Goal: Task Accomplishment & Management: Manage account settings

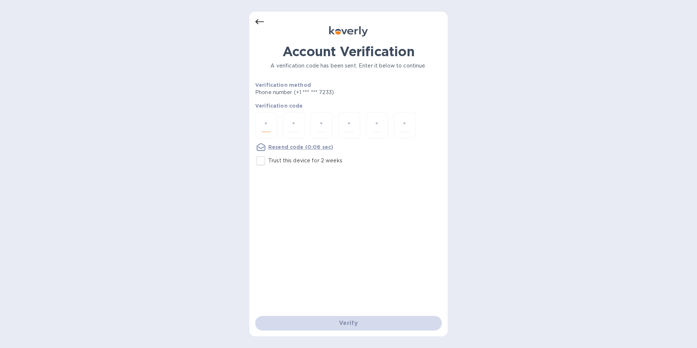
click at [266, 128] on input "number" at bounding box center [266, 125] width 9 height 13
type input "9"
type input "3"
type input "7"
type input "0"
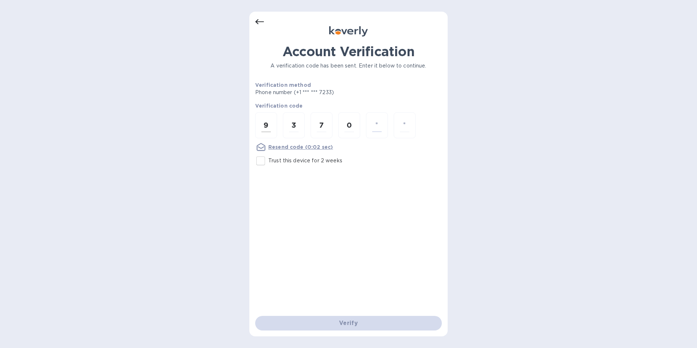
type input "6"
type input "3"
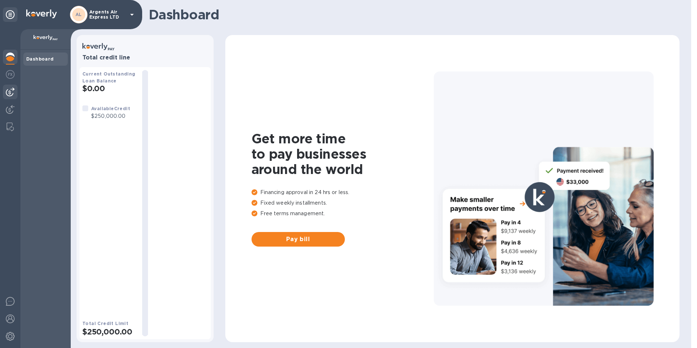
click at [9, 93] on img at bounding box center [10, 92] width 9 height 9
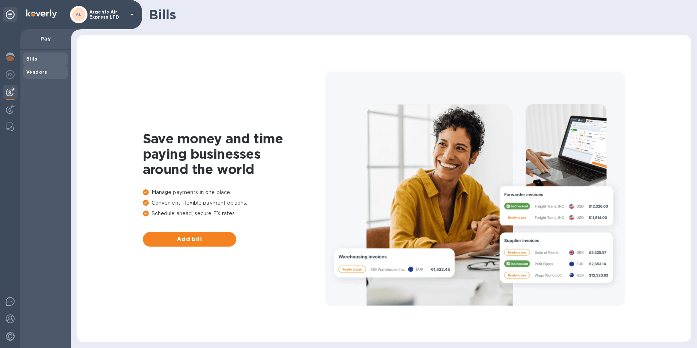
click at [42, 74] on b "Vendors" at bounding box center [36, 71] width 21 height 5
click at [193, 239] on span "Add vendor" at bounding box center [190, 239] width 82 height 9
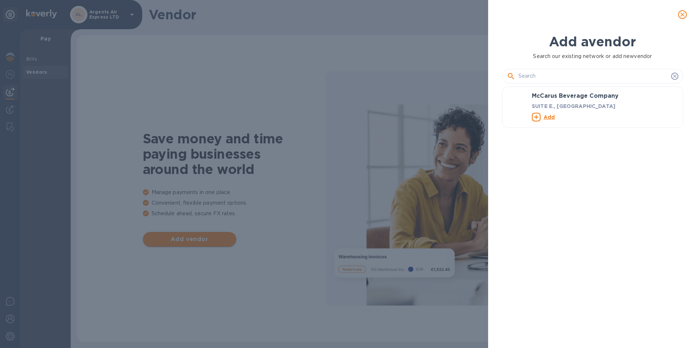
scroll to position [234, 185]
click at [525, 78] on input "text" at bounding box center [594, 76] width 150 height 11
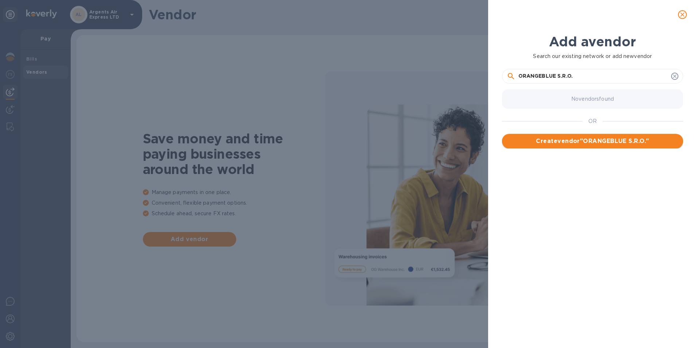
type input "ORANGEBLUE S.R.O."
click at [602, 143] on span "Create vendor " ORANGEBLUE S.R.O. "" at bounding box center [593, 141] width 170 height 9
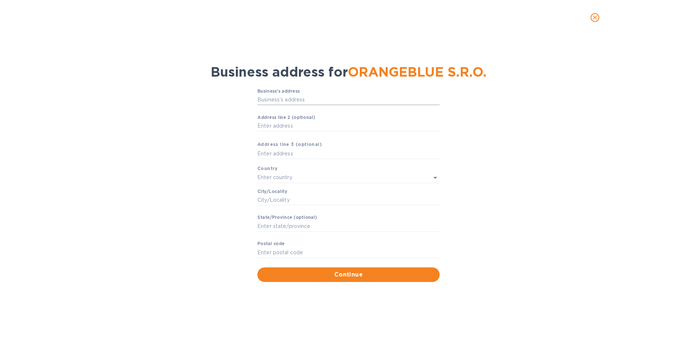
click at [279, 101] on input "Business’s аddress" at bounding box center [349, 99] width 182 height 11
click at [261, 124] on input "Аddress line 2 (optional)" at bounding box center [349, 126] width 182 height 11
click at [266, 100] on input "Business’s аddress" at bounding box center [349, 99] width 182 height 11
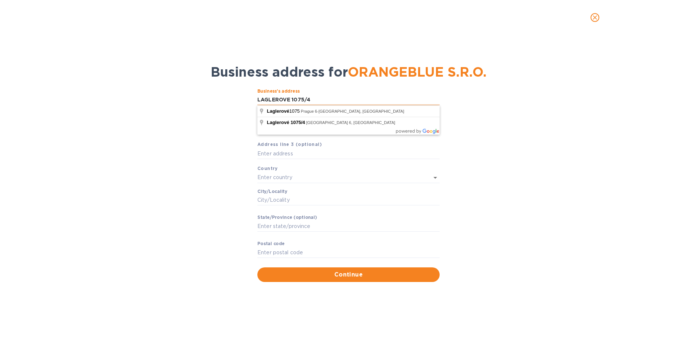
type input "LAGLEROVE 1075/4"
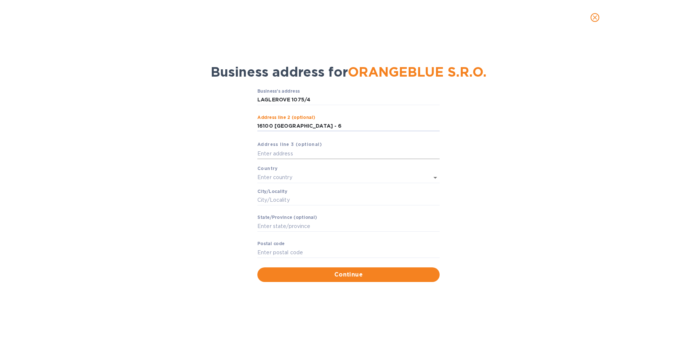
type input "16100 PRAHA - 6"
click at [262, 154] on input "text" at bounding box center [349, 153] width 182 height 11
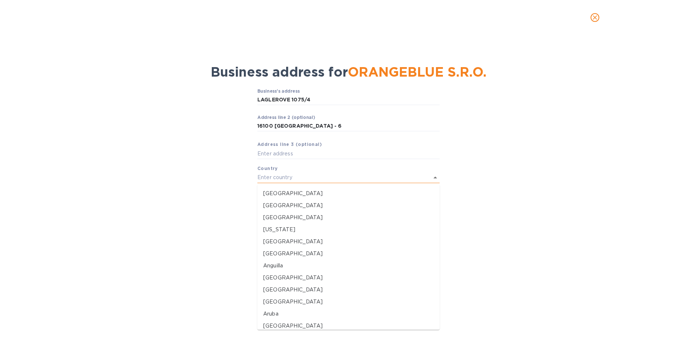
click at [298, 177] on input "text" at bounding box center [339, 177] width 162 height 11
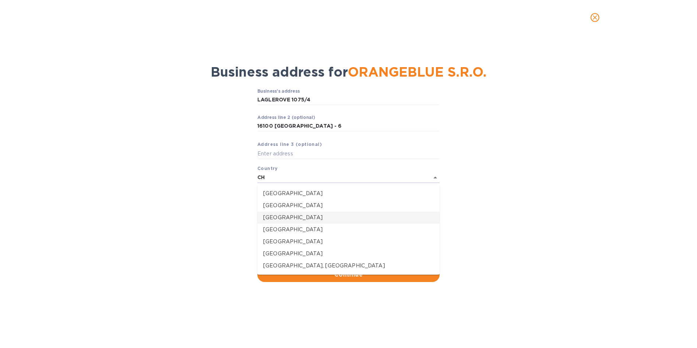
click at [297, 216] on p "Czech Republic" at bounding box center [348, 218] width 171 height 8
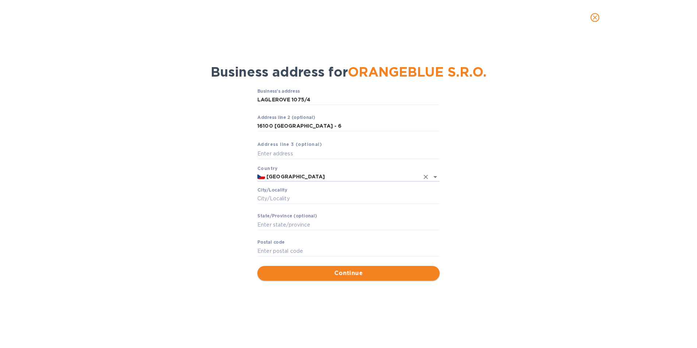
type input "Czech Republic"
click at [332, 278] on button "Continue" at bounding box center [349, 273] width 182 height 15
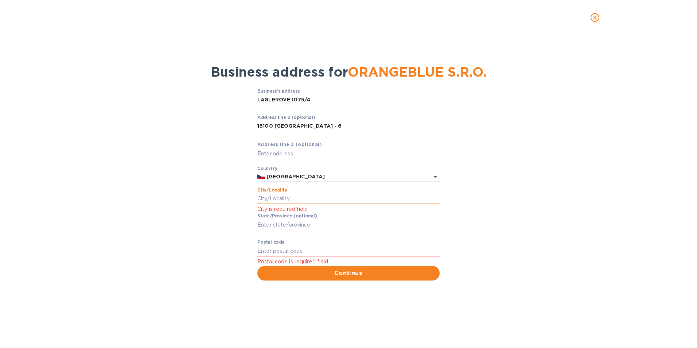
click at [298, 197] on input "Сity/Locаlity" at bounding box center [349, 198] width 182 height 11
click at [262, 200] on input "Сity/Locаlity" at bounding box center [349, 198] width 182 height 11
type input "16100"
drag, startPoint x: 273, startPoint y: 125, endPoint x: 248, endPoint y: 123, distance: 25.3
click at [248, 124] on div "Business’s аddress LAGLEROVE 1075/4 ​ Аddress line 2 (optional) 16100 PRAHA - 6…" at bounding box center [348, 184] width 678 height 201
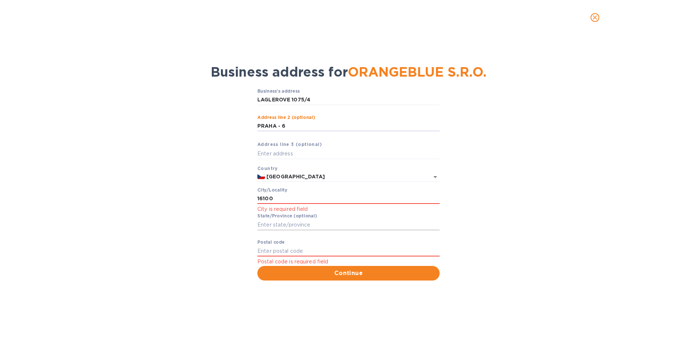
type input "PRAHA - 6"
click at [270, 224] on input "Stаte/Province (optional)" at bounding box center [349, 224] width 182 height 11
drag, startPoint x: 294, startPoint y: 197, endPoint x: 242, endPoint y: 197, distance: 52.2
click at [242, 197] on div "Business’s аddress LAGLEROVE 1075/4 ​ Аddress line 2 (optional) PRAHA - 6 ​ Аdd…" at bounding box center [348, 184] width 678 height 201
type input "PRAGUE"
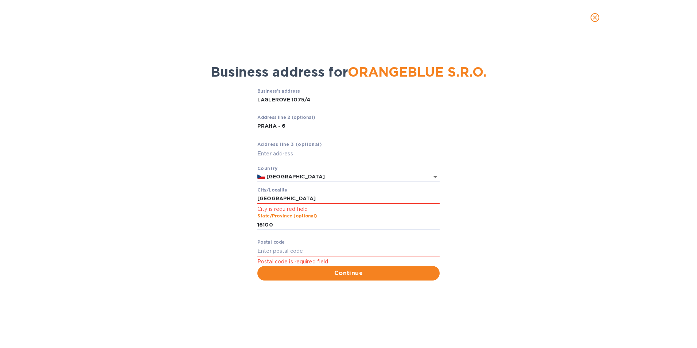
type input "16100"
drag, startPoint x: 276, startPoint y: 226, endPoint x: 229, endPoint y: 232, distance: 47.7
click at [229, 232] on div "Business’s аddress LAGLEROVE 1075/4 ​ Аddress line 2 (optional) PRAHA - 6 ​ Аdd…" at bounding box center [348, 184] width 678 height 201
click at [270, 252] on input "Pоstal cоde" at bounding box center [349, 250] width 182 height 11
type input "16100"
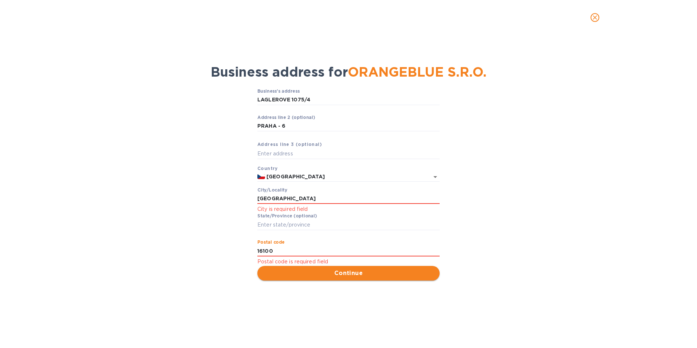
click at [358, 273] on span "Continue" at bounding box center [348, 273] width 171 height 9
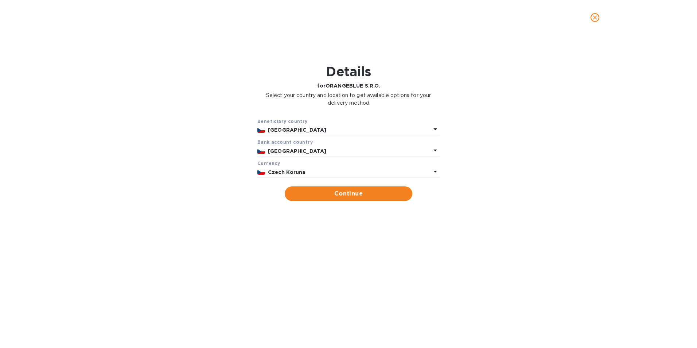
click at [436, 128] on icon at bounding box center [435, 129] width 9 height 9
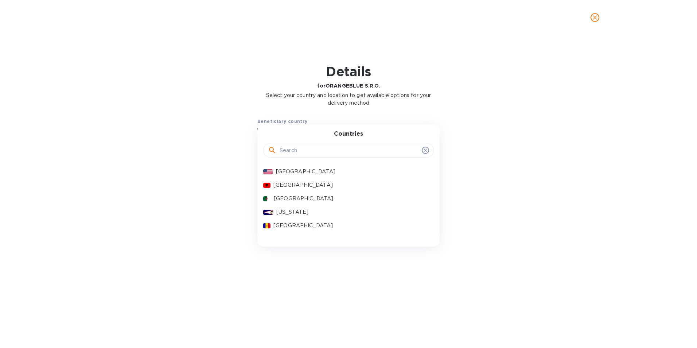
click at [436, 128] on div "Countries United States Albania Algeria American Samoa Andorra Angola Anguilla …" at bounding box center [349, 186] width 182 height 122
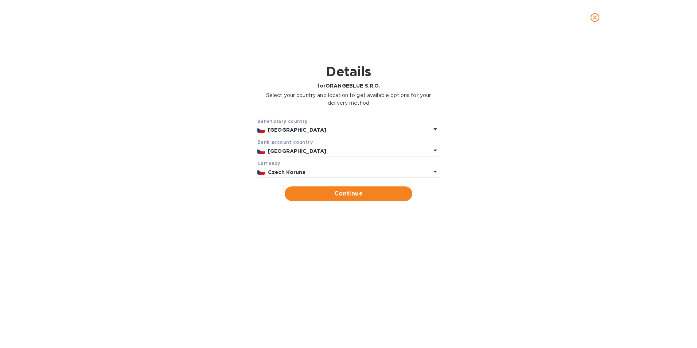
click at [565, 132] on div "Beneficiary country Czech Republic Bank account cоuntry Czech Republic Currency…" at bounding box center [348, 159] width 678 height 93
click at [435, 168] on icon at bounding box center [435, 171] width 9 height 9
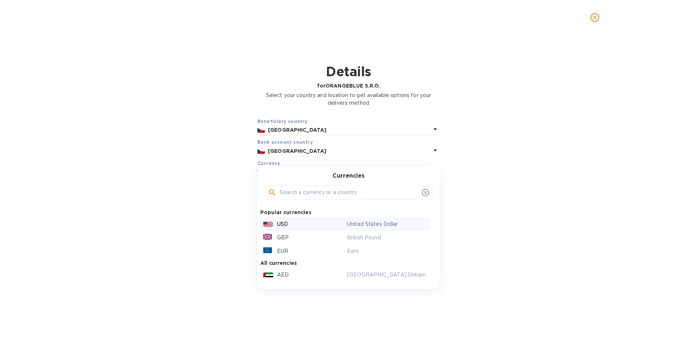
click at [288, 221] on p "USD" at bounding box center [282, 224] width 11 height 8
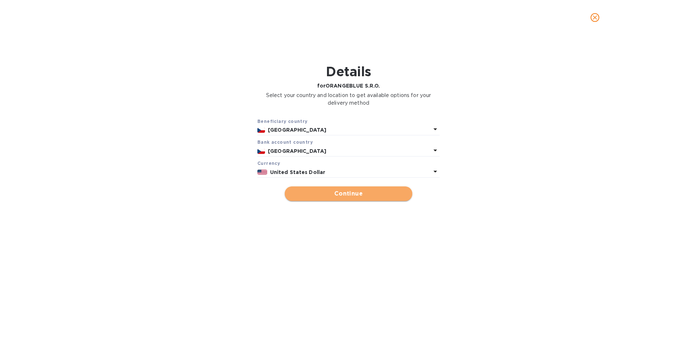
click at [352, 194] on span "Continue" at bounding box center [349, 193] width 116 height 9
type input "ORANGEBLUE S.R.O."
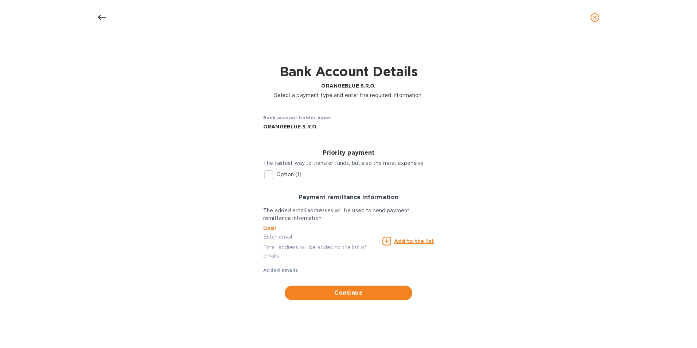
click at [272, 237] on input "text" at bounding box center [321, 237] width 116 height 11
type input "accounting@argents.com"
type input "29928"
type input "Hilton Head"
type input "19 Shelter Cove, Ste.206"
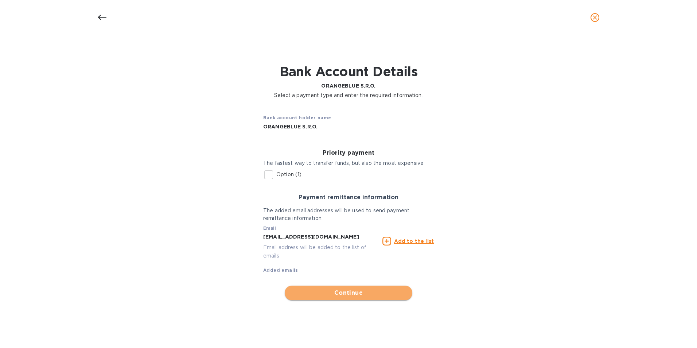
click at [348, 295] on span "Continue" at bounding box center [349, 293] width 116 height 9
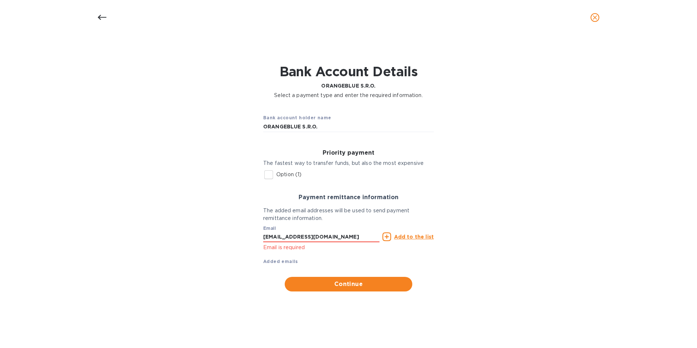
click at [390, 239] on icon at bounding box center [387, 236] width 9 height 9
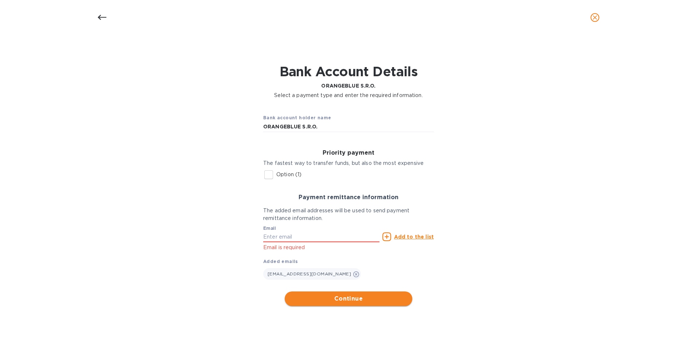
click at [351, 297] on span "Continue" at bounding box center [349, 298] width 116 height 9
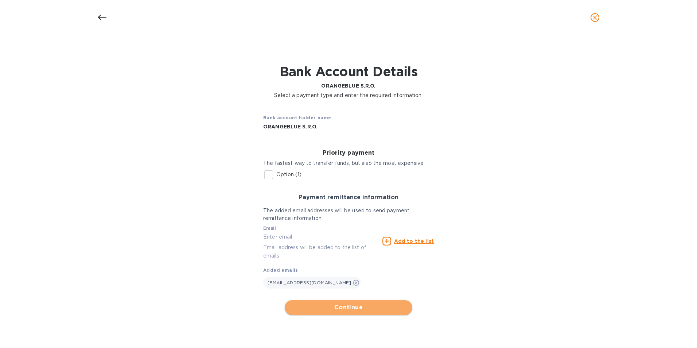
click at [344, 309] on span "Continue" at bounding box center [349, 307] width 116 height 9
click at [272, 173] on input "Option (1)" at bounding box center [268, 174] width 15 height 15
checkbox input "true"
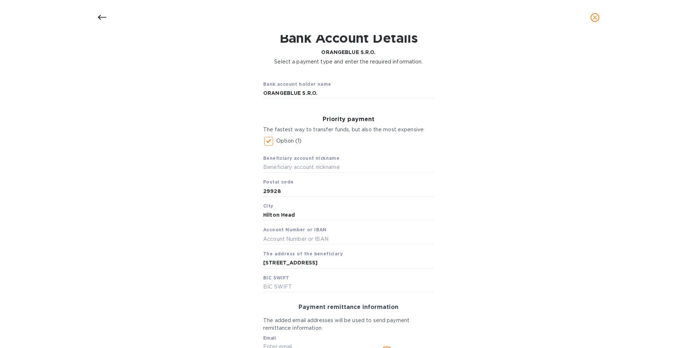
scroll to position [23, 0]
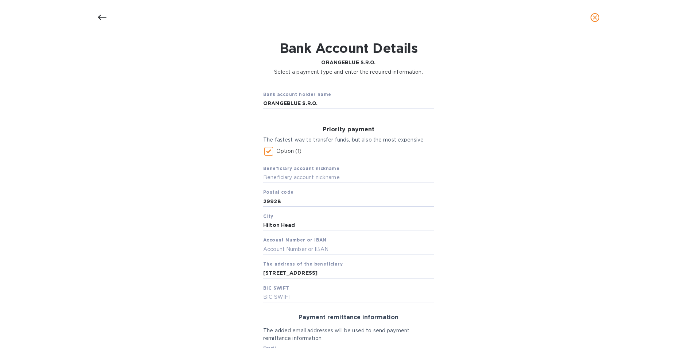
drag, startPoint x: 282, startPoint y: 202, endPoint x: 245, endPoint y: 203, distance: 36.5
click at [245, 203] on div "Bank account holder name ORANGEBLUE S.R.O. Priority payment The fastest way to …" at bounding box center [348, 259] width 678 height 359
drag, startPoint x: 296, startPoint y: 224, endPoint x: 251, endPoint y: 218, distance: 45.6
click at [251, 218] on div "Bank account holder name ORANGEBLUE S.R.O. Priority payment The fastest way to …" at bounding box center [348, 259] width 678 height 359
type input "PRAHA"
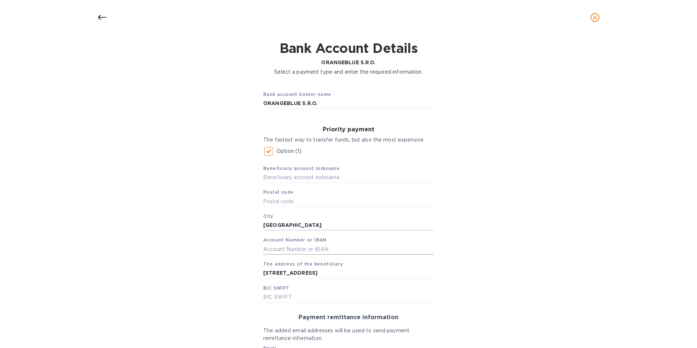
click at [267, 250] on input "text" at bounding box center [348, 249] width 171 height 11
type input "CZ4901000001073236970277"
click at [338, 271] on input "19 Shelter Cove, Ste.206" at bounding box center [348, 273] width 171 height 11
drag, startPoint x: 338, startPoint y: 271, endPoint x: 239, endPoint y: 271, distance: 98.8
click at [240, 271] on div "Bank account holder name ORANGEBLUE S.R.O. Priority payment The fastest way to …" at bounding box center [348, 259] width 678 height 359
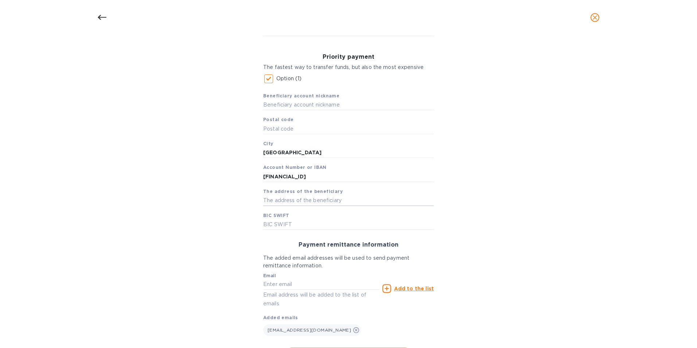
scroll to position [96, 0]
click at [274, 226] on input "text" at bounding box center [348, 223] width 171 height 11
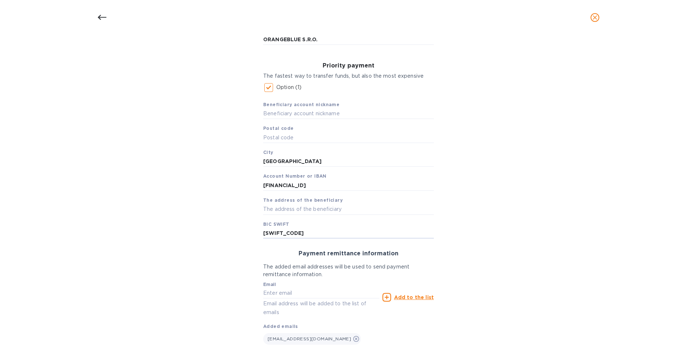
scroll to position [133, 0]
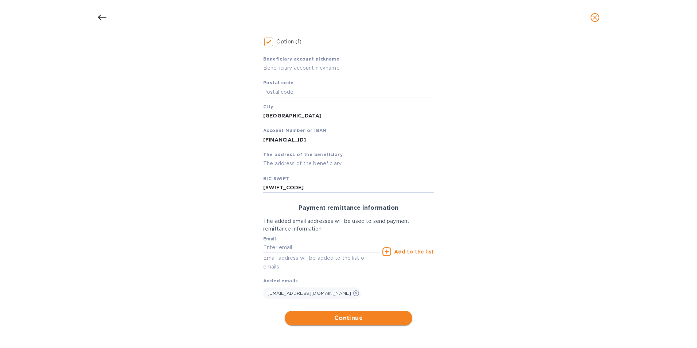
type input "KOMBCZPP"
click at [342, 317] on span "Continue" at bounding box center [349, 318] width 116 height 9
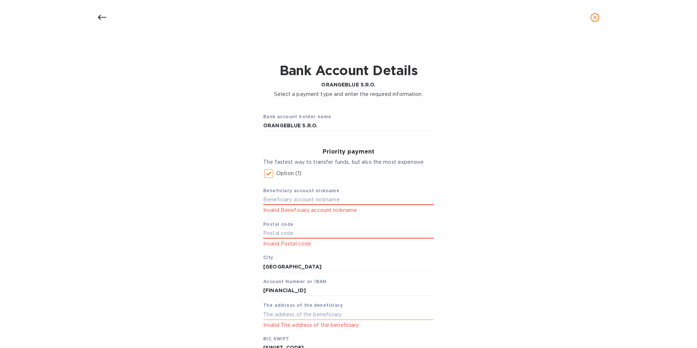
scroll to position [0, 0]
click at [268, 175] on input "Option (1)" at bounding box center [268, 174] width 15 height 15
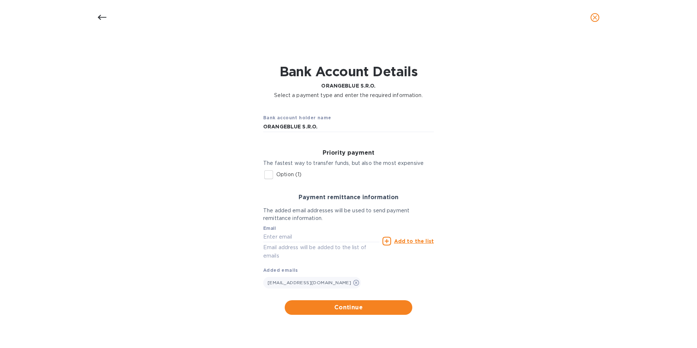
click at [266, 177] on input "Option (1)" at bounding box center [268, 174] width 15 height 15
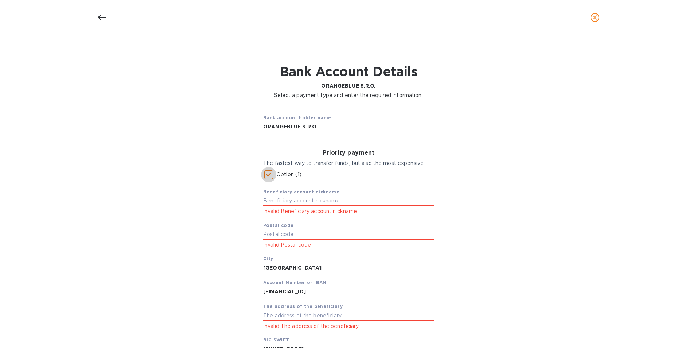
click at [267, 176] on input "Option (1)" at bounding box center [268, 174] width 15 height 15
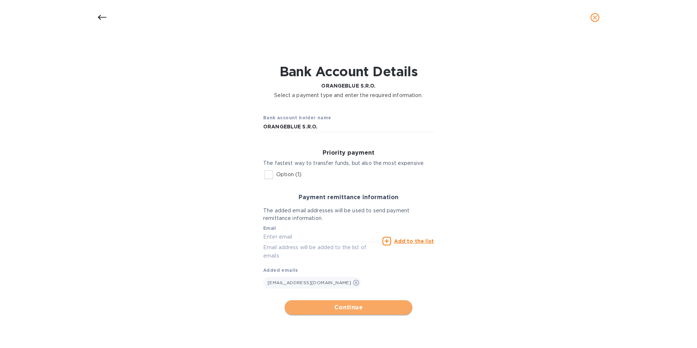
click at [329, 304] on span "Continue" at bounding box center [349, 307] width 116 height 9
click at [267, 177] on input "Option (1)" at bounding box center [268, 174] width 15 height 15
checkbox input "true"
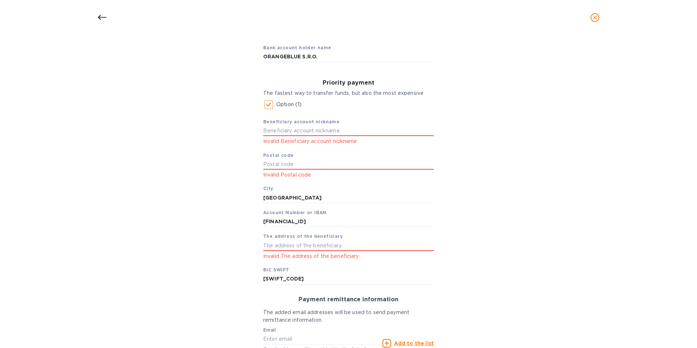
scroll to position [73, 0]
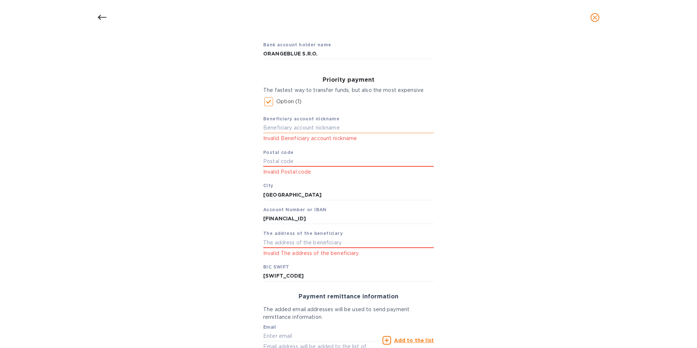
click at [268, 130] on input "text" at bounding box center [348, 128] width 171 height 11
click at [278, 162] on input "text" at bounding box center [348, 161] width 171 height 11
type input "11407"
click at [277, 129] on input "text" at bounding box center [348, 128] width 171 height 11
type input "o"
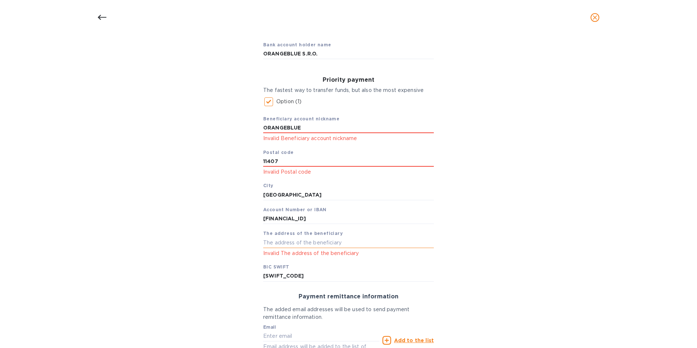
type input "ORANGEBLUE"
click at [271, 246] on input "text" at bounding box center [348, 242] width 171 height 11
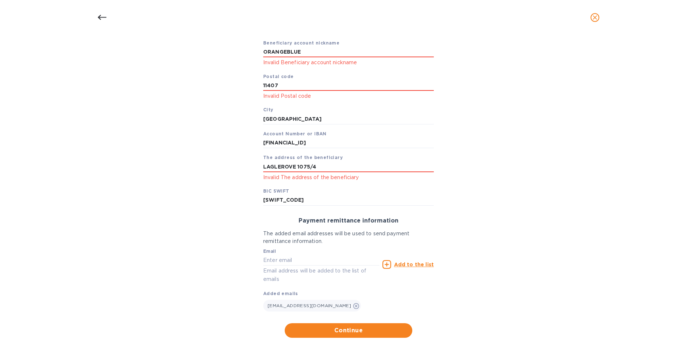
scroll to position [161, 0]
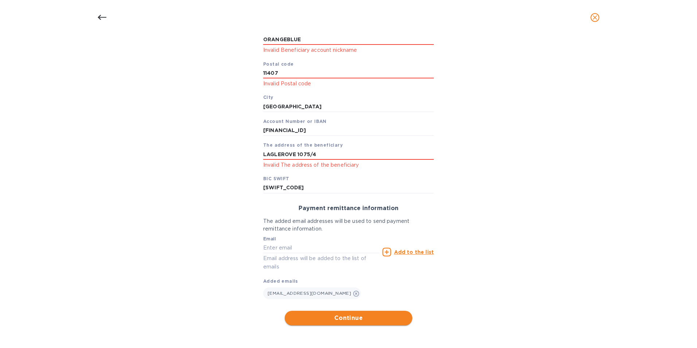
type input "LAGLEROVE 1075/4"
click at [342, 316] on span "Continue" at bounding box center [349, 318] width 116 height 9
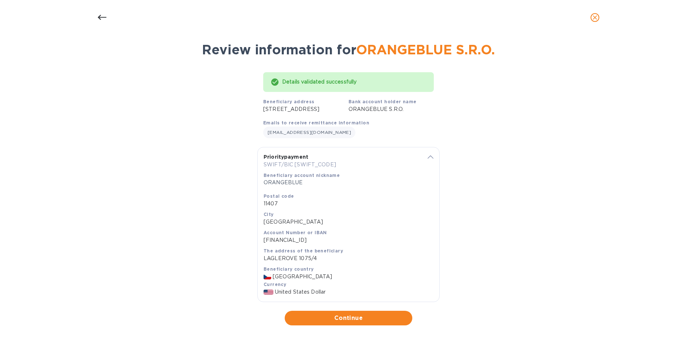
scroll to position [30, 0]
click at [345, 319] on span "Continue" at bounding box center [349, 318] width 116 height 9
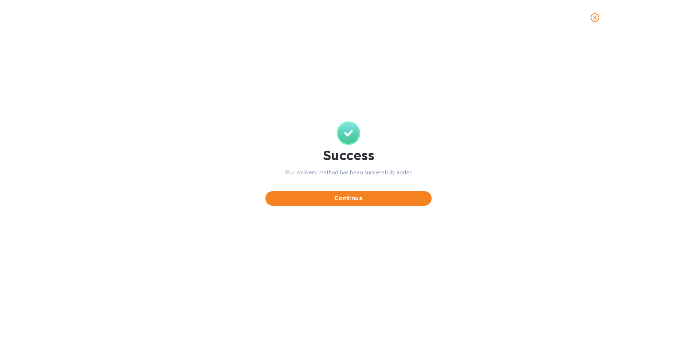
scroll to position [0, 0]
click at [356, 200] on span "Continue" at bounding box center [348, 198] width 155 height 9
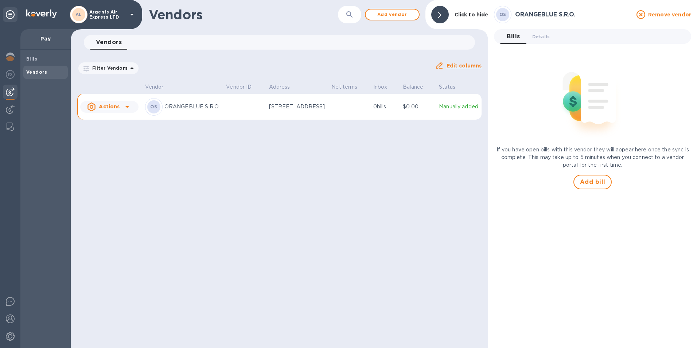
click at [36, 74] on b "Vendors" at bounding box center [36, 71] width 21 height 5
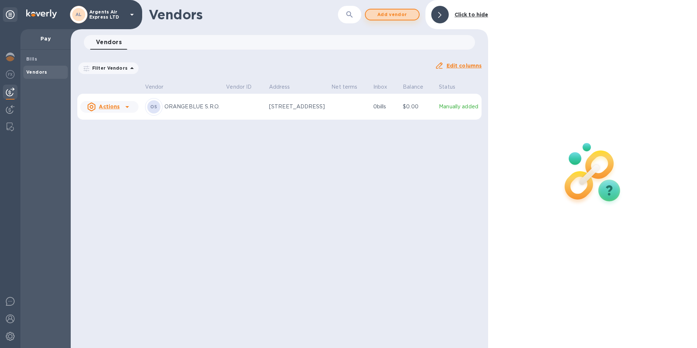
click at [390, 17] on span "Add vendor" at bounding box center [393, 14] width 42 height 9
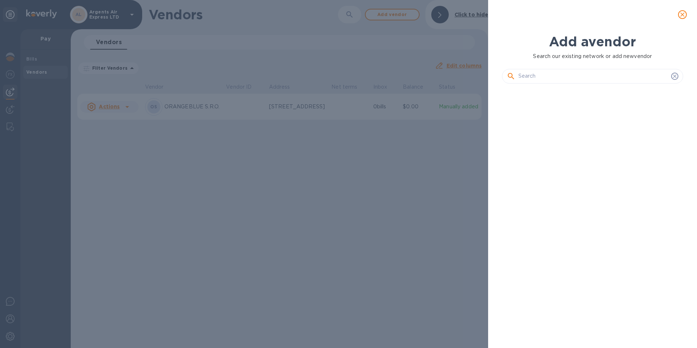
scroll to position [234, 185]
click at [528, 77] on input "text" at bounding box center [594, 76] width 150 height 11
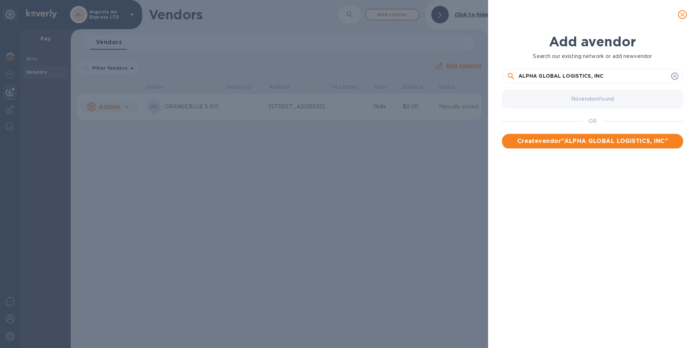
type input "ALPHA GLOBAL LOGISTICS, INC"
click at [587, 143] on span "Create vendor " ALPHA GLOBAL LOGISTICS, INC "" at bounding box center [593, 141] width 170 height 9
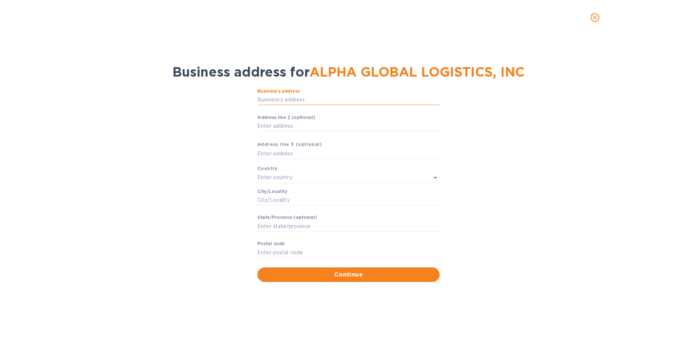
click at [275, 100] on input "Business’s аddress" at bounding box center [349, 99] width 182 height 11
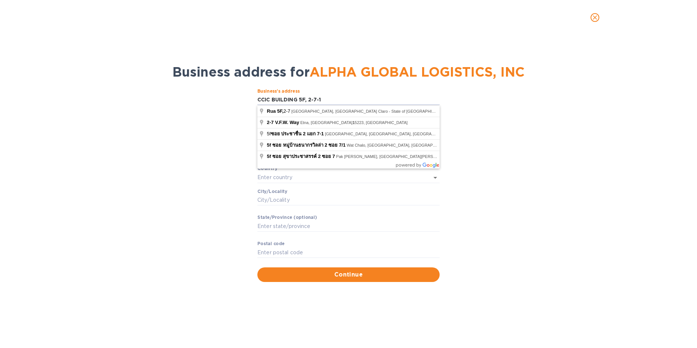
type input "CCIC BUILDING 5F, 2-7-1"
click at [178, 159] on div "Business’s аddress CCIC BUILDING 5F, 2-7-1 ​ Аddress line 2 (optional) ​ Аddres…" at bounding box center [348, 185] width 678 height 202
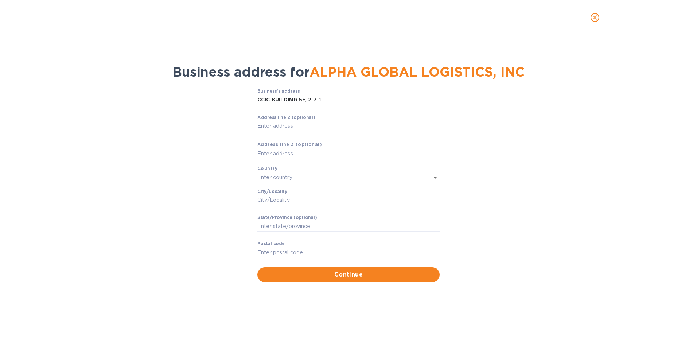
click at [273, 127] on input "Аddress line 2 (optional)" at bounding box center [349, 126] width 182 height 11
type input "NIHONBASHIKAYABACHO, CHUO-KU"
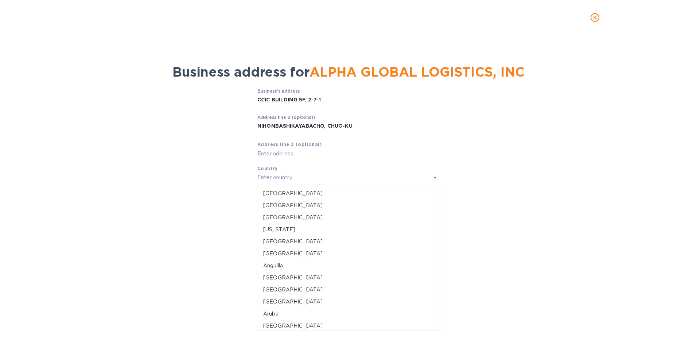
click at [267, 178] on input "text" at bounding box center [339, 177] width 162 height 11
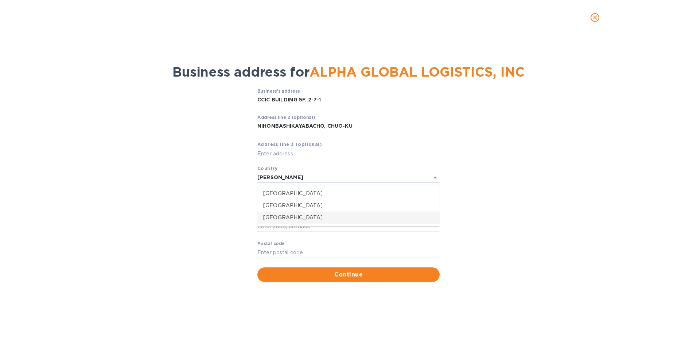
click at [267, 220] on p "Japan" at bounding box center [348, 218] width 171 height 8
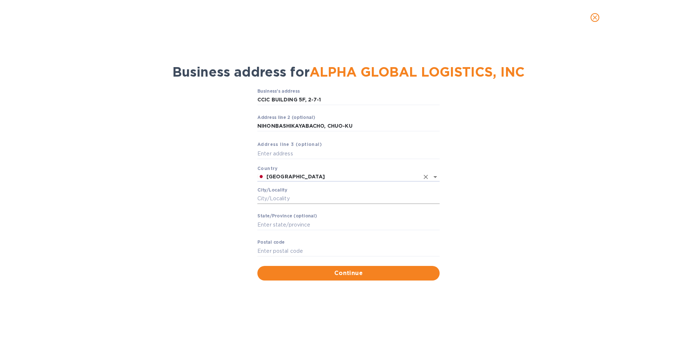
type input "Japan"
click at [275, 199] on input "Сity/Locаlity" at bounding box center [349, 198] width 182 height 11
type input "TOKYO"
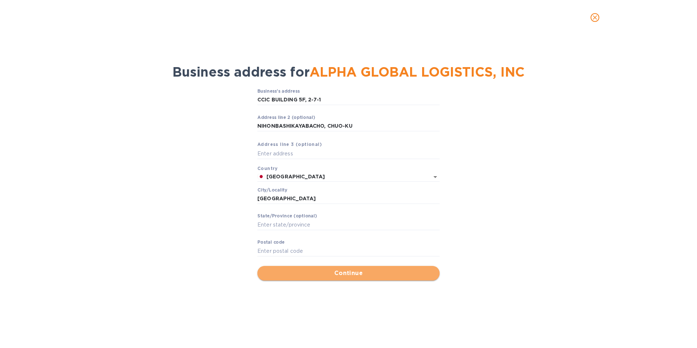
click at [352, 275] on span "Continue" at bounding box center [348, 273] width 171 height 9
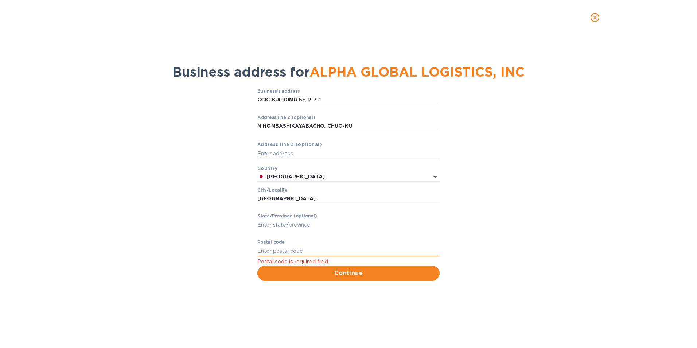
click at [263, 253] on input "Pоstal cоde" at bounding box center [349, 250] width 182 height 11
type input "103-0025"
click at [336, 272] on span "Continue" at bounding box center [348, 273] width 171 height 9
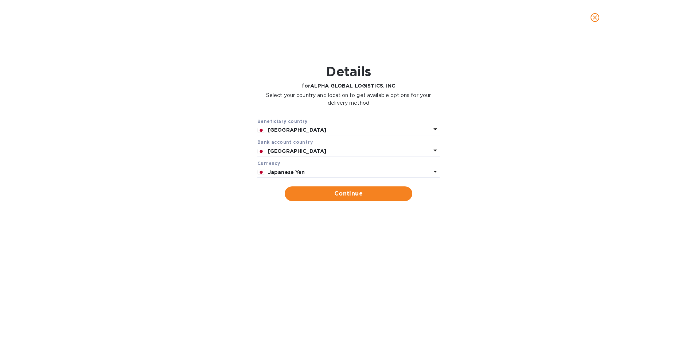
click at [434, 171] on icon at bounding box center [436, 172] width 4 height 2
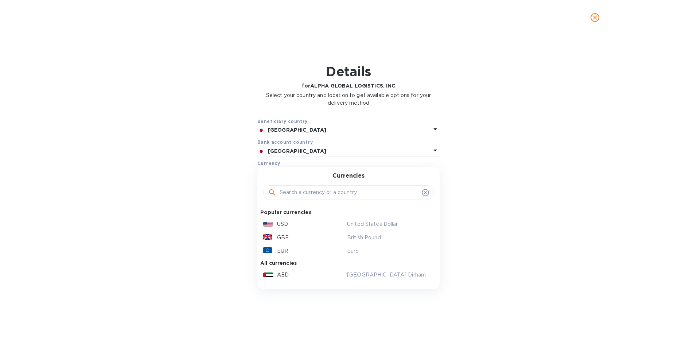
click at [434, 171] on div "Currencies Popular currencies USD United States Dollar GBP British Pound EUR Eu…" at bounding box center [349, 228] width 182 height 122
click at [436, 149] on icon at bounding box center [435, 150] width 9 height 9
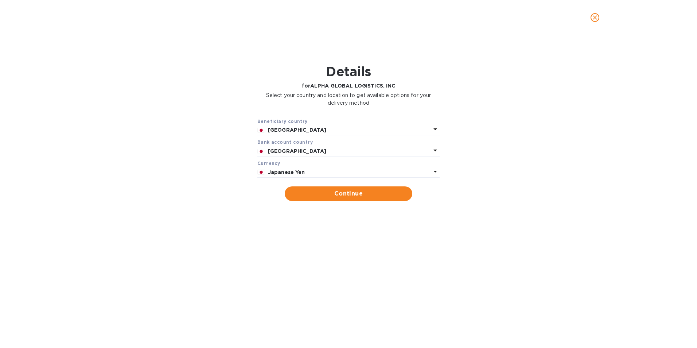
click at [638, 194] on div "Beneficiary country Japan Bank account cоuntry Japan Currency Japanese Yen Cont…" at bounding box center [348, 159] width 678 height 93
click at [331, 194] on span "Continue" at bounding box center [349, 193] width 116 height 9
type input "ALPHA GLOBAL LOGISTICS, INC"
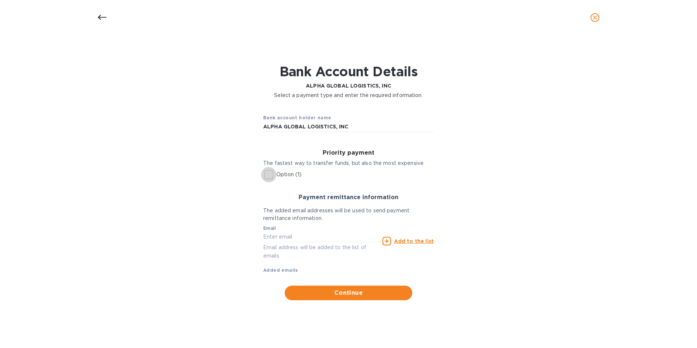
click at [269, 178] on input "Option (1)" at bounding box center [268, 174] width 15 height 15
checkbox input "true"
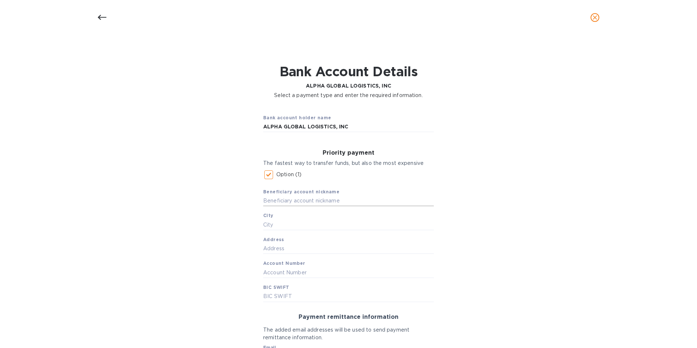
click at [289, 200] on input "text" at bounding box center [348, 201] width 171 height 11
type input "a"
type input "ALPHA GLOBAL"
type input "TOKYO"
type input "CCIC BUILDING 5F, 2-7-1"
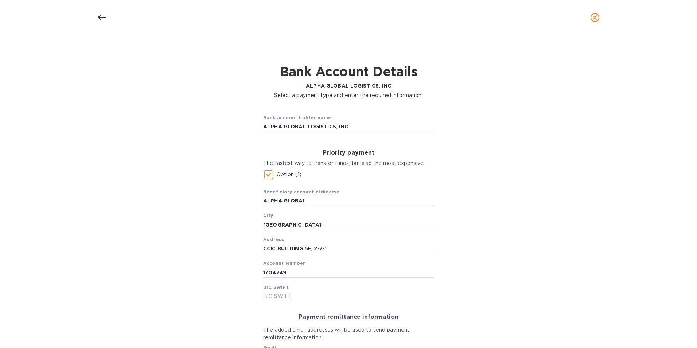
type input "1704749"
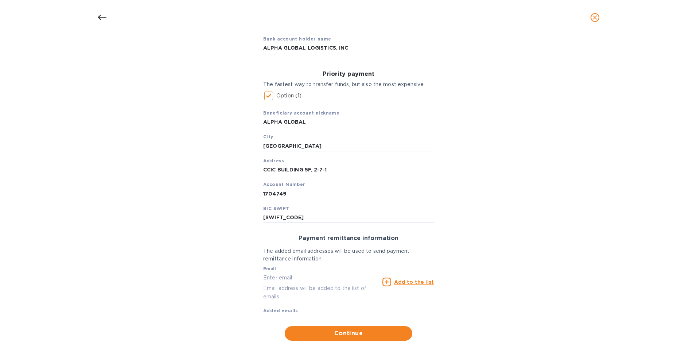
scroll to position [94, 0]
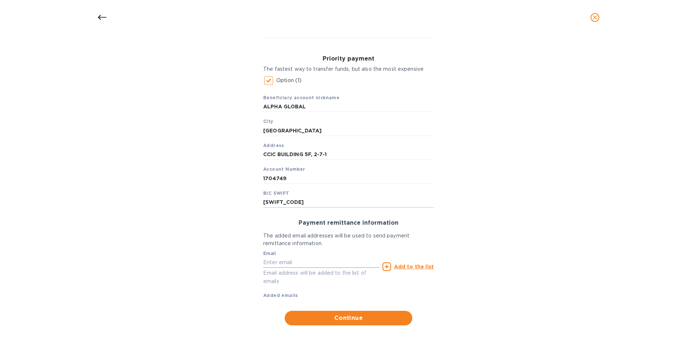
type input "BOTKJPJT"
click at [279, 264] on input "text" at bounding box center [321, 262] width 116 height 11
type input "accounting@argents.com"
click at [387, 268] on icon at bounding box center [387, 266] width 9 height 9
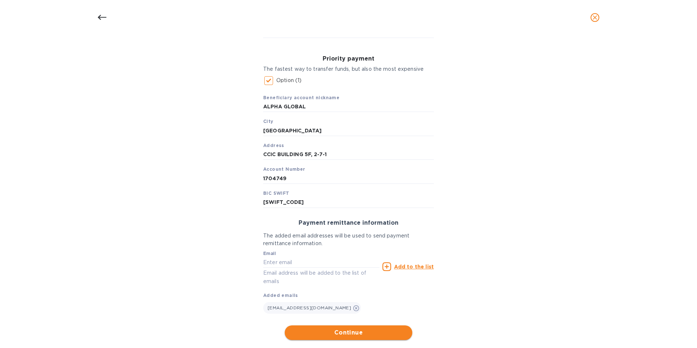
click at [348, 331] on span "Continue" at bounding box center [349, 332] width 116 height 9
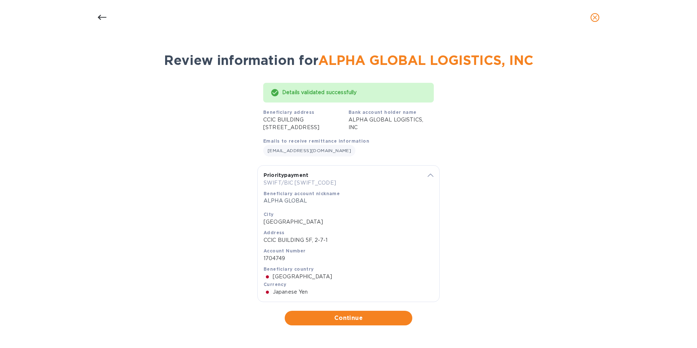
scroll to position [27, 0]
click at [330, 313] on button "Continue" at bounding box center [349, 318] width 128 height 15
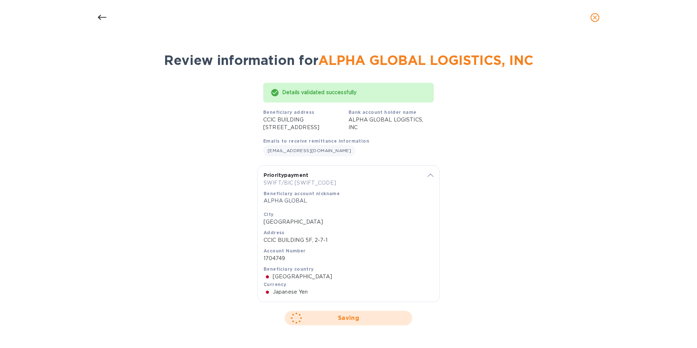
scroll to position [0, 0]
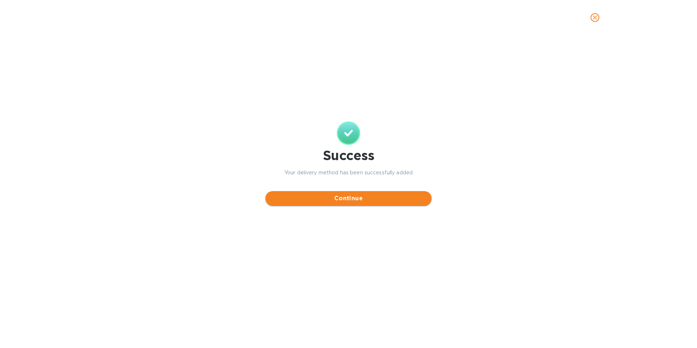
click at [326, 197] on span "Continue" at bounding box center [348, 198] width 155 height 9
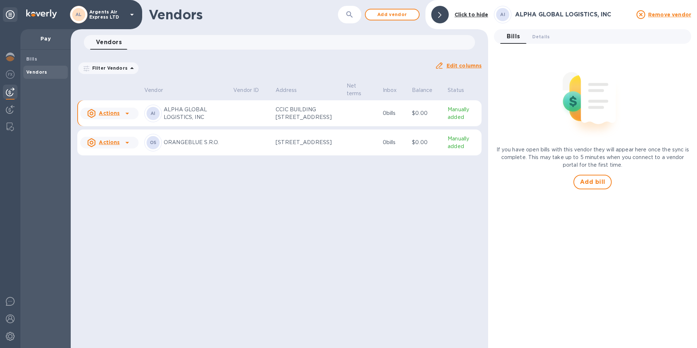
click at [127, 115] on icon at bounding box center [127, 114] width 4 height 2
click at [127, 119] on div at bounding box center [348, 174] width 697 height 348
click at [384, 17] on span "Add vendor" at bounding box center [393, 14] width 42 height 9
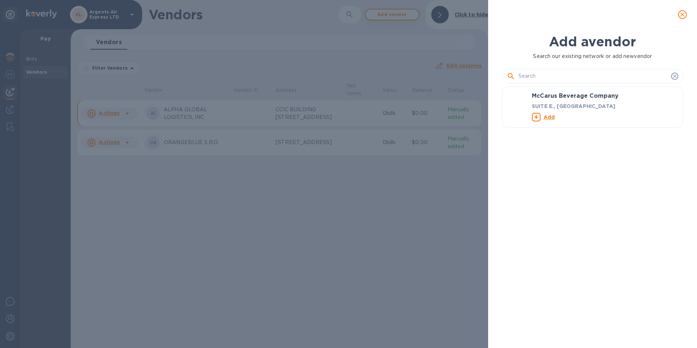
scroll to position [234, 185]
click at [522, 74] on input "text" at bounding box center [594, 76] width 150 height 11
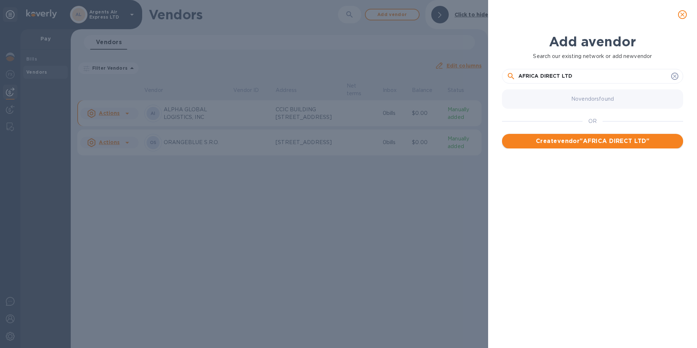
type input "AFRICA DIRECT LTD"
click at [582, 138] on span "Create vendor " AFRICA DIRECT LTD "" at bounding box center [593, 141] width 170 height 9
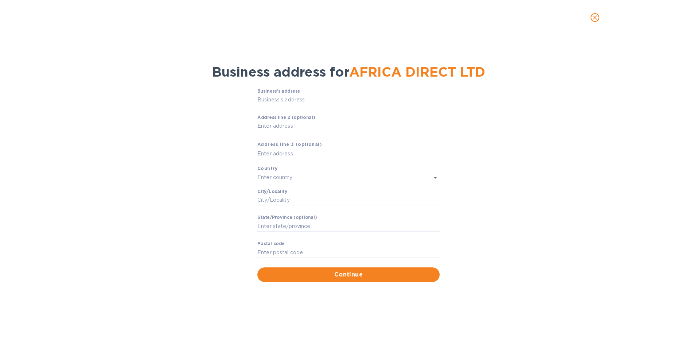
click at [264, 100] on input "Business’s аddress" at bounding box center [349, 99] width 182 height 11
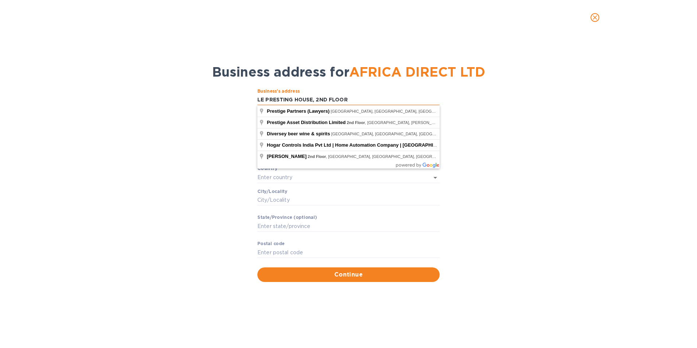
type input "LE PRESTING HOUSE, 2ND FLOOR"
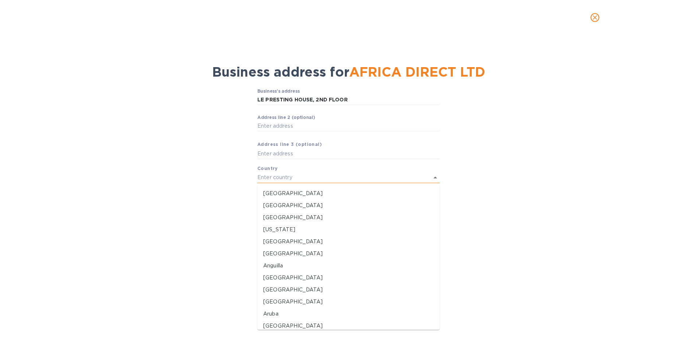
click at [272, 177] on input "text" at bounding box center [339, 177] width 162 height 11
type input "R"
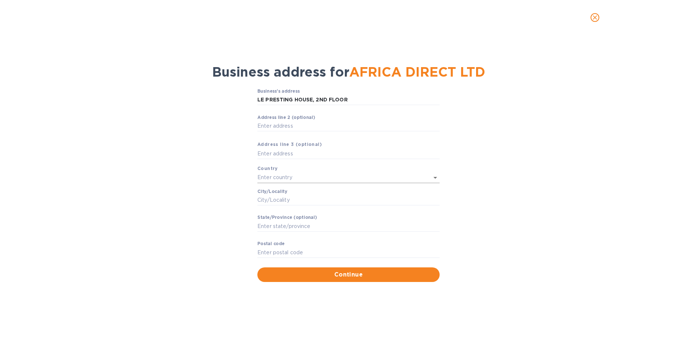
click at [275, 178] on input "text" at bounding box center [339, 177] width 162 height 11
type input "AFRICA"
click at [279, 173] on input "text" at bounding box center [339, 177] width 162 height 11
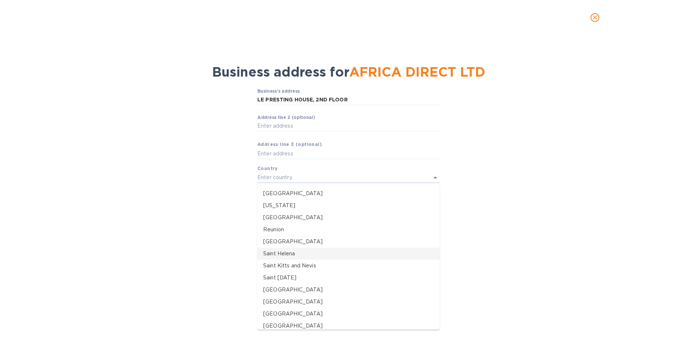
scroll to position [1805, 0]
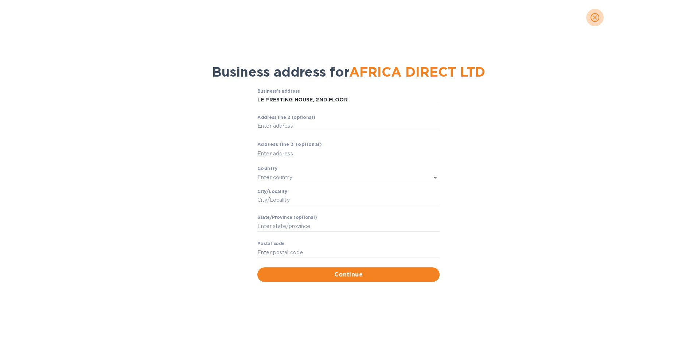
click at [594, 19] on icon "close" at bounding box center [595, 17] width 4 height 4
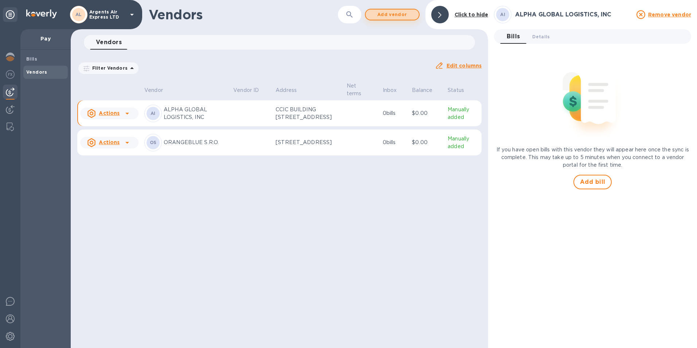
click at [381, 17] on span "Add vendor" at bounding box center [393, 14] width 42 height 9
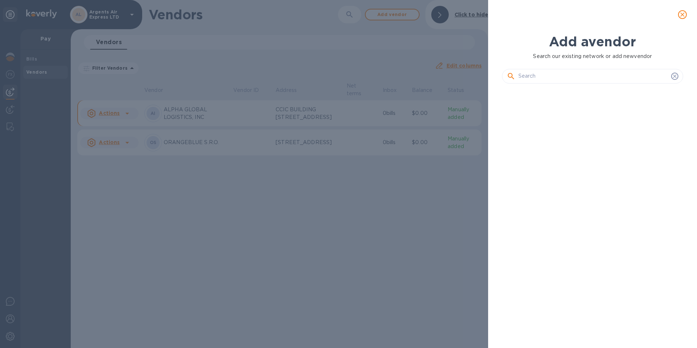
scroll to position [234, 185]
click at [533, 77] on input "text" at bounding box center [594, 76] width 150 height 11
type input "p"
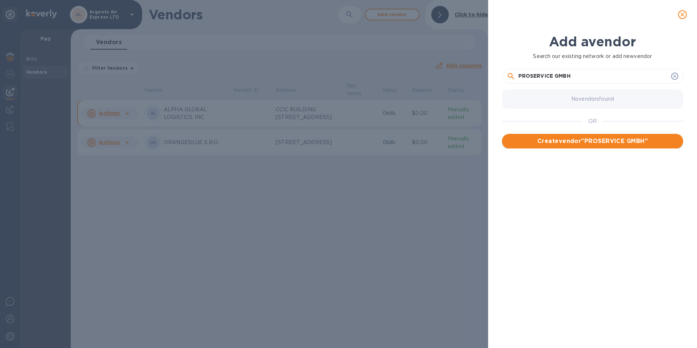
type input "PROSERVICE GMBH"
click at [591, 141] on span "Create vendor " PROSERVICE GMBH "" at bounding box center [593, 141] width 170 height 9
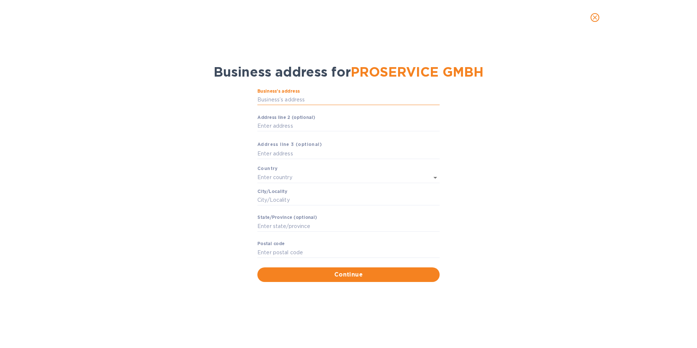
click at [272, 99] on input "Business’s аddress" at bounding box center [349, 99] width 182 height 11
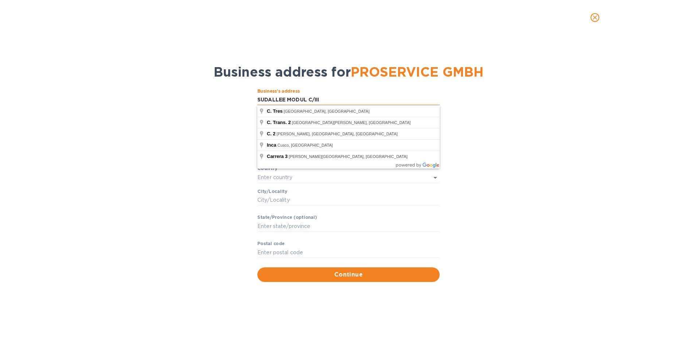
type input "SUDALLEE MODUL C/III"
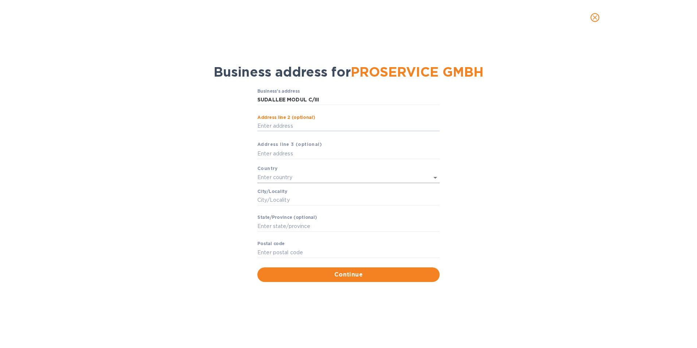
click at [262, 176] on input "text" at bounding box center [339, 177] width 162 height 11
click at [281, 206] on p "Germany" at bounding box center [348, 206] width 171 height 8
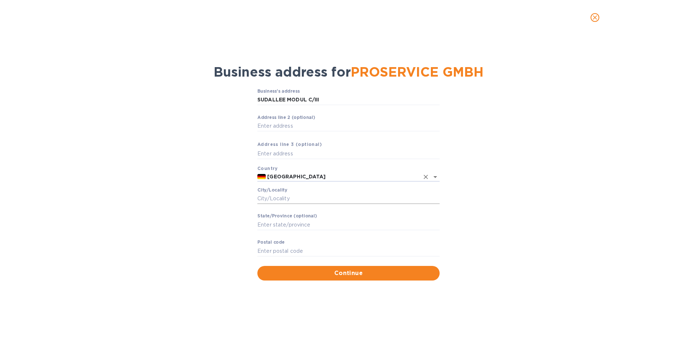
type input "Germany"
click at [267, 200] on input "Сity/Locаlity" at bounding box center [349, 198] width 182 height 11
type input "MUNCHEN-FLUGHAFEN"
click at [263, 224] on input "Stаte/Province (optional)" at bounding box center [349, 224] width 182 height 11
click at [261, 250] on input "Pоstal cоde" at bounding box center [349, 250] width 182 height 11
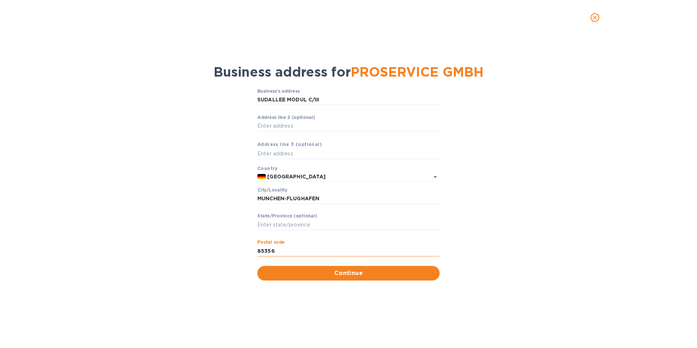
type input "85356"
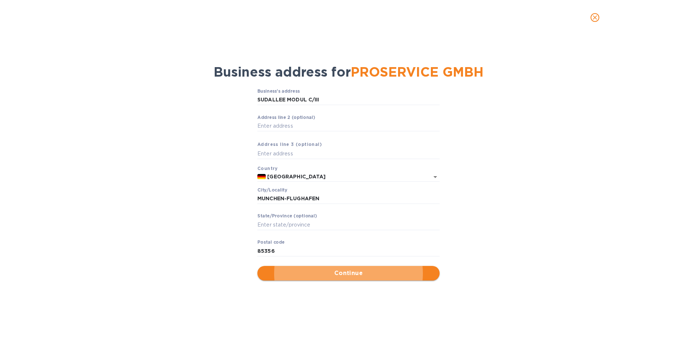
click at [356, 274] on span "Continue" at bounding box center [348, 273] width 171 height 9
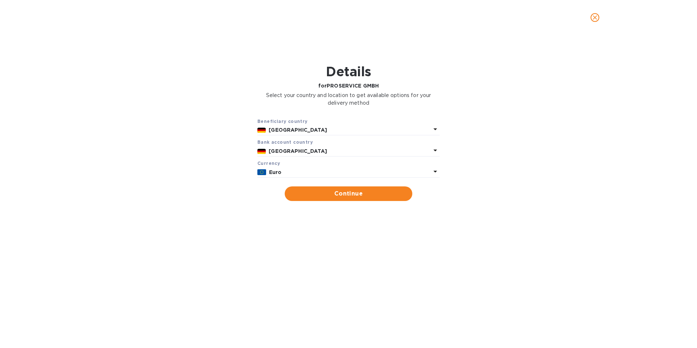
click at [433, 148] on icon at bounding box center [435, 150] width 9 height 9
click at [457, 140] on div "Beneficiary country Germany Bank account cоuntry Germany Currency Euro Continue" at bounding box center [348, 159] width 678 height 93
click at [337, 196] on span "Continue" at bounding box center [349, 193] width 116 height 9
type input "PROSERVICE GMBH"
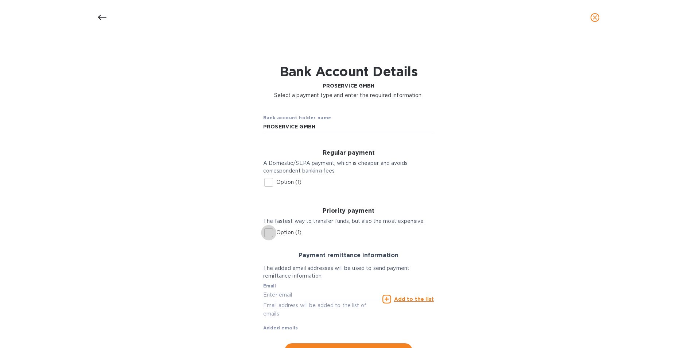
click at [267, 232] on input "Option (1)" at bounding box center [268, 232] width 15 height 15
checkbox input "true"
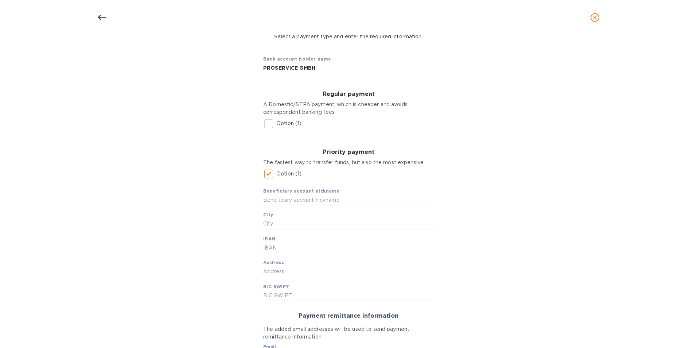
scroll to position [73, 0]
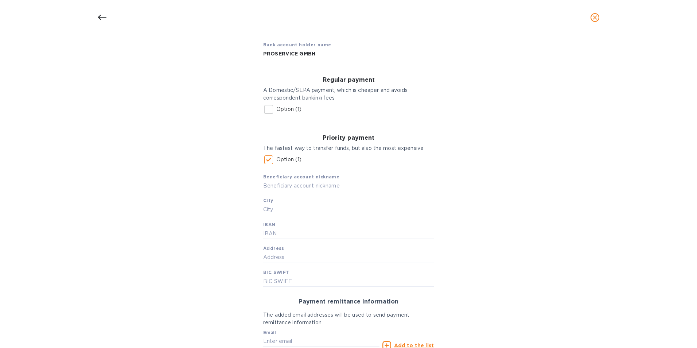
click at [274, 186] on input "text" at bounding box center [348, 185] width 171 height 11
type input "p"
type input "PROSERVICE GMBH"
click at [264, 209] on input "text" at bounding box center [348, 209] width 171 height 11
type input "MUNCHEN"
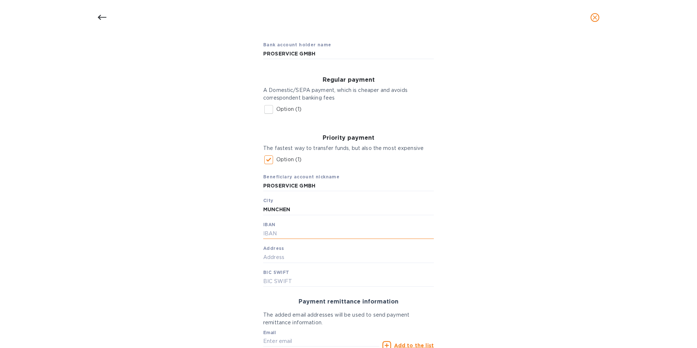
click at [272, 235] on input "text" at bounding box center [348, 233] width 171 height 11
type input "B"
type input "d"
type input "DE29700202700008329591"
click at [280, 255] on input "text" at bounding box center [348, 257] width 171 height 11
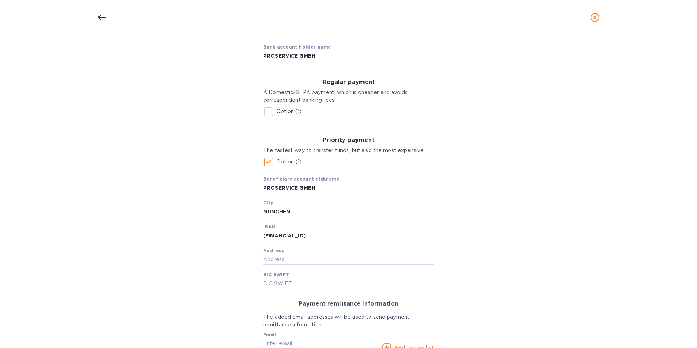
scroll to position [36, 0]
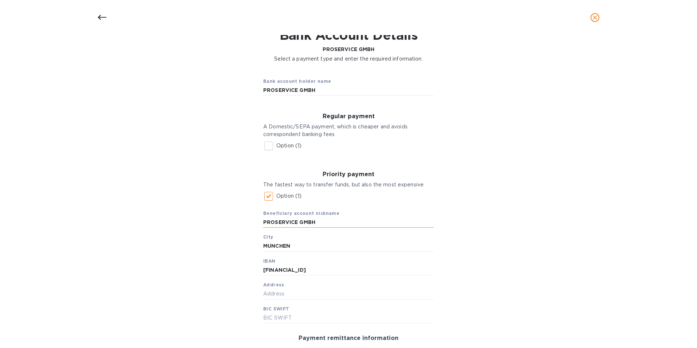
drag, startPoint x: 319, startPoint y: 223, endPoint x: 300, endPoint y: 224, distance: 19.0
click at [300, 224] on input "PROSERVICE GMBH" at bounding box center [348, 222] width 171 height 11
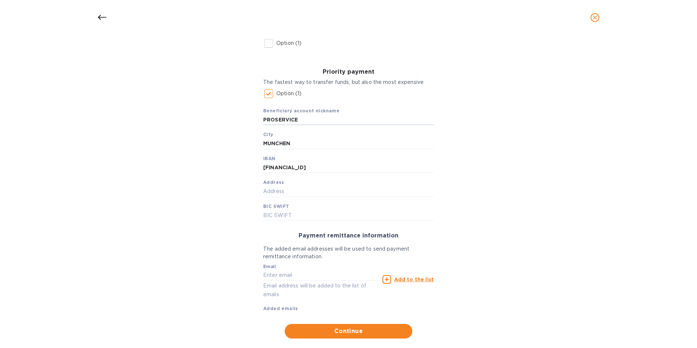
scroll to position [152, 0]
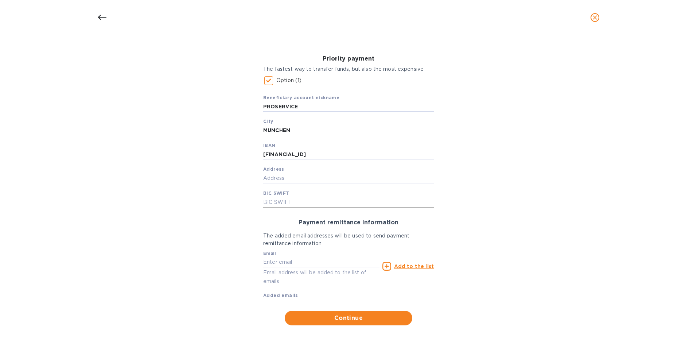
type input "PROSERVICE"
click at [274, 203] on input "text" at bounding box center [348, 202] width 171 height 11
type input "HYVEDEMMXXX"
click at [275, 262] on input "text" at bounding box center [321, 262] width 116 height 11
type input "accounting@argents.com"
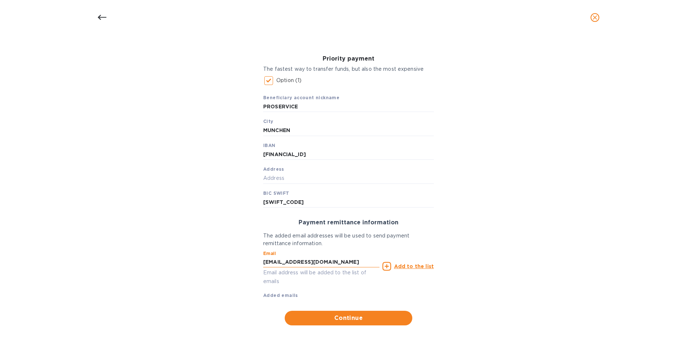
type input "19 Shelter Cove, Ste.206"
click at [328, 319] on span "Continue" at bounding box center [349, 318] width 116 height 9
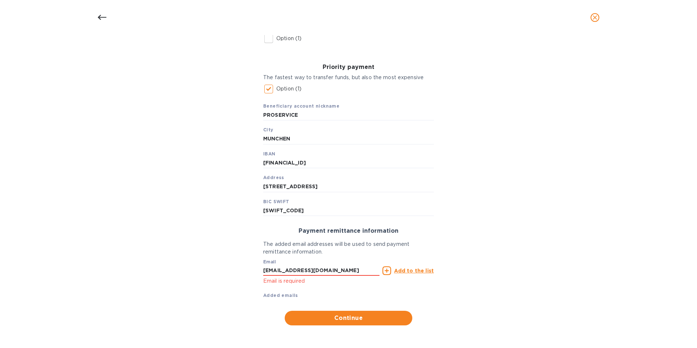
scroll to position [144, 0]
click at [386, 270] on icon at bounding box center [387, 270] width 9 height 9
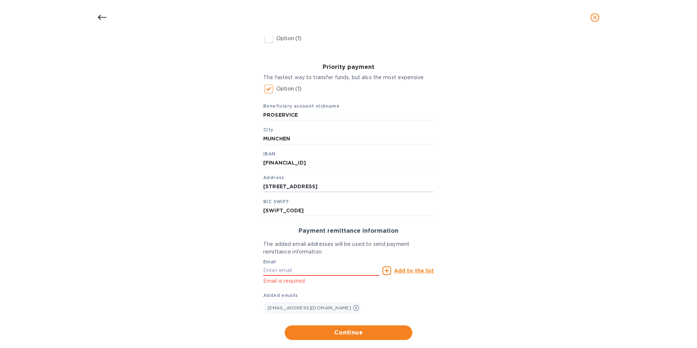
drag, startPoint x: 331, startPoint y: 189, endPoint x: 240, endPoint y: 191, distance: 91.2
click at [240, 191] on div "Bank account holder name PROSERVICE GMBH Regular payment A Domestic/SEPA paymen…" at bounding box center [348, 152] width 678 height 384
click at [337, 329] on span "Continue" at bounding box center [349, 332] width 116 height 9
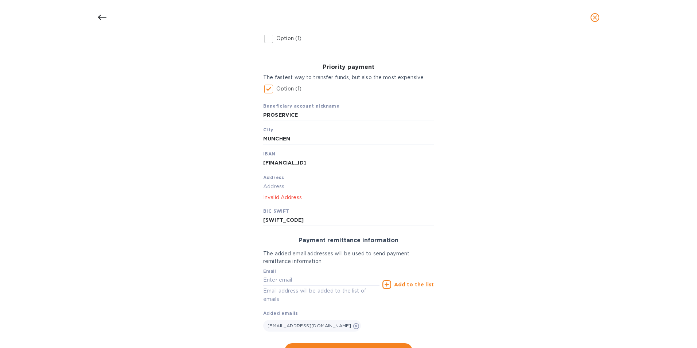
click at [269, 187] on input "text" at bounding box center [348, 186] width 171 height 11
click at [270, 185] on input "text" at bounding box center [348, 186] width 171 height 11
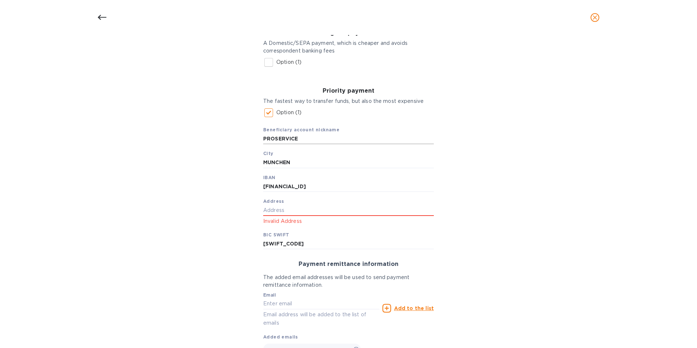
scroll to position [107, 0]
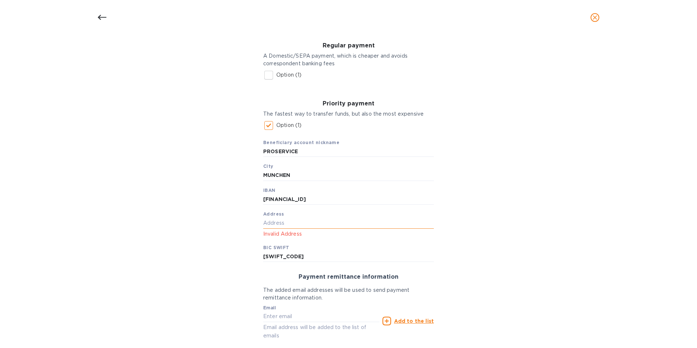
click at [264, 225] on input "text" at bounding box center [348, 223] width 171 height 11
drag, startPoint x: 306, startPoint y: 224, endPoint x: 245, endPoint y: 221, distance: 61.0
click at [245, 221] on div "Bank account holder name PROSERVICE GMBH Regular payment A Domestic/SEPA paymen…" at bounding box center [348, 197] width 678 height 402
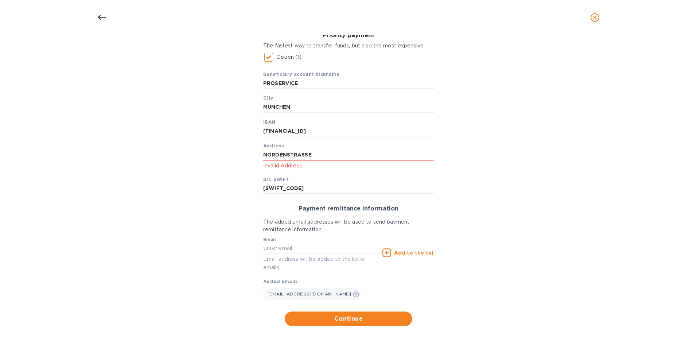
scroll to position [176, 0]
type input "NORDENSTRASSE 49"
click at [338, 320] on span "Continue" at bounding box center [349, 318] width 116 height 9
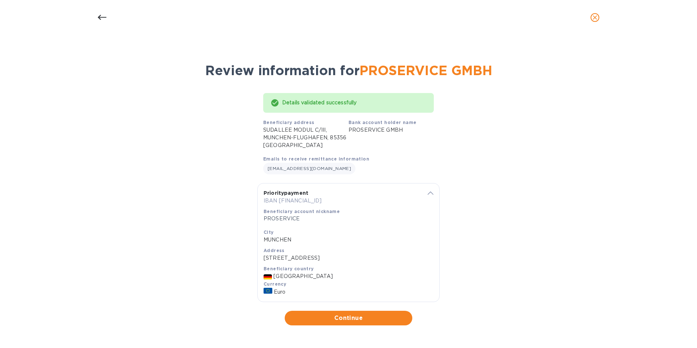
scroll to position [1, 0]
click at [594, 18] on icon "close" at bounding box center [595, 17] width 7 height 7
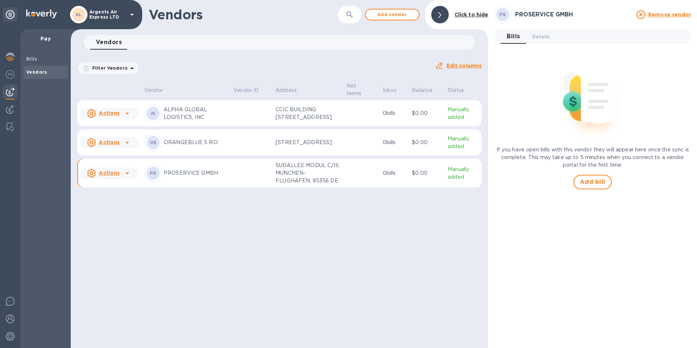
scroll to position [0, 0]
click at [378, 15] on span "Add vendor" at bounding box center [393, 14] width 42 height 9
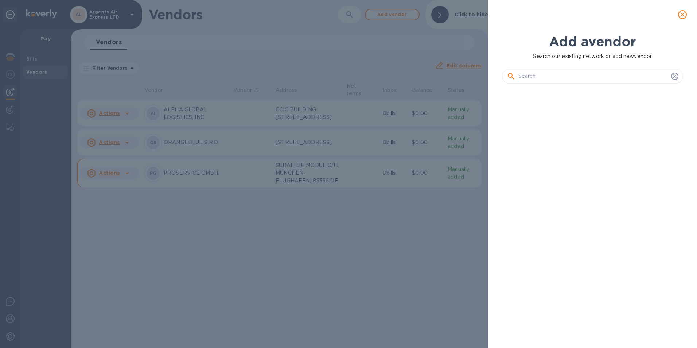
scroll to position [234, 185]
click at [545, 73] on input "text" at bounding box center [594, 76] width 150 height 11
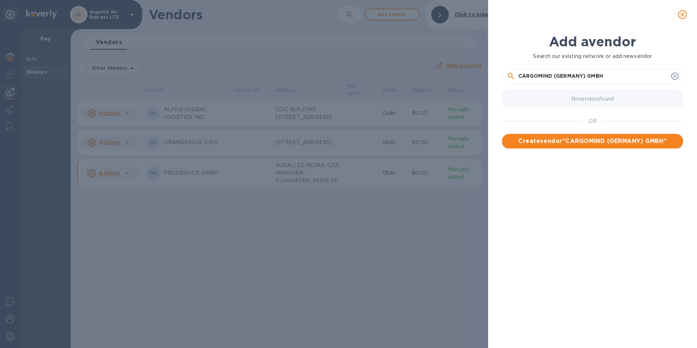
type input "CARGOMIND (GERMANY) GMBH"
click at [615, 140] on span "Create vendor " CARGOMIND (GERMANY) GMBH "" at bounding box center [593, 141] width 170 height 9
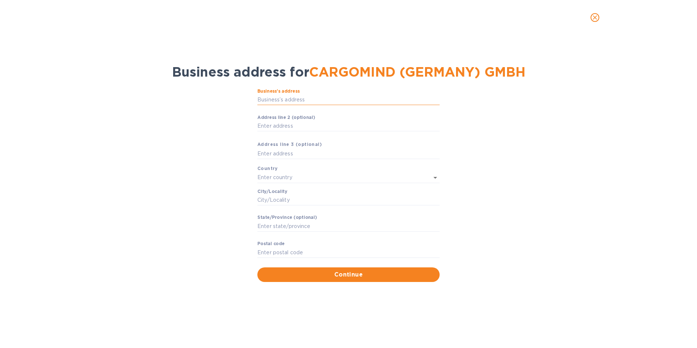
click at [283, 101] on input "Business’s аddress" at bounding box center [349, 99] width 182 height 11
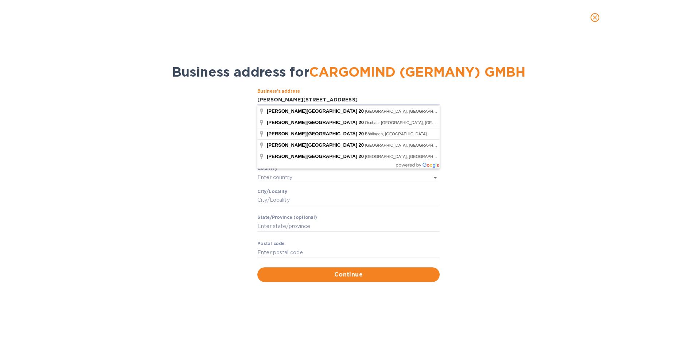
type input "OTTO LILLIENTHAL STRASSE 20"
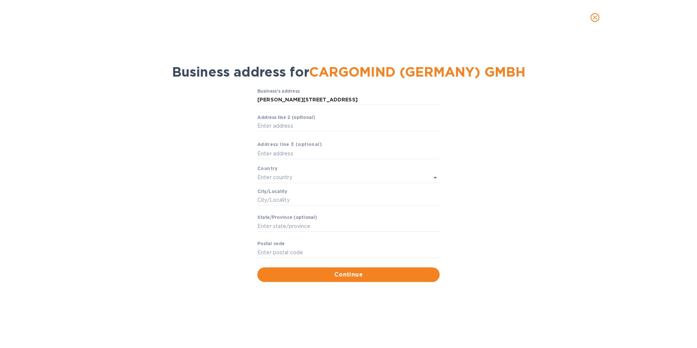
click at [206, 124] on div "Business’s аddress OTTO LILLIENTHAL STRASSE 20 ​ Аddress line 2 (optional) ​ Аd…" at bounding box center [348, 185] width 678 height 202
click at [268, 175] on input "text" at bounding box center [339, 177] width 162 height 11
click at [289, 206] on p "Germany" at bounding box center [348, 206] width 171 height 8
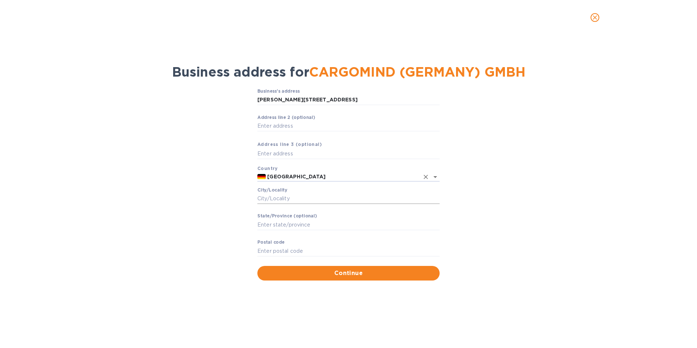
type input "Germany"
click at [277, 200] on input "Сity/Locаlity" at bounding box center [349, 198] width 182 height 11
type input "FILDERSTADT"
click at [270, 224] on input "Stаte/Province (optional)" at bounding box center [349, 224] width 182 height 11
click at [260, 250] on input "Pоstal cоde" at bounding box center [349, 250] width 182 height 11
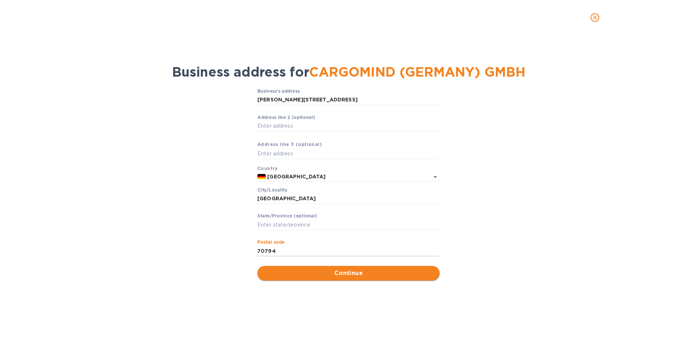
type input "70794"
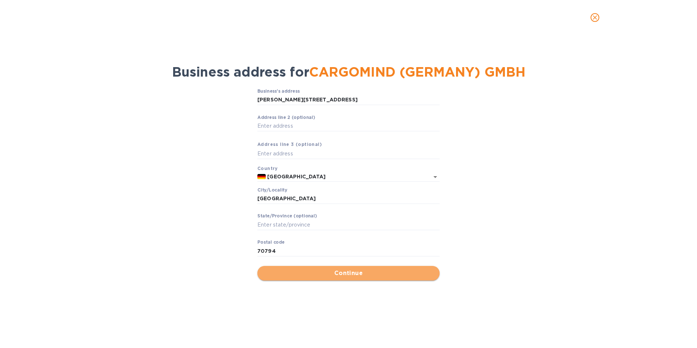
click at [357, 273] on span "Continue" at bounding box center [348, 273] width 171 height 9
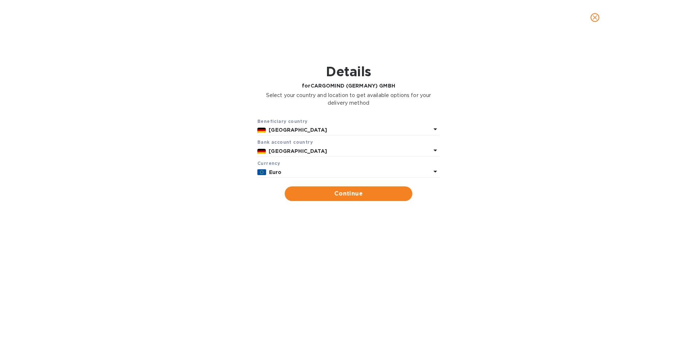
click at [433, 146] on icon at bounding box center [435, 150] width 9 height 9
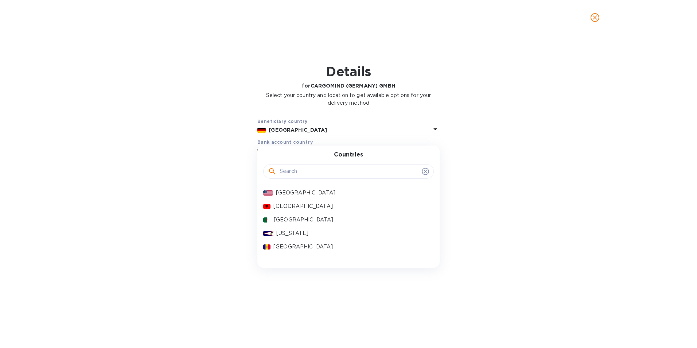
click at [297, 174] on input "text" at bounding box center [349, 171] width 139 height 11
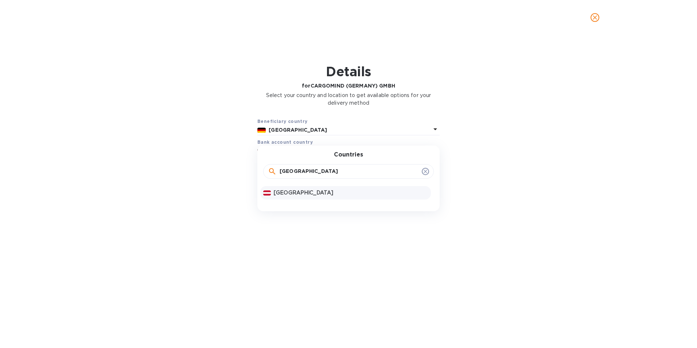
type input "AUSTRIA"
click at [280, 196] on div "Austria" at bounding box center [350, 192] width 157 height 11
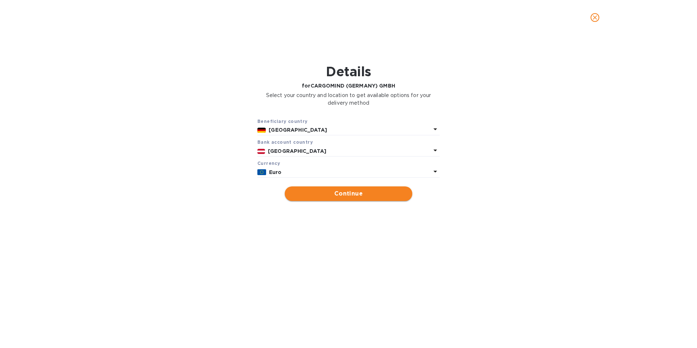
click at [333, 197] on span "Continue" at bounding box center [349, 193] width 116 height 9
type input "CARGOMIND (GERMANY) GMBH"
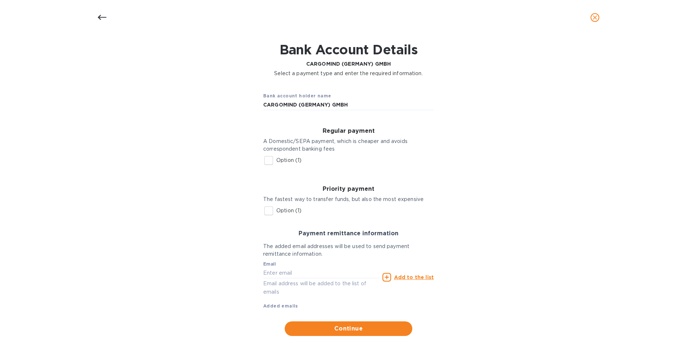
scroll to position [32, 0]
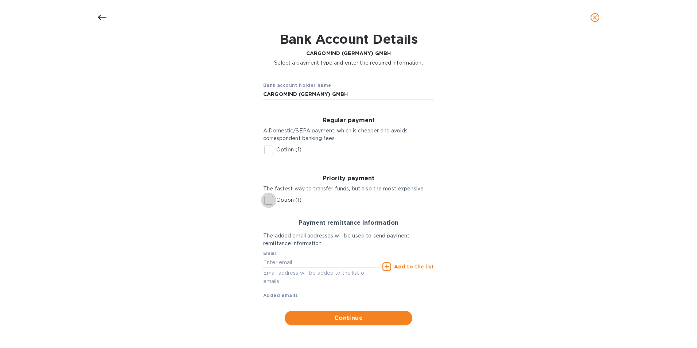
click at [267, 199] on input "Option (1)" at bounding box center [268, 200] width 15 height 15
checkbox input "true"
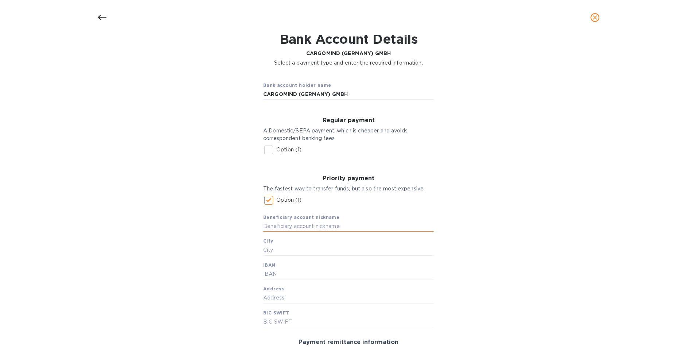
click at [273, 225] on input "text" at bounding box center [348, 226] width 171 height 11
type input "CARGOMIND GERMANY"
click at [268, 250] on input "text" at bounding box center [348, 250] width 171 height 11
type input "O"
type input "ROTHCHILDPLATZ"
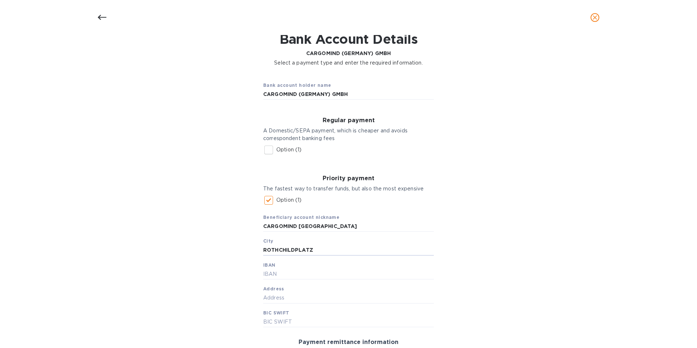
drag, startPoint x: 317, startPoint y: 247, endPoint x: 253, endPoint y: 258, distance: 65.1
click at [253, 258] on div "Bank account holder name CARGOMIND (GERMANY) GMBH Regular payment A Domestic/SE…" at bounding box center [348, 260] width 678 height 378
click at [288, 250] on input "text" at bounding box center [348, 250] width 171 height 11
type input "VIENNA"
type input "AT831200010011788204"
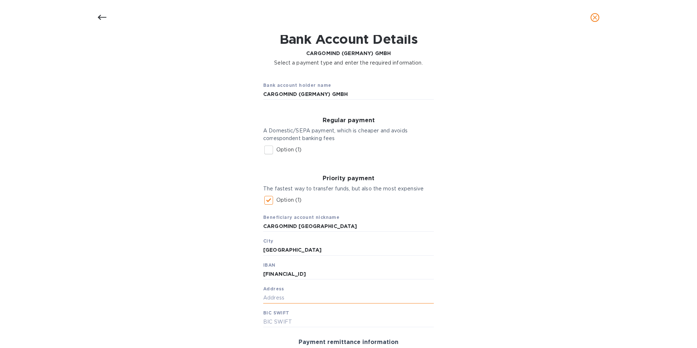
click at [270, 301] on input "text" at bounding box center [348, 298] width 171 height 11
type input "ROTHSCHILDPLATZ 1"
click at [275, 324] on input "text" at bounding box center [348, 322] width 171 height 11
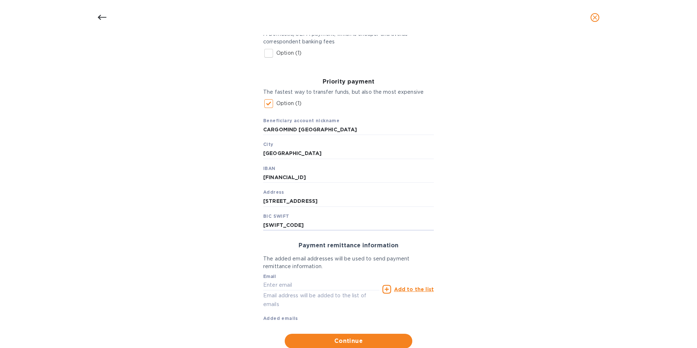
scroll to position [142, 0]
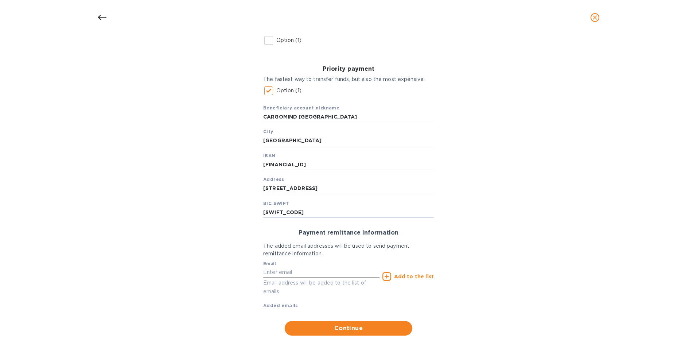
type input "BKAUATWW"
click at [294, 274] on input "text" at bounding box center [321, 272] width 116 height 11
type input "accounting@argents.com"
click at [388, 274] on icon at bounding box center [387, 276] width 9 height 9
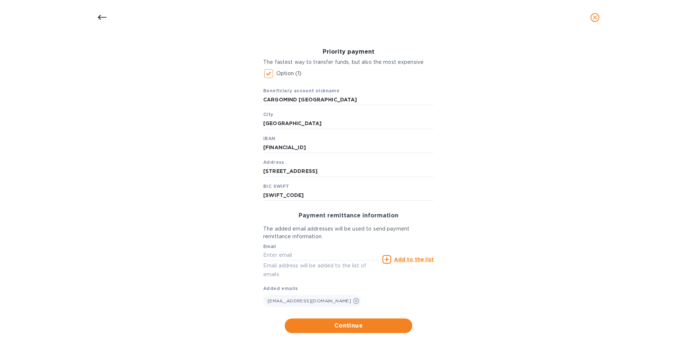
scroll to position [167, 0]
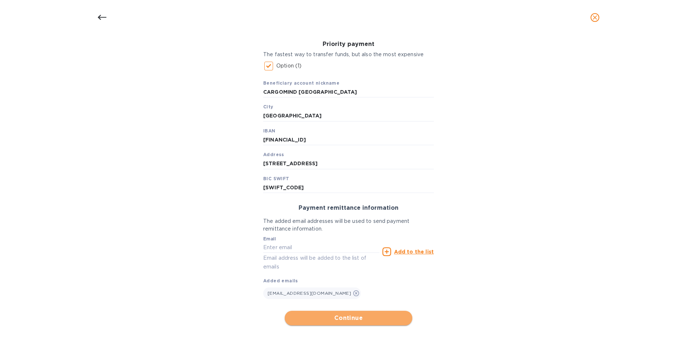
click at [334, 318] on span "Continue" at bounding box center [349, 318] width 116 height 9
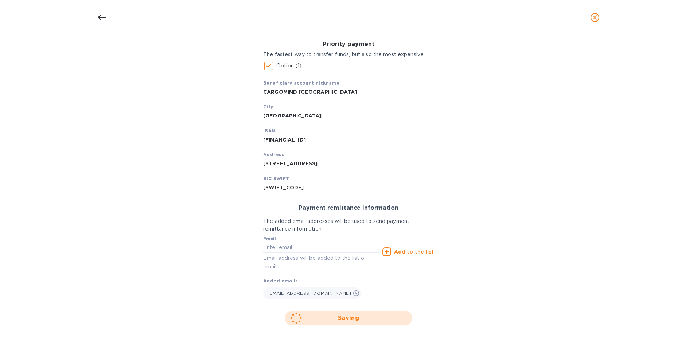
scroll to position [1, 0]
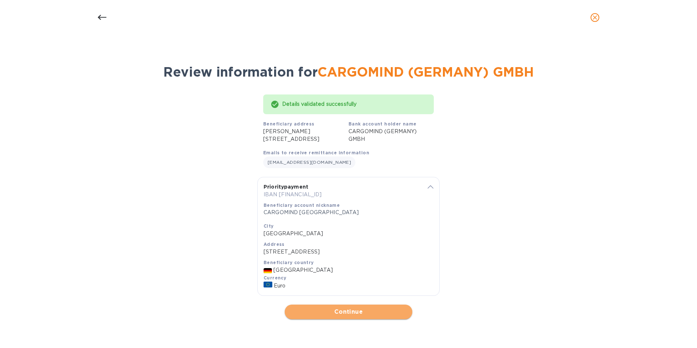
click at [347, 316] on span "Continue" at bounding box center [349, 311] width 116 height 9
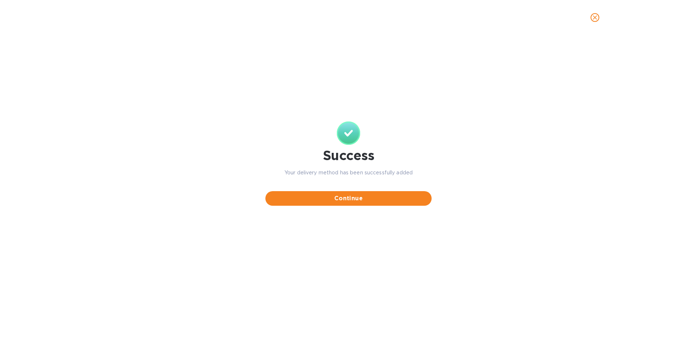
scroll to position [0, 0]
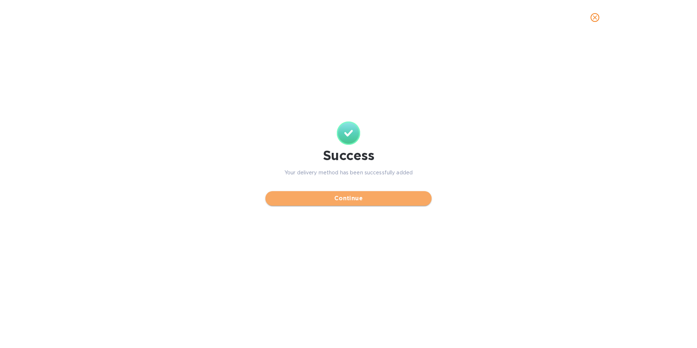
click at [342, 200] on span "Continue" at bounding box center [348, 198] width 155 height 9
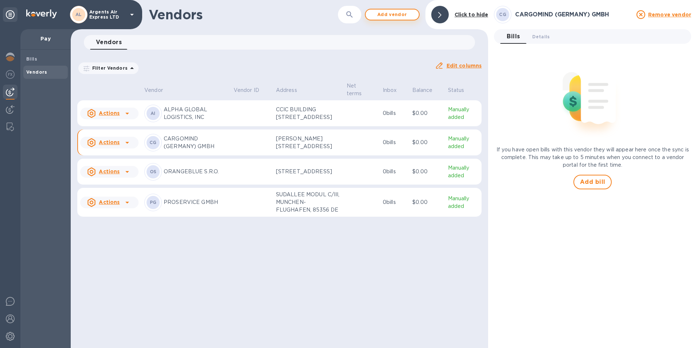
click at [395, 14] on span "Add vendor" at bounding box center [393, 14] width 42 height 9
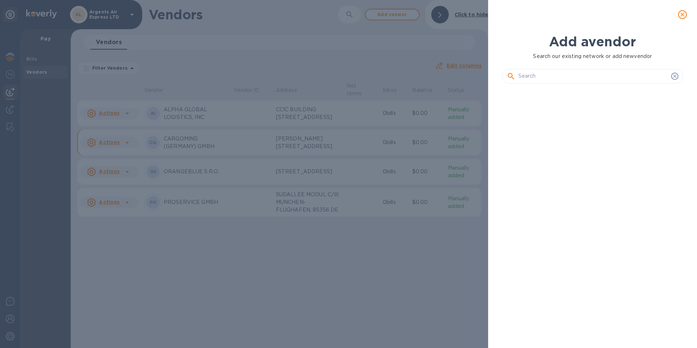
scroll to position [234, 185]
click at [520, 74] on input "text" at bounding box center [594, 76] width 150 height 11
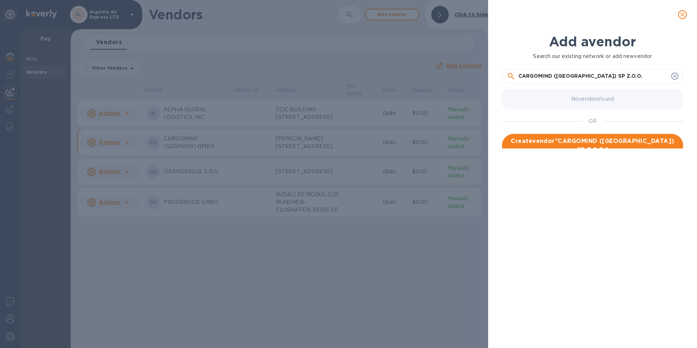
type input "CARGOMIND (POLAND) SP Z.O.O."
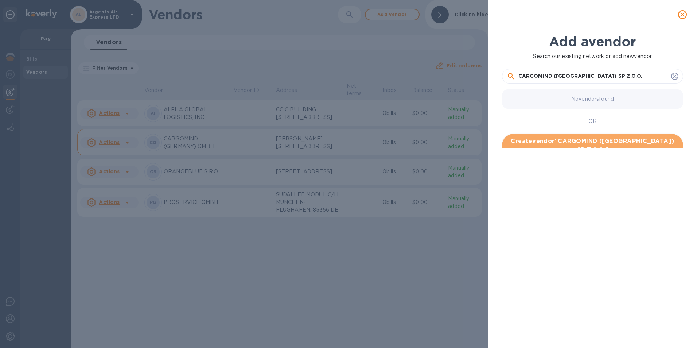
click at [585, 143] on span "Create vendor " CARGOMIND (POLAND) SP Z.O.O. "" at bounding box center [593, 146] width 170 height 18
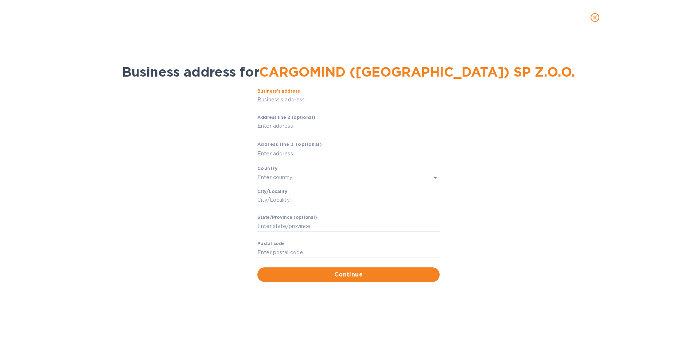
click at [272, 100] on input "Business’s аddress" at bounding box center [349, 99] width 182 height 11
type input "6 1 Sierpnia"
type input "Poland"
type input "Warszawa"
type input "Województwo mazowieckie"
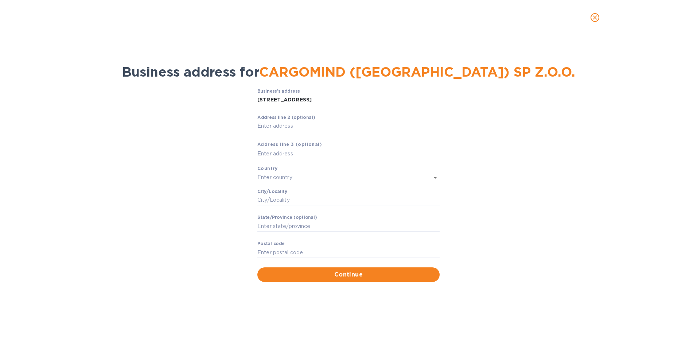
type input "02-134"
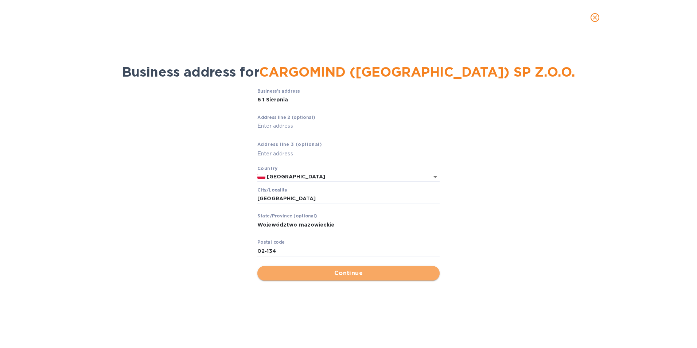
click at [345, 273] on span "Continue" at bounding box center [348, 273] width 171 height 9
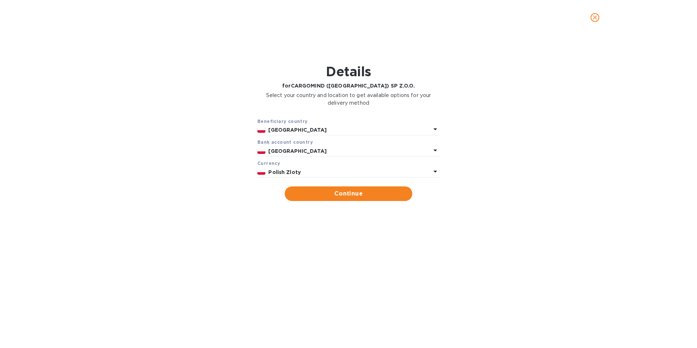
click at [436, 170] on icon at bounding box center [435, 171] width 9 height 9
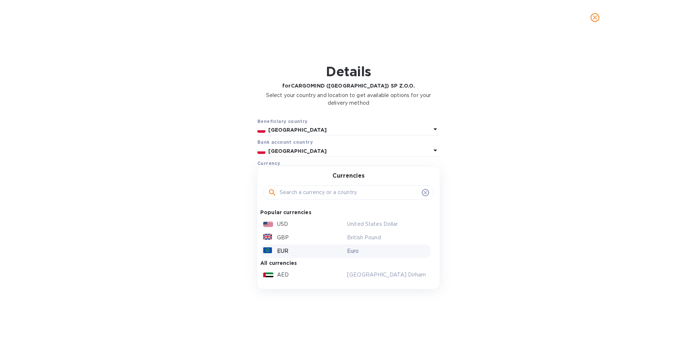
click at [287, 251] on p "EUR" at bounding box center [282, 251] width 11 height 8
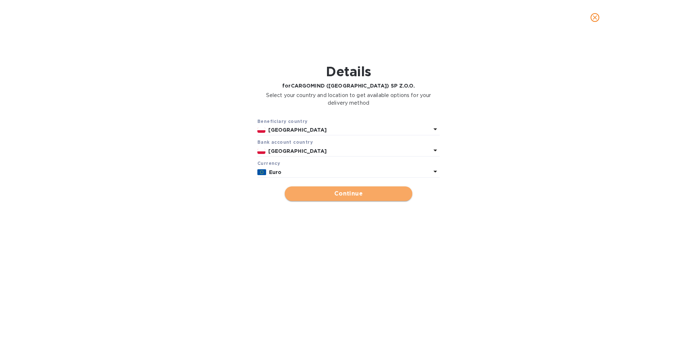
click at [348, 196] on span "Continue" at bounding box center [349, 193] width 116 height 9
type input "CARGOMIND (POLAND) SP Z.O.O."
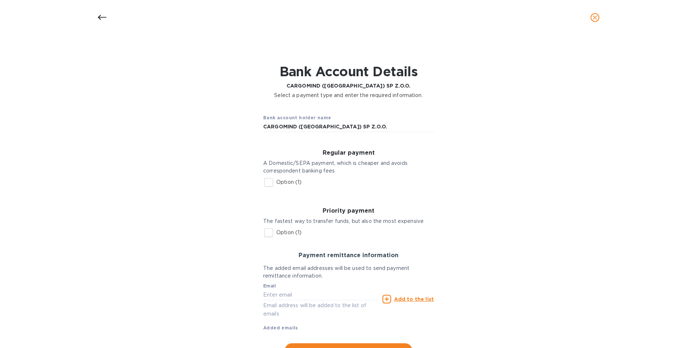
click at [265, 233] on input "Option (1)" at bounding box center [268, 232] width 15 height 15
checkbox input "true"
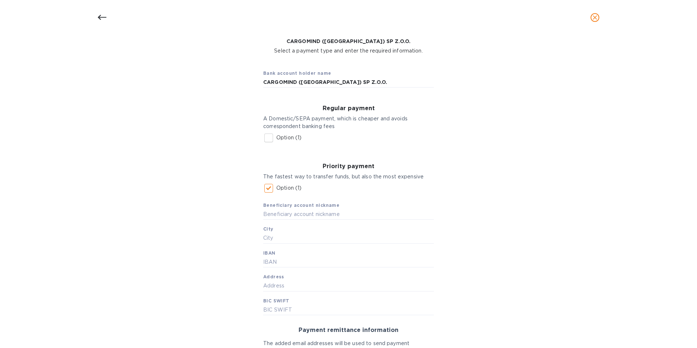
scroll to position [73, 0]
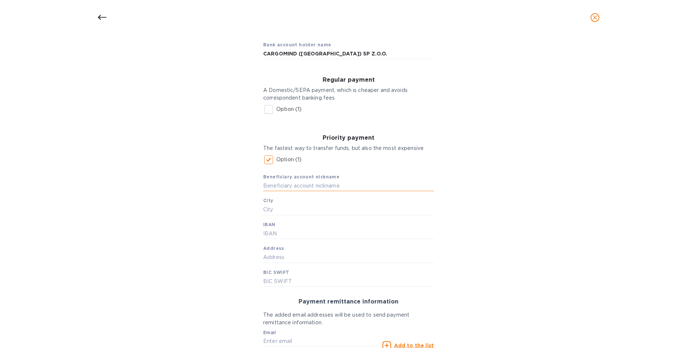
click at [270, 187] on input "text" at bounding box center [348, 185] width 171 height 11
type input "CARGOMIND POLAND"
click at [276, 210] on input "text" at bounding box center [348, 209] width 171 height 11
type input "WARSAW"
click at [273, 236] on input "text" at bounding box center [348, 233] width 171 height 11
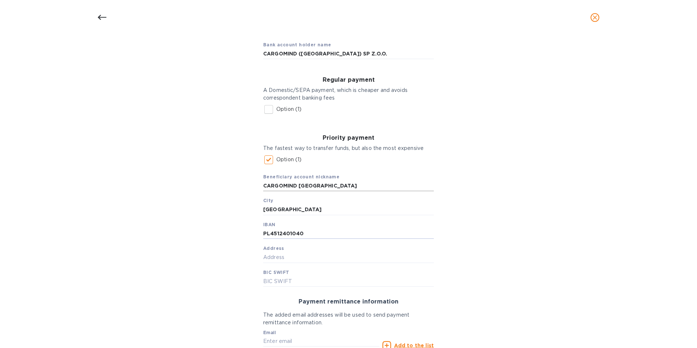
type input "PL4512401040"
drag, startPoint x: 325, startPoint y: 185, endPoint x: 209, endPoint y: 197, distance: 116.9
click at [209, 197] on div "Bank account holder name CARGOMIND (POLAND) SP Z.O.O. Regular payment A Domesti…" at bounding box center [348, 220] width 678 height 378
drag, startPoint x: 304, startPoint y: 206, endPoint x: 249, endPoint y: 224, distance: 57.6
click at [249, 224] on div "Bank account holder name CARGOMIND (POLAND) SP Z.O.O. Regular payment A Domesti…" at bounding box center [348, 220] width 678 height 378
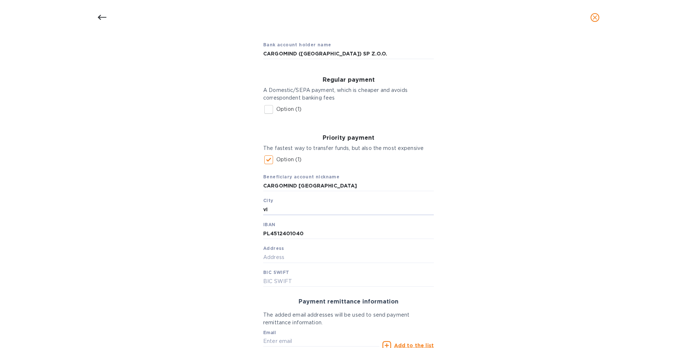
type input "v"
type input "VIENNA"
type input "B"
type input "AT731200010011788675"
click at [280, 256] on input "text" at bounding box center [348, 257] width 171 height 11
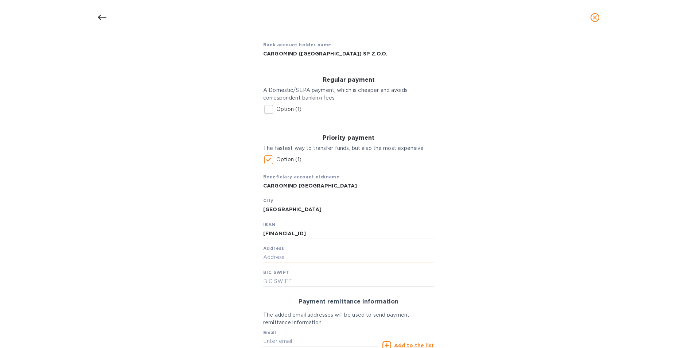
type input "ROTHSCHILDPLATZ 1"
type input "CARGOMIND GERMANY"
type input "AT831200010011788204"
type input "BKAUATWW"
type input "accounting@argents.com"
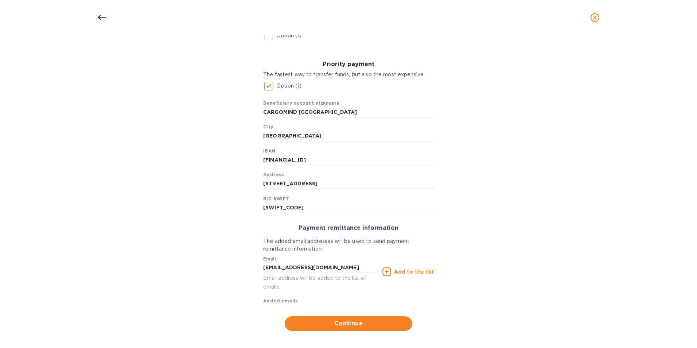
scroll to position [152, 0]
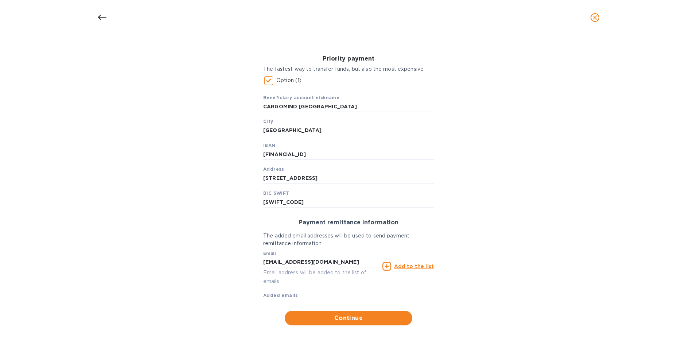
drag, startPoint x: 387, startPoint y: 266, endPoint x: 370, endPoint y: 277, distance: 20.7
click at [387, 265] on icon at bounding box center [387, 266] width 9 height 9
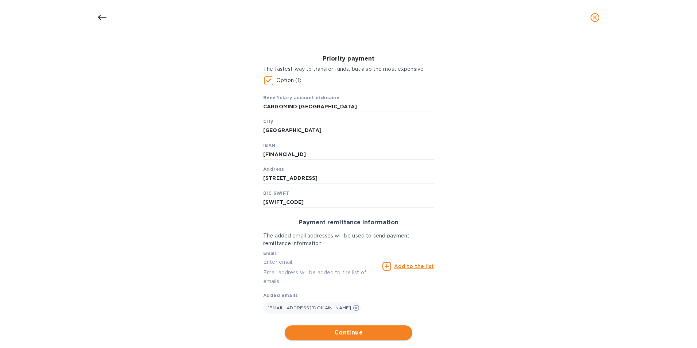
click at [332, 332] on span "Continue" at bounding box center [349, 332] width 116 height 9
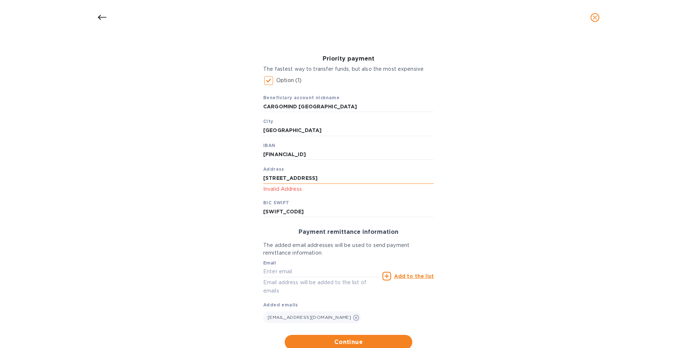
click at [325, 178] on input "ROTHSCHILDPLATZ 1" at bounding box center [348, 178] width 171 height 11
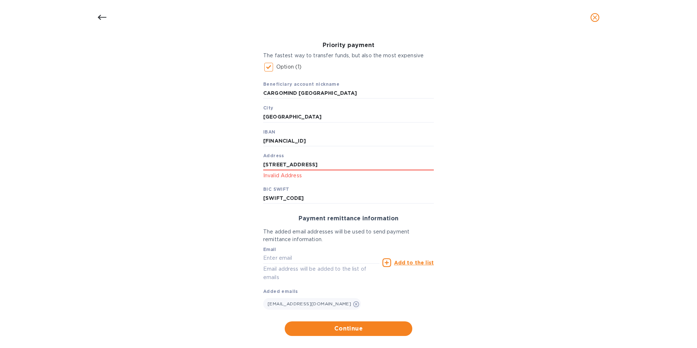
scroll to position [176, 0]
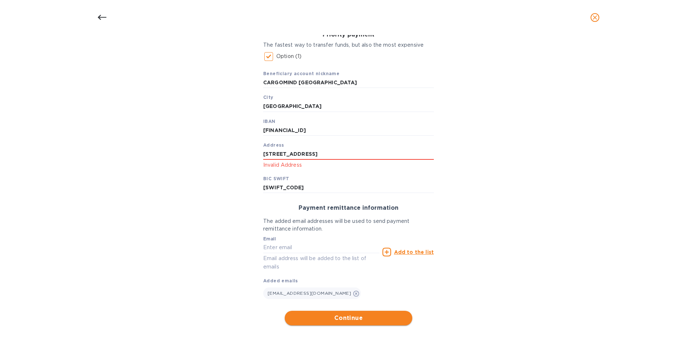
click at [348, 318] on span "Continue" at bounding box center [349, 318] width 116 height 9
drag, startPoint x: 333, startPoint y: 152, endPoint x: 261, endPoint y: 156, distance: 71.6
click at [261, 156] on div "Priority payment The fastest way to transfer funds, but also the most expensive…" at bounding box center [349, 113] width 182 height 174
click at [334, 328] on div "Bank account holder name CARGOMIND (POLAND) SP Z.O.O. Regular payment A Domesti…" at bounding box center [348, 128] width 678 height 402
click at [340, 317] on span "Continue" at bounding box center [349, 318] width 116 height 9
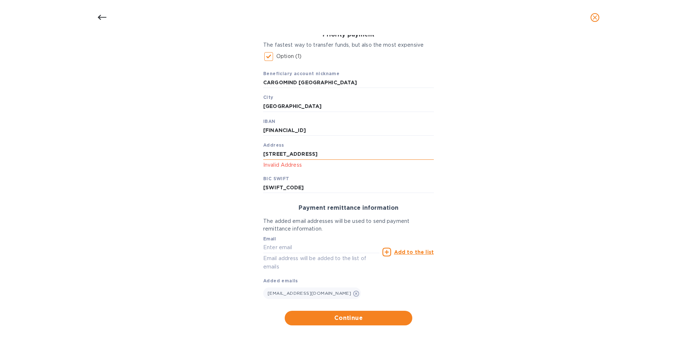
click at [322, 153] on input "ROTHSCHILDPLATZ 1" at bounding box center [348, 154] width 171 height 11
click at [325, 154] on input "ROTHSCHILDPLATZ 1" at bounding box center [348, 154] width 171 height 11
drag, startPoint x: 325, startPoint y: 154, endPoint x: 257, endPoint y: 154, distance: 68.2
click at [258, 154] on div "Priority payment The fastest way to transfer funds, but also the most expensive…" at bounding box center [349, 113] width 182 height 174
type input "UI. 1 SIERPNIA 6, BUILDING D"
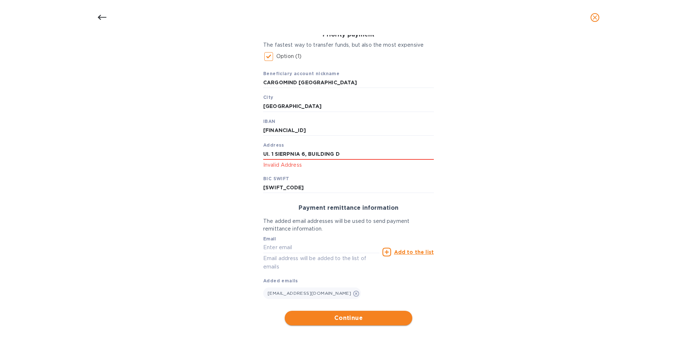
click at [338, 321] on span "Continue" at bounding box center [349, 318] width 116 height 9
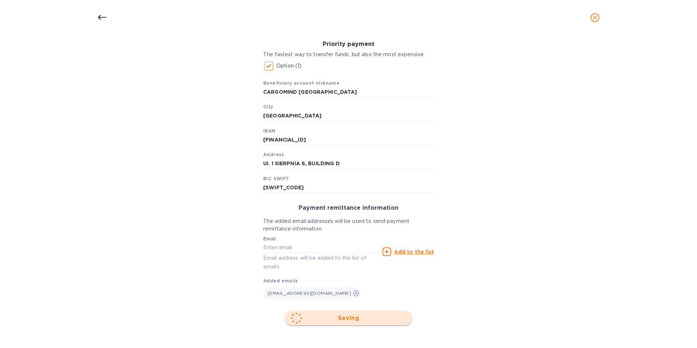
scroll to position [1, 0]
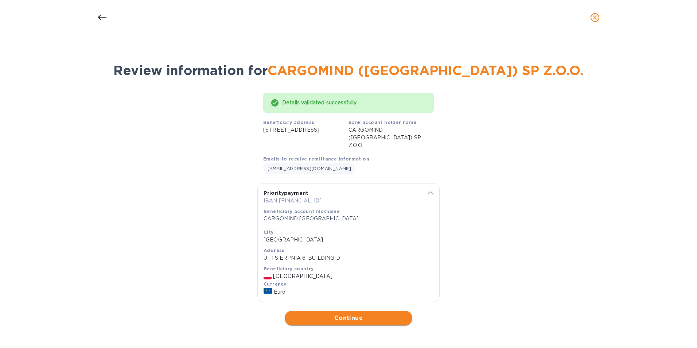
click at [349, 318] on span "Continue" at bounding box center [349, 318] width 116 height 9
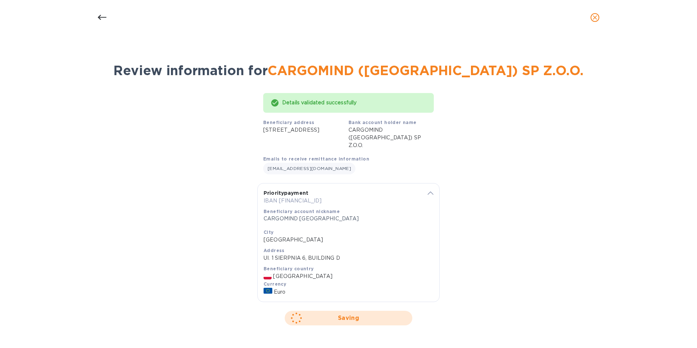
scroll to position [0, 0]
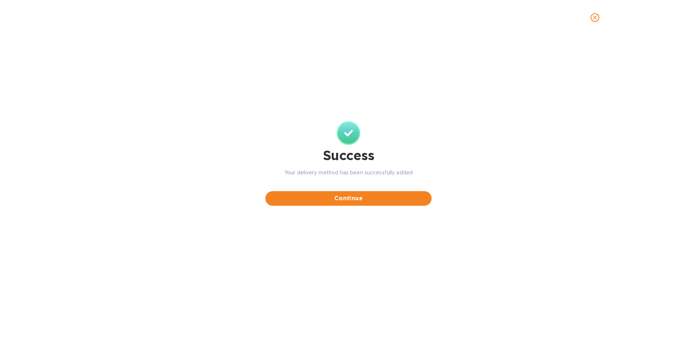
click at [354, 201] on span "Continue" at bounding box center [348, 198] width 155 height 9
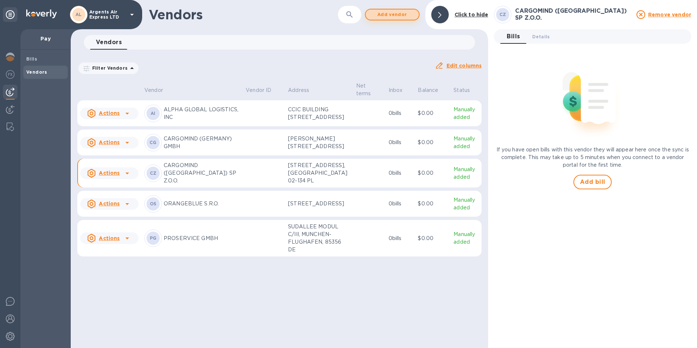
click at [396, 16] on span "Add vendor" at bounding box center [393, 14] width 42 height 9
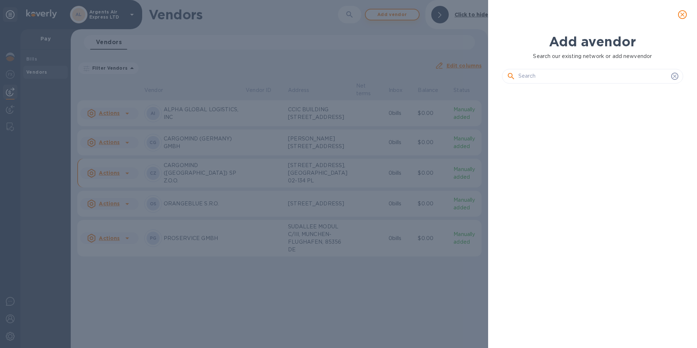
scroll to position [234, 185]
click at [519, 76] on input "text" at bounding box center [594, 76] width 150 height 11
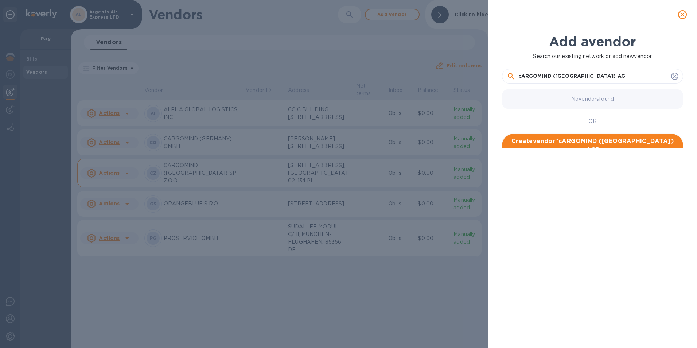
type input "cARGOMIND (SWITZERLAND) AG"
click at [573, 144] on span "Create vendor " cARGOMIND (SWITZERLAND) AG "" at bounding box center [593, 146] width 170 height 18
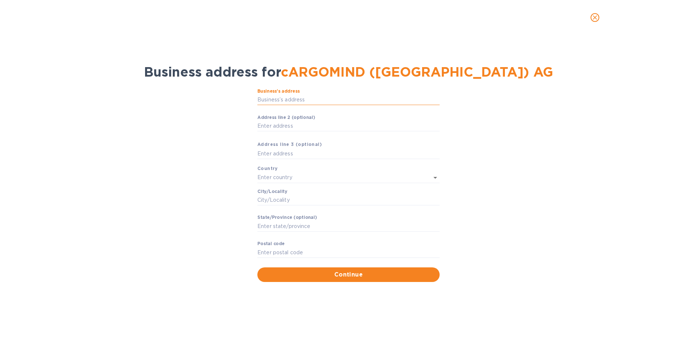
click at [263, 100] on input "Business’s аddress" at bounding box center [349, 99] width 182 height 11
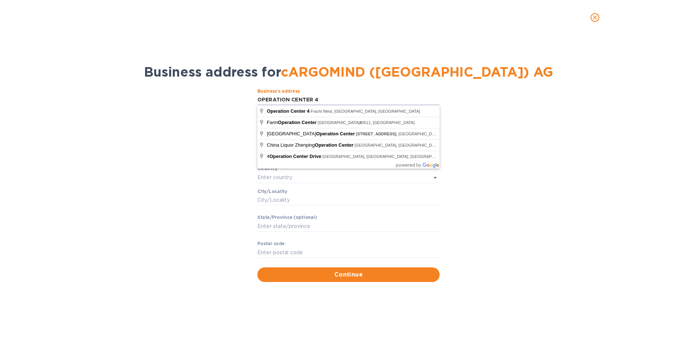
type input "OPERATION CENTER 4"
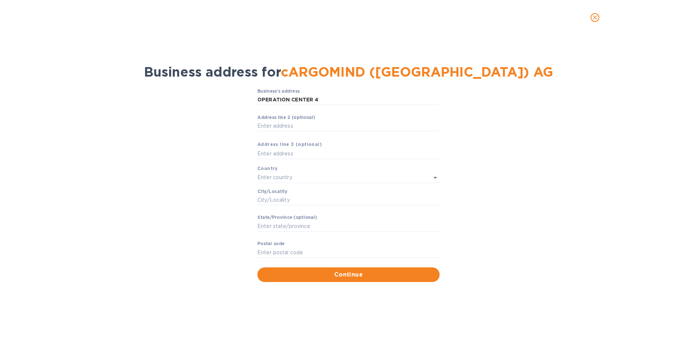
click at [225, 129] on div "Business’s аddress OPERATION CENTER 4 ​ Аddress line 2 (optional) ​ Аddress lin…" at bounding box center [348, 185] width 678 height 202
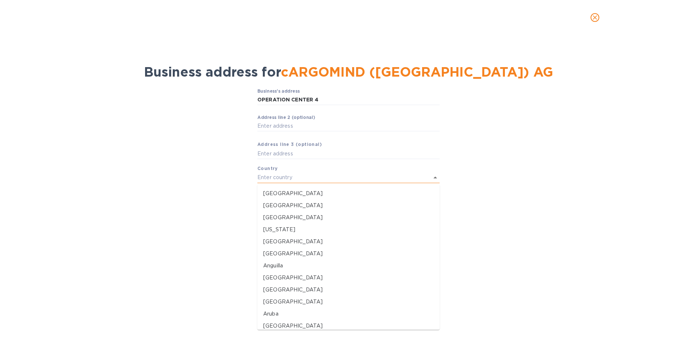
click at [262, 173] on input "text" at bounding box center [339, 177] width 162 height 11
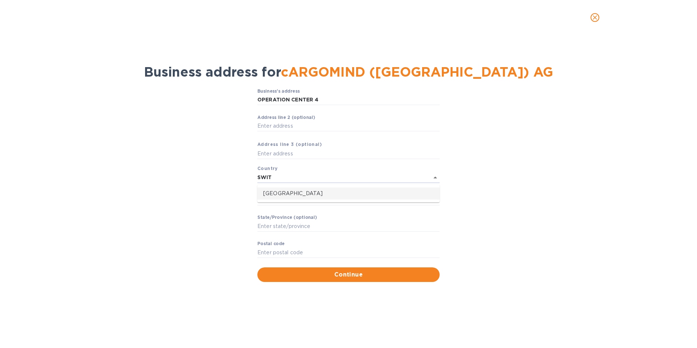
click at [274, 193] on p "Switzerland" at bounding box center [348, 194] width 171 height 8
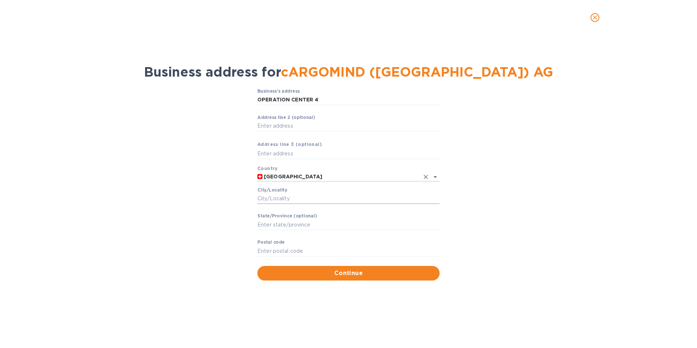
type input "Switzerland"
click at [269, 197] on input "Сity/Locаlity" at bounding box center [349, 198] width 182 height 11
type input "ZURICH-FLUGHAFEN"
click at [279, 228] on input "Stаte/Province (optional)" at bounding box center [349, 224] width 182 height 11
click at [258, 249] on input "Pоstal cоde" at bounding box center [349, 250] width 182 height 11
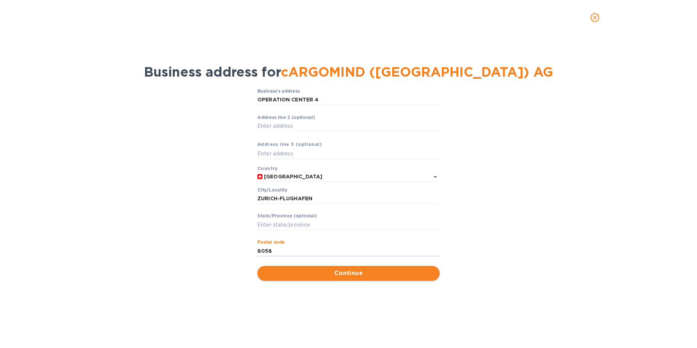
type input "8058"
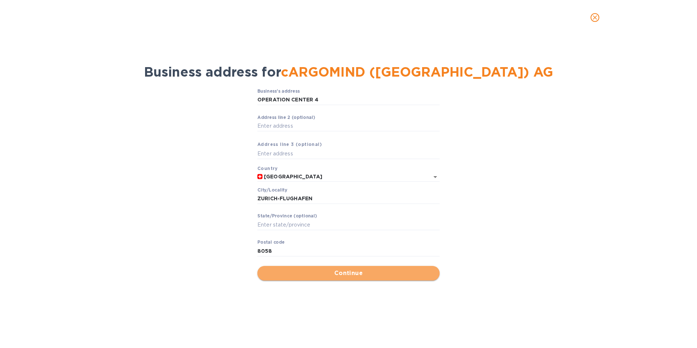
click at [355, 275] on span "Continue" at bounding box center [348, 273] width 171 height 9
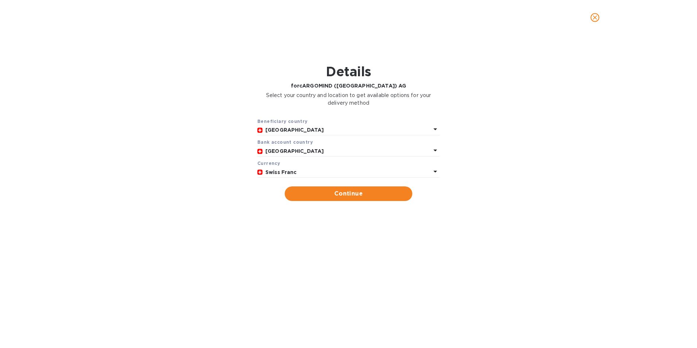
click at [344, 147] on div "Switzerland" at bounding box center [348, 151] width 169 height 11
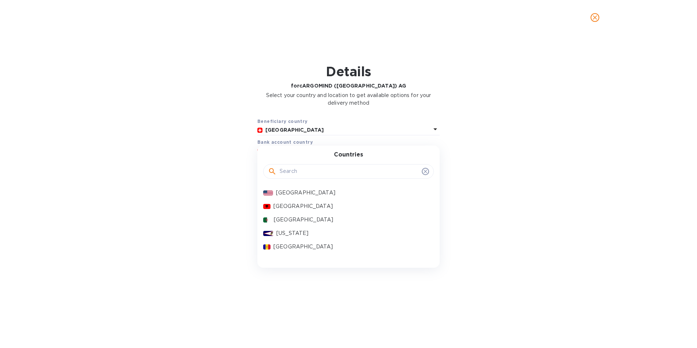
click at [295, 169] on input "text" at bounding box center [349, 171] width 139 height 11
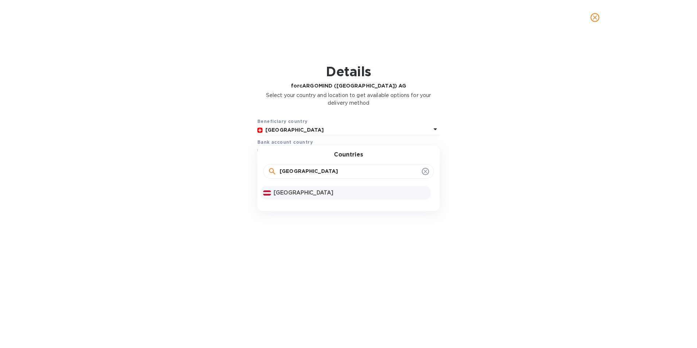
type input "AUSTRIA"
click at [276, 192] on p "Austria" at bounding box center [351, 193] width 154 height 8
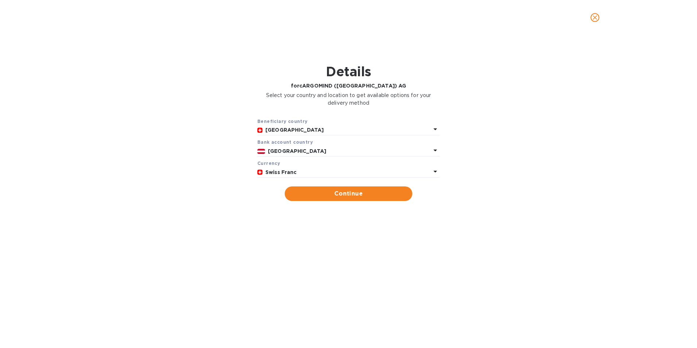
click at [436, 169] on icon at bounding box center [435, 171] width 9 height 9
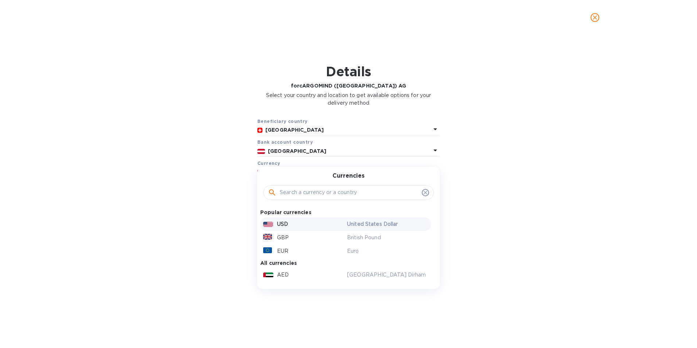
click at [281, 225] on p "USD" at bounding box center [282, 224] width 11 height 8
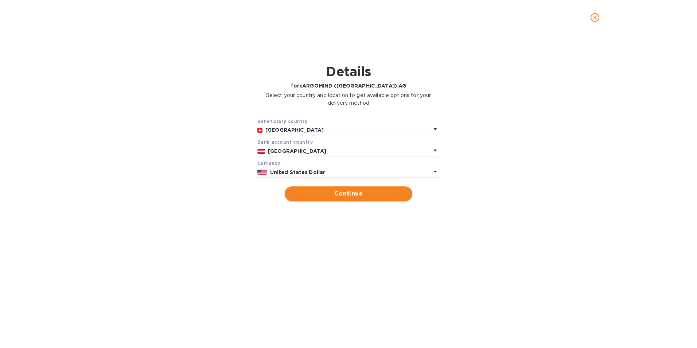
click at [338, 192] on span "Continue" at bounding box center [349, 193] width 116 height 9
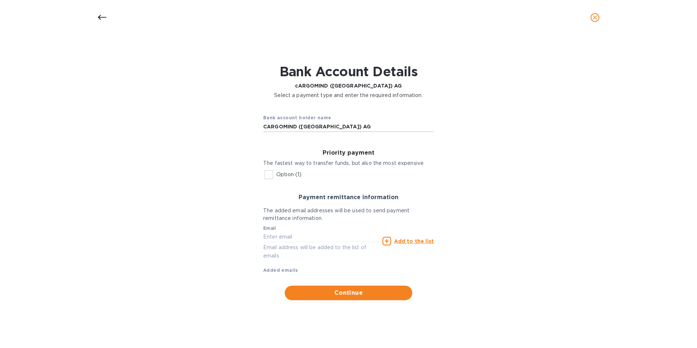
type input "CARGOMIND (SWITZERLAND) AG"
click at [267, 175] on input "Option (1)" at bounding box center [268, 174] width 15 height 15
checkbox input "true"
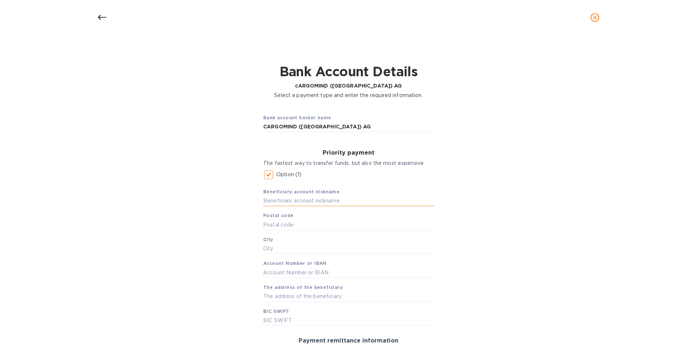
click at [304, 199] on input "text" at bounding box center [348, 201] width 171 height 11
type input "CARGOMIND SWITZERLAND"
click at [286, 226] on input "text" at bounding box center [348, 224] width 171 height 11
type input "1020"
type input "ROTHSCHILDPLATZ1"
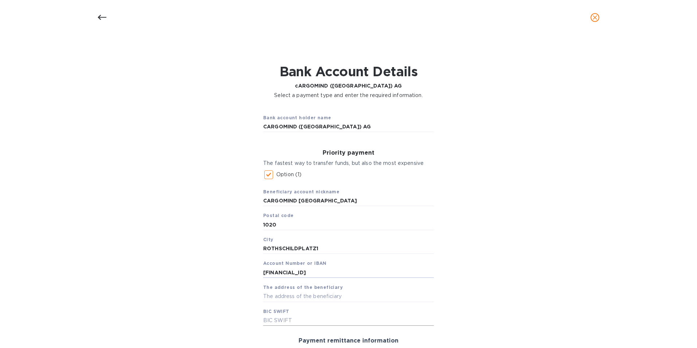
type input "AT841200010036857836"
click at [271, 320] on input "text" at bounding box center [348, 320] width 171 height 11
click at [277, 295] on input "text" at bounding box center [348, 296] width 171 height 11
type input "OPERATION CENTER 4"
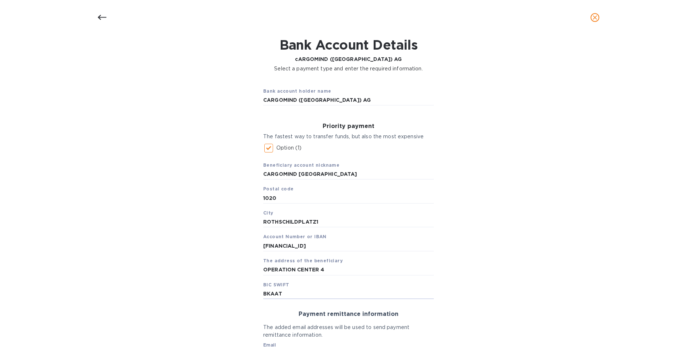
scroll to position [73, 0]
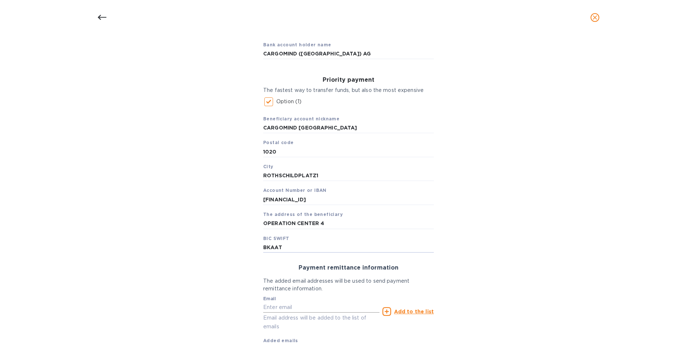
type input "BKAAT"
click at [311, 307] on input "text" at bounding box center [321, 307] width 116 height 11
type input "accounting@argents.com"
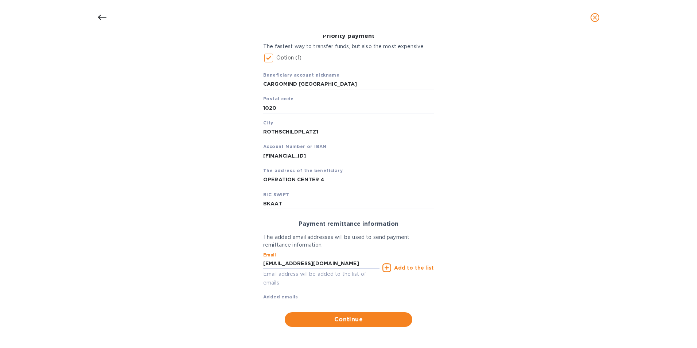
scroll to position [118, 0]
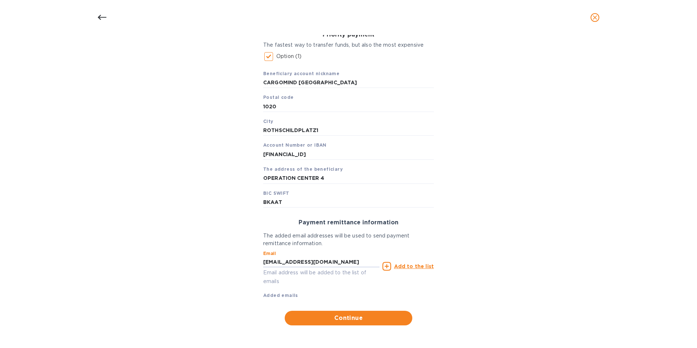
click at [388, 266] on icon at bounding box center [387, 266] width 9 height 9
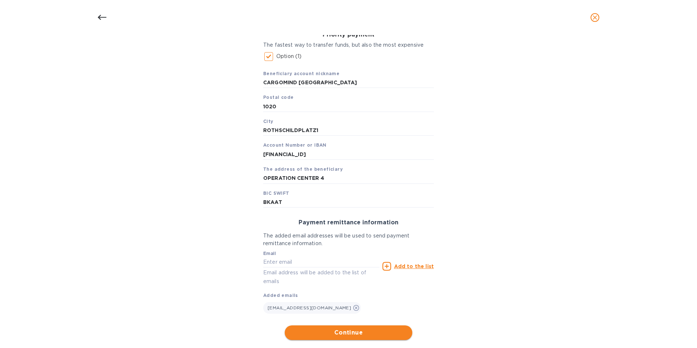
click at [328, 332] on span "Continue" at bounding box center [349, 332] width 116 height 9
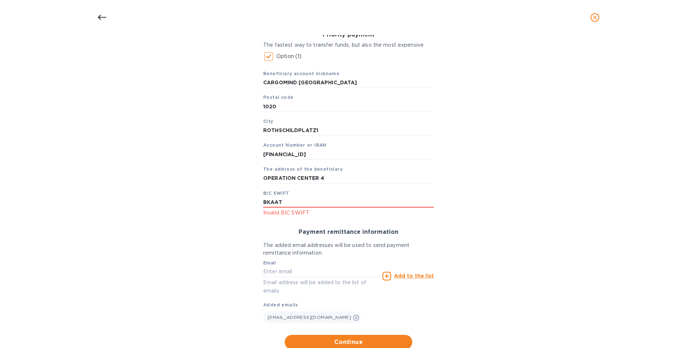
drag, startPoint x: 295, startPoint y: 201, endPoint x: 232, endPoint y: 201, distance: 63.1
click at [232, 201] on div "Bank account holder name CARGOMIND (SWITZERLAND) AG Priority payment The fastes…" at bounding box center [348, 169] width 678 height 368
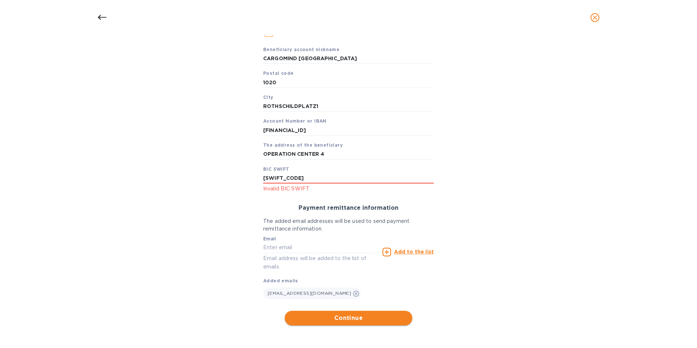
type input "BKAUATWW"
click at [341, 318] on span "Continue" at bounding box center [349, 318] width 116 height 9
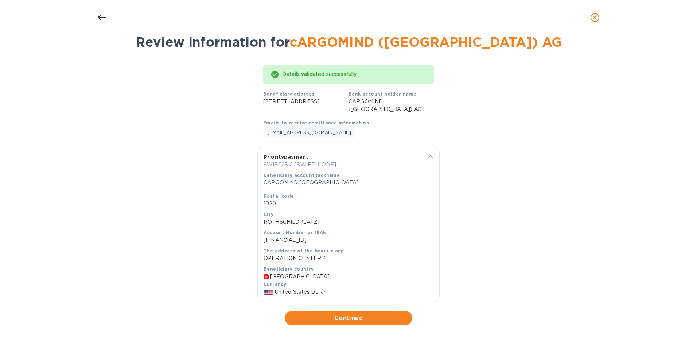
scroll to position [38, 0]
click at [593, 16] on icon "close" at bounding box center [595, 17] width 7 height 7
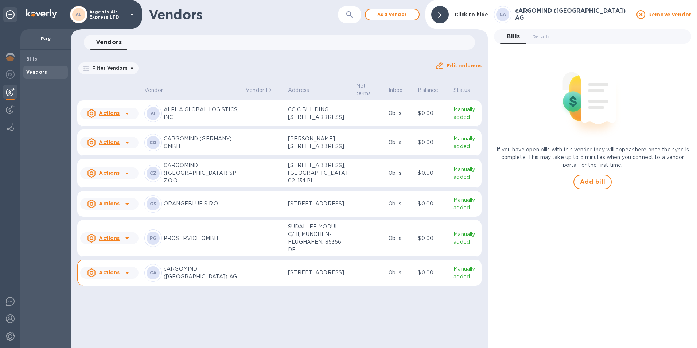
scroll to position [0, 0]
click at [261, 252] on td at bounding box center [264, 238] width 42 height 37
click at [126, 243] on icon at bounding box center [127, 238] width 9 height 9
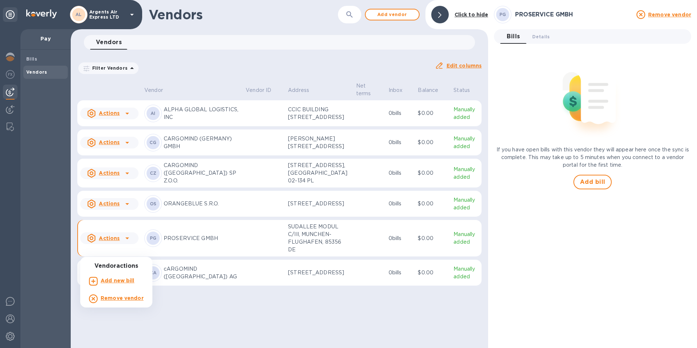
click at [107, 251] on div at bounding box center [348, 174] width 697 height 348
click at [156, 241] on b "PG" at bounding box center [153, 237] width 7 height 5
click at [290, 252] on p "SUDALLEE MODUL C/III, MUNCHEN-FLUGHAFEN, 85356 DE" at bounding box center [319, 238] width 62 height 31
click at [221, 243] on div "PG PROSERVICE GMBH" at bounding box center [192, 238] width 96 height 18
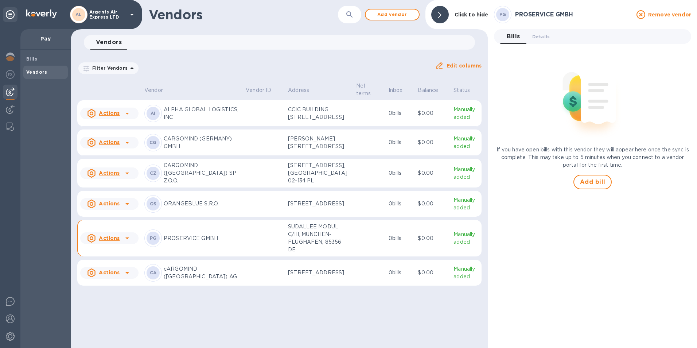
click at [466, 63] on u "Edit columns" at bounding box center [464, 66] width 35 height 6
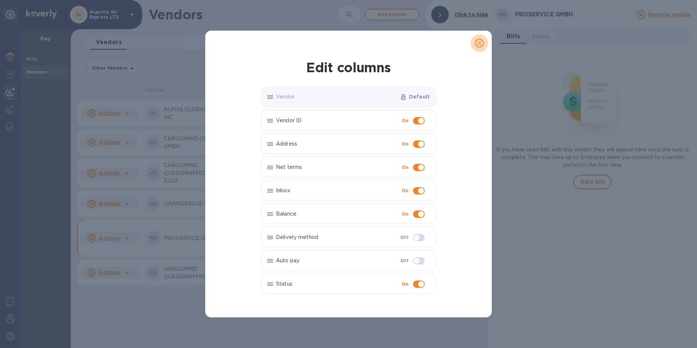
click at [478, 46] on icon "close" at bounding box center [479, 42] width 7 height 7
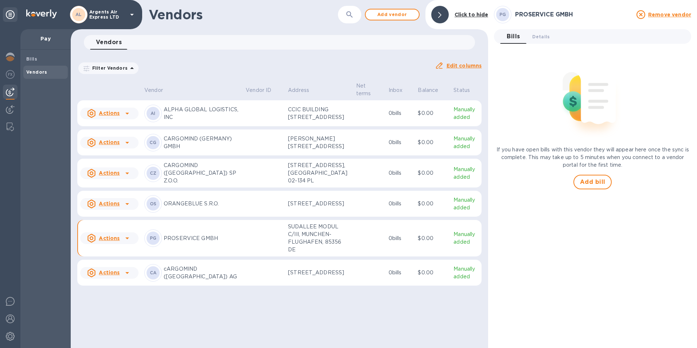
click at [114, 116] on u "Actions" at bounding box center [109, 113] width 21 height 6
click at [114, 121] on div at bounding box center [348, 174] width 697 height 348
drag, startPoint x: 265, startPoint y: 119, endPoint x: 250, endPoint y: 117, distance: 15.1
click at [250, 117] on td at bounding box center [264, 113] width 42 height 26
click at [538, 38] on span "Details 0" at bounding box center [542, 37] width 18 height 8
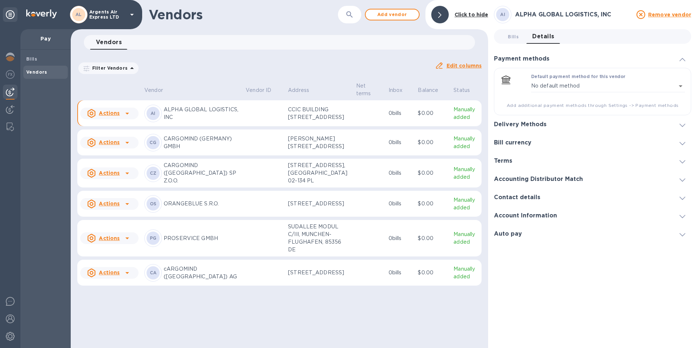
click at [678, 123] on div at bounding box center [683, 124] width 18 height 7
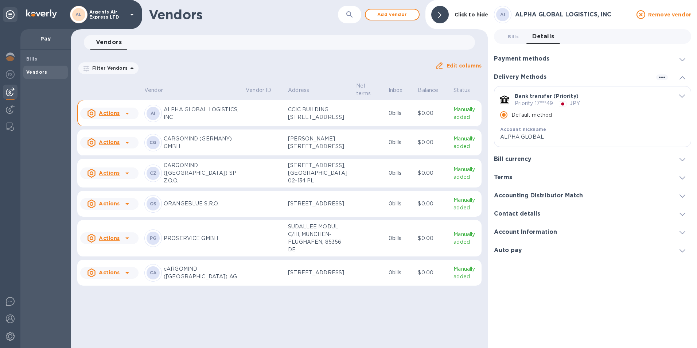
click at [680, 97] on icon "default-method" at bounding box center [683, 95] width 6 height 3
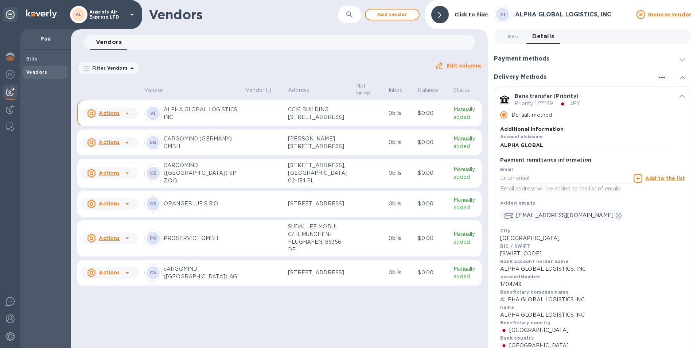
click at [213, 150] on p "CARGOMIND (GERMANY) GMBH" at bounding box center [202, 142] width 76 height 15
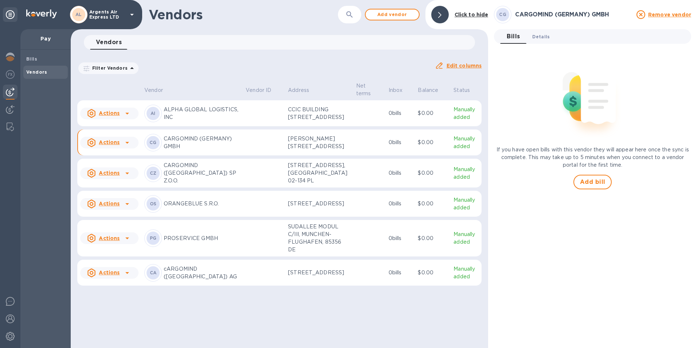
click at [536, 39] on span "Details 0" at bounding box center [542, 37] width 18 height 8
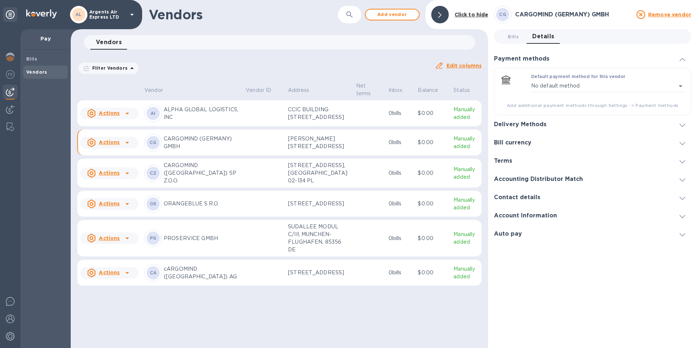
click at [681, 215] on icon at bounding box center [683, 216] width 6 height 3
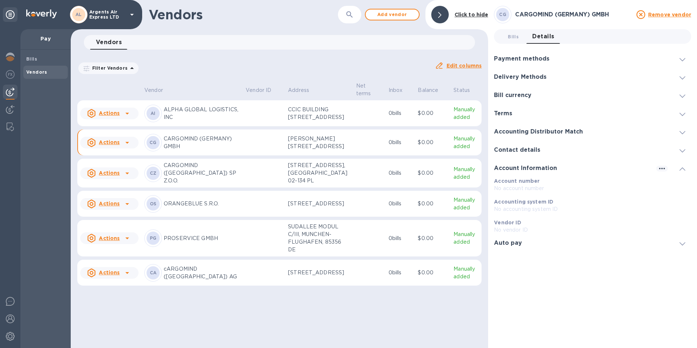
click at [685, 243] on icon at bounding box center [683, 243] width 6 height 3
click at [520, 74] on h3 "Delivery Methods" at bounding box center [520, 77] width 53 height 7
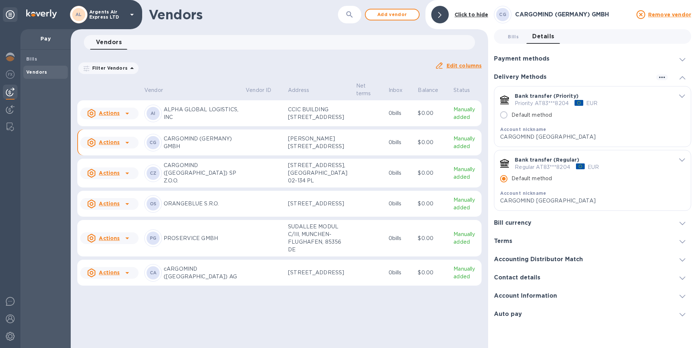
click at [521, 60] on h3 "Payment methods" at bounding box center [521, 58] width 55 height 7
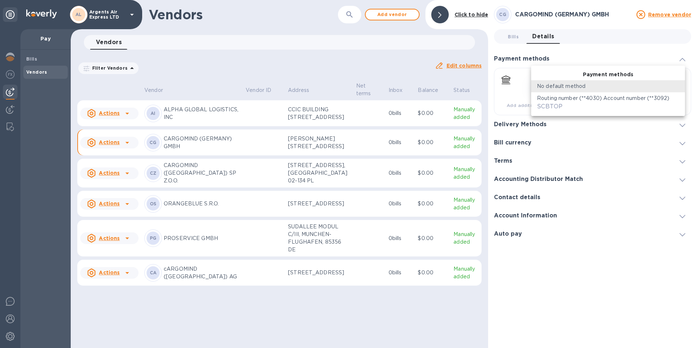
click at [680, 86] on body "AL Argents Air Express LTD Pay Bills Vendors Vendors ​ Add vendor Click to hide…" at bounding box center [348, 174] width 697 height 348
click at [680, 85] on li "No default method" at bounding box center [608, 86] width 154 height 12
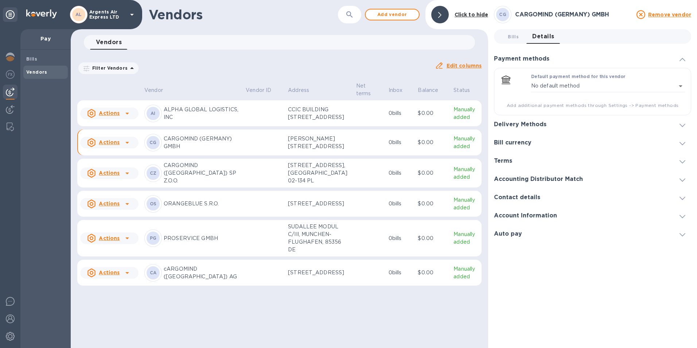
click at [187, 278] on p "cARGOMIND (SWITZERLAND) AG" at bounding box center [202, 272] width 76 height 15
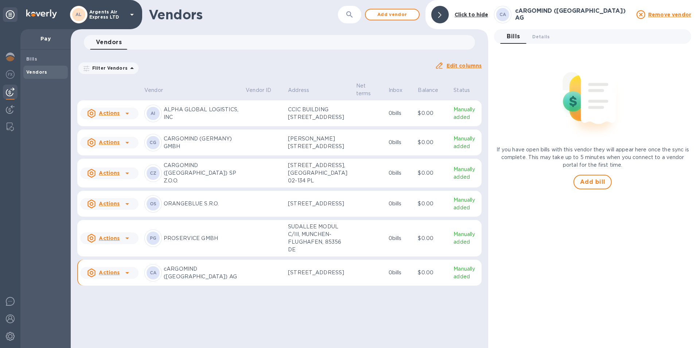
click at [181, 280] on p "cARGOMIND (SWITZERLAND) AG" at bounding box center [202, 272] width 76 height 15
click at [12, 90] on img at bounding box center [10, 92] width 9 height 9
click at [9, 110] on img at bounding box center [10, 109] width 9 height 9
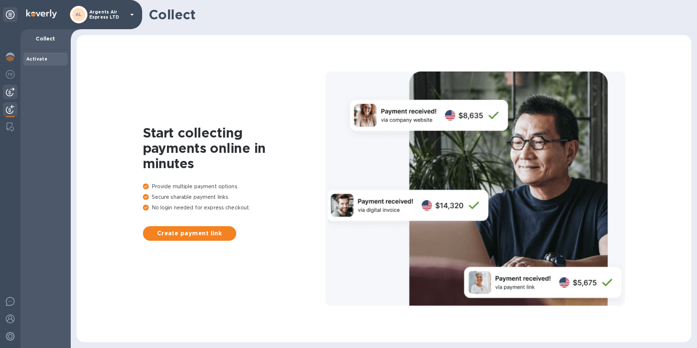
click at [12, 89] on img at bounding box center [10, 92] width 9 height 9
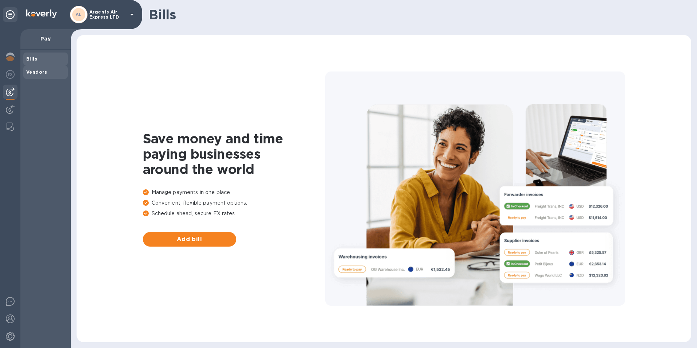
click at [32, 74] on b "Vendors" at bounding box center [36, 71] width 21 height 5
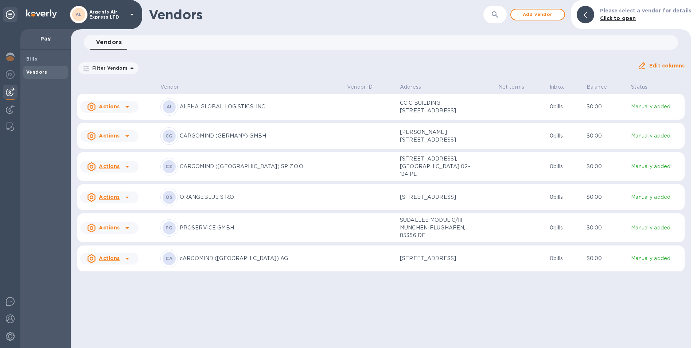
click at [211, 262] on p "cARGOMIND (SWITZERLAND) AG" at bounding box center [261, 259] width 162 height 8
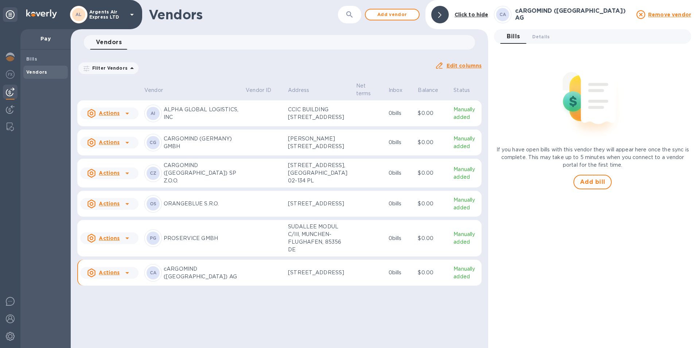
click at [201, 280] on p "cARGOMIND (SWITZERLAND) AG" at bounding box center [202, 272] width 76 height 15
click at [119, 279] on div "Actions" at bounding box center [103, 273] width 35 height 12
drag, startPoint x: 500, startPoint y: 14, endPoint x: 515, endPoint y: 15, distance: 14.7
click at [500, 14] on div at bounding box center [348, 174] width 697 height 348
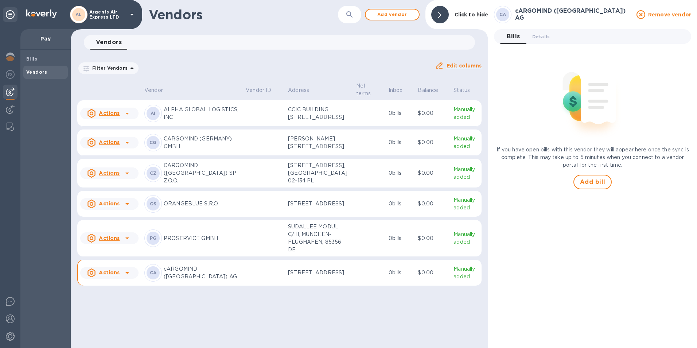
click at [546, 14] on h3 "cARGOMIND (SWITZERLAND) AG" at bounding box center [573, 14] width 117 height 13
click at [543, 38] on span "Details 0" at bounding box center [542, 37] width 18 height 8
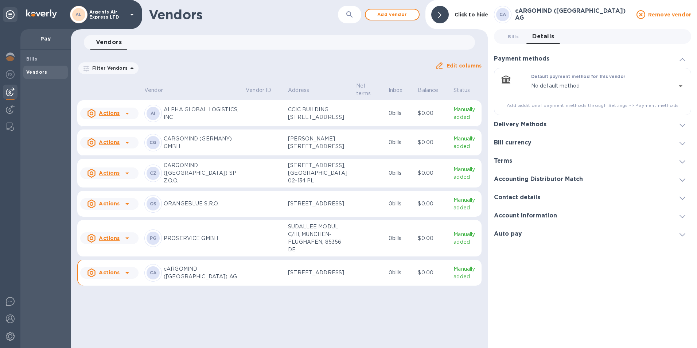
click at [530, 196] on h3 "Contact details" at bounding box center [517, 197] width 46 height 7
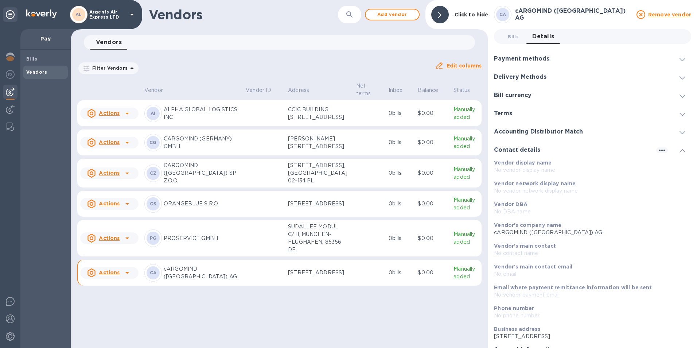
click at [535, 234] on p "cARGOMIND (SWITZERLAND) AG" at bounding box center [589, 233] width 191 height 8
click at [534, 231] on p "cARGOMIND (SWITZERLAND) AG" at bounding box center [589, 233] width 191 height 8
drag, startPoint x: 534, startPoint y: 231, endPoint x: 500, endPoint y: 233, distance: 34.0
click at [500, 233] on p "cARGOMIND (SWITZERLAND) AG" at bounding box center [589, 233] width 191 height 8
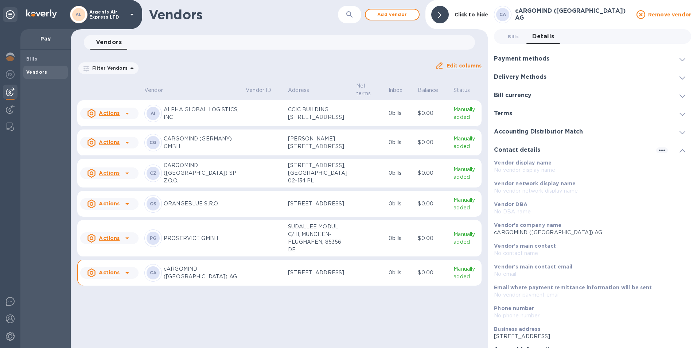
click at [497, 233] on p "cARGOMIND (SWITZERLAND) AG" at bounding box center [589, 233] width 191 height 8
click at [498, 231] on p "cARGOMIND (SWITZERLAND) AG" at bounding box center [589, 233] width 191 height 8
click at [541, 39] on span "Details 0" at bounding box center [544, 36] width 22 height 10
click at [261, 274] on td at bounding box center [264, 273] width 42 height 26
click at [256, 284] on td at bounding box center [264, 273] width 42 height 26
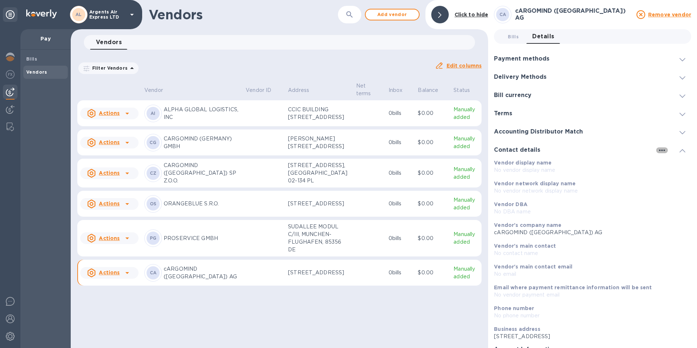
click at [659, 149] on icon "button" at bounding box center [662, 150] width 9 height 9
click at [666, 166] on p "Edit" at bounding box center [667, 165] width 11 height 7
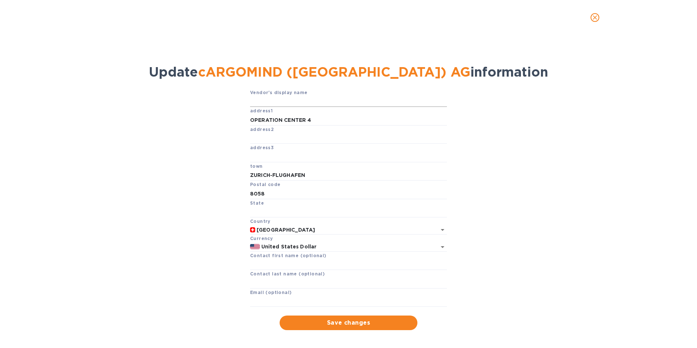
click at [269, 100] on input "text" at bounding box center [348, 101] width 197 height 11
type input "CARGOMIND (SWITZERLAND) AG"
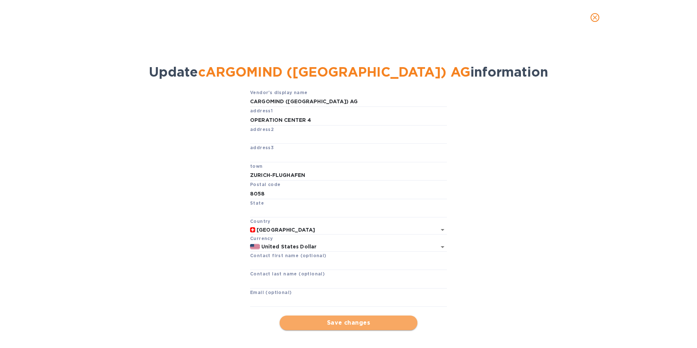
click at [350, 323] on span "Save changes" at bounding box center [349, 322] width 126 height 9
click at [339, 329] on button "Save changes" at bounding box center [349, 323] width 138 height 15
click at [593, 19] on icon "close" at bounding box center [595, 17] width 7 height 7
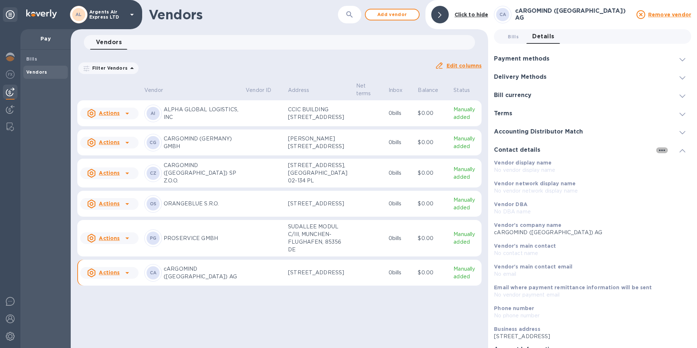
click at [658, 148] on icon "button" at bounding box center [662, 150] width 9 height 9
click at [665, 166] on p "Edit" at bounding box center [667, 165] width 11 height 7
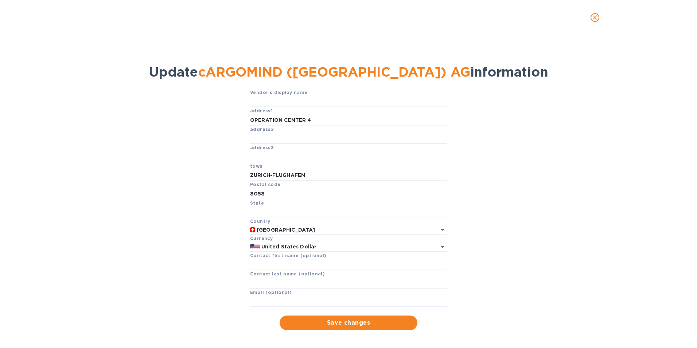
click at [227, 72] on span "cARGOMIND (SWITZERLAND) AG" at bounding box center [334, 72] width 272 height 16
drag, startPoint x: 224, startPoint y: 73, endPoint x: 203, endPoint y: 77, distance: 21.0
click at [223, 73] on span "cARGOMIND (SWITZERLAND) AG" at bounding box center [334, 72] width 272 height 16
click at [298, 102] on input "text" at bounding box center [348, 101] width 197 height 11
type input "c"
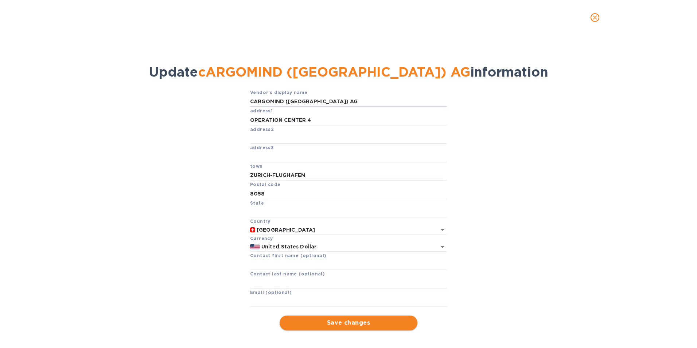
type input "CARGOMIND (SWITZERLAND) AG"
click at [342, 324] on span "Save changes" at bounding box center [349, 322] width 126 height 9
click at [593, 18] on icon "close" at bounding box center [595, 17] width 7 height 7
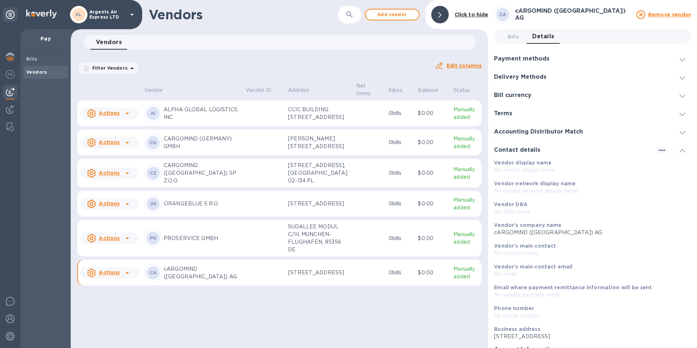
click at [216, 280] on p "cARGOMIND (SWITZERLAND) AG" at bounding box center [202, 272] width 76 height 15
click at [170, 280] on p "cARGOMIND (SWITZERLAND) AG" at bounding box center [202, 272] width 76 height 15
click at [665, 14] on u "Remove vendor" at bounding box center [670, 15] width 43 height 6
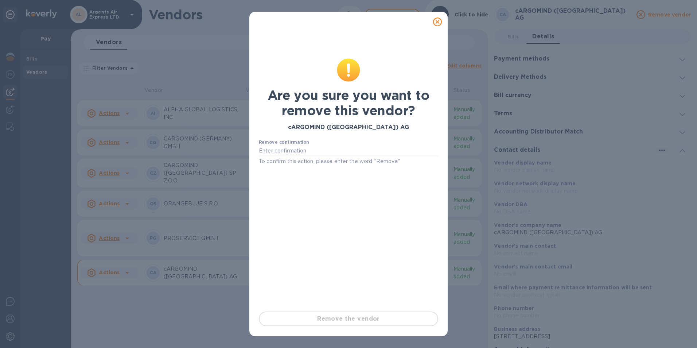
click at [336, 321] on div "Remove the vendor" at bounding box center [348, 319] width 185 height 20
click at [276, 151] on input "text" at bounding box center [348, 151] width 179 height 11
type input "r"
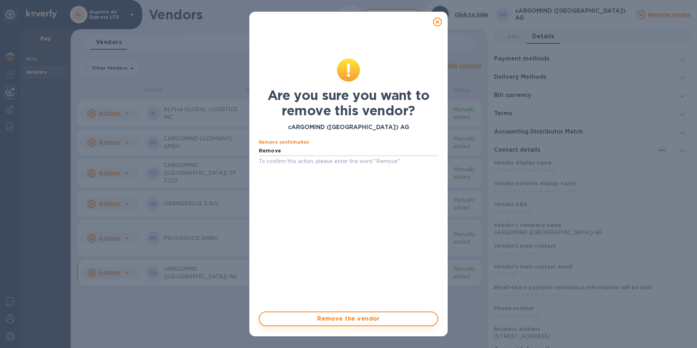
type input "Remove"
click at [333, 317] on span "Remove the vendor" at bounding box center [349, 318] width 166 height 9
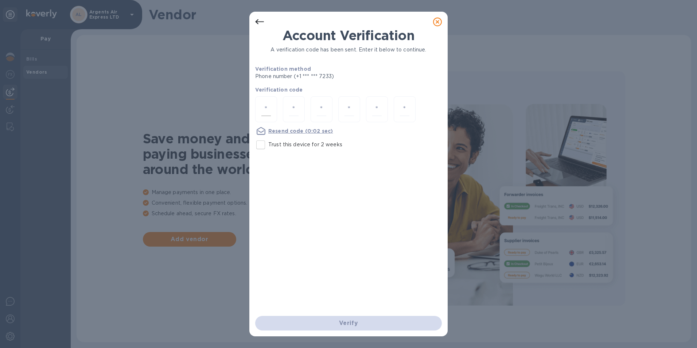
click at [267, 110] on input "number" at bounding box center [266, 108] width 9 height 13
type input "1"
type input "6"
type input "4"
type input "7"
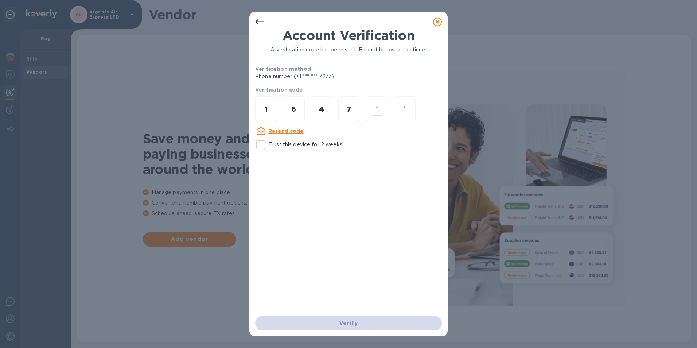
type input "2"
type input "9"
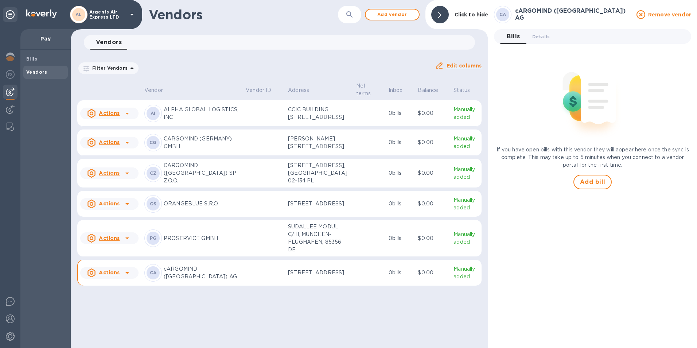
click at [204, 276] on p "cARGOMIND ([GEOGRAPHIC_DATA]) AG" at bounding box center [202, 272] width 76 height 15
click at [243, 271] on td at bounding box center [264, 273] width 42 height 26
click at [327, 276] on p "[STREET_ADDRESS]" at bounding box center [319, 273] width 62 height 8
click at [175, 280] on p "cARGOMIND ([GEOGRAPHIC_DATA]) AG" at bounding box center [202, 272] width 76 height 15
click at [190, 280] on p "cARGOMIND ([GEOGRAPHIC_DATA]) AG" at bounding box center [202, 272] width 76 height 15
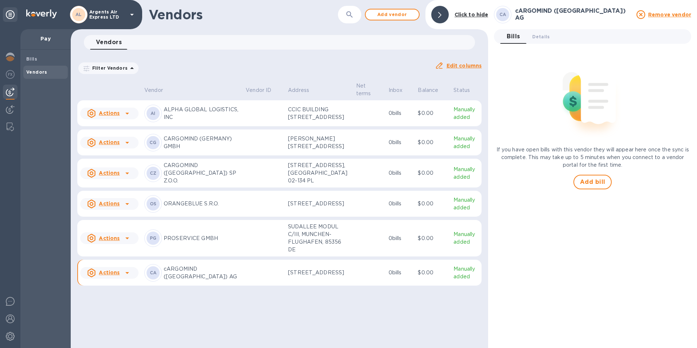
click at [148, 282] on div "CA" at bounding box center [153, 273] width 18 height 18
click at [243, 277] on td at bounding box center [264, 273] width 42 height 26
click at [257, 248] on td at bounding box center [264, 238] width 42 height 37
click at [243, 286] on td at bounding box center [264, 273] width 42 height 26
click at [662, 14] on u "Remove vendor" at bounding box center [670, 15] width 43 height 6
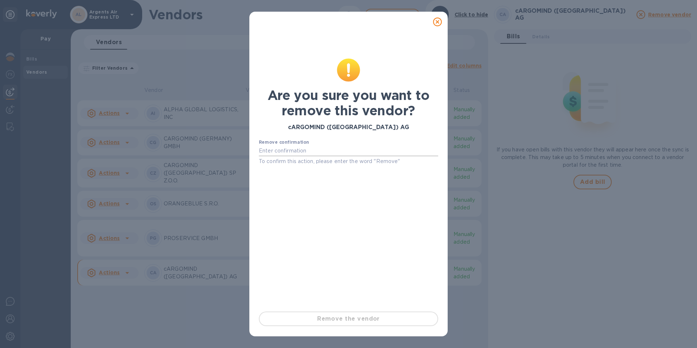
click at [265, 152] on input "text" at bounding box center [348, 151] width 179 height 11
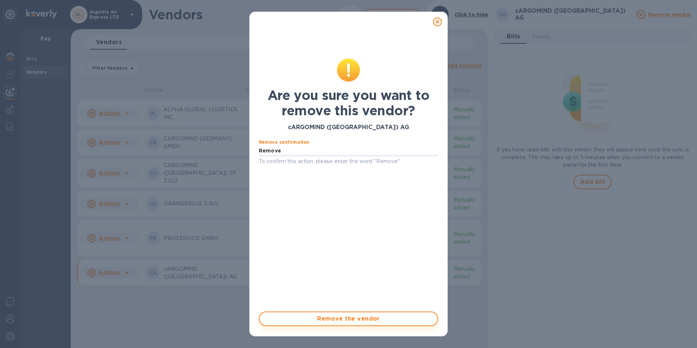
type input "Remove"
click at [328, 317] on span "Remove the vendor" at bounding box center [349, 318] width 166 height 9
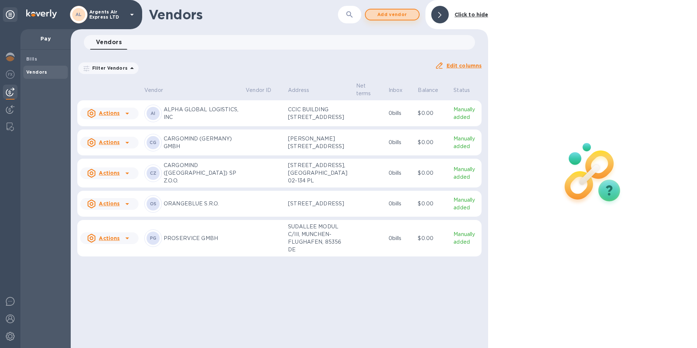
click at [393, 18] on span "Add vendor" at bounding box center [393, 14] width 42 height 9
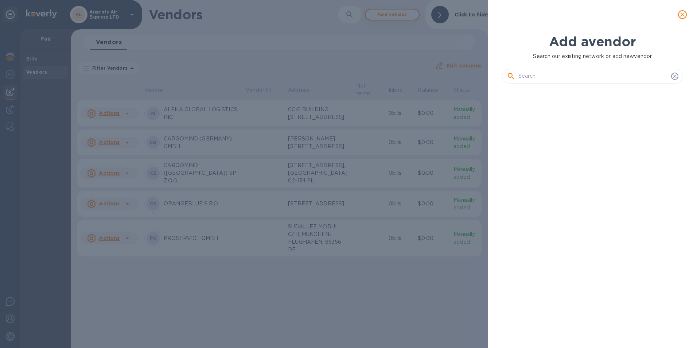
scroll to position [234, 185]
click at [531, 77] on input "text" at bounding box center [594, 76] width 150 height 11
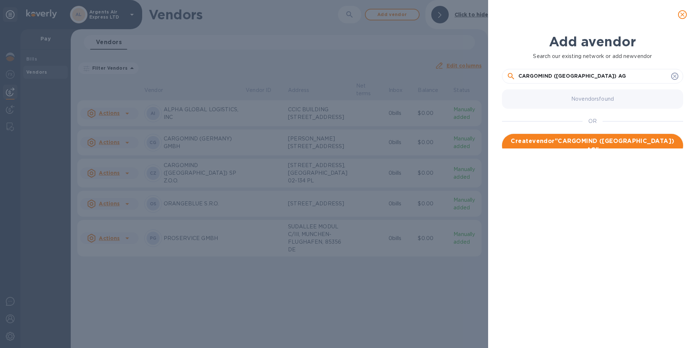
type input "CARGOMIND (SWITZERLAND) AG"
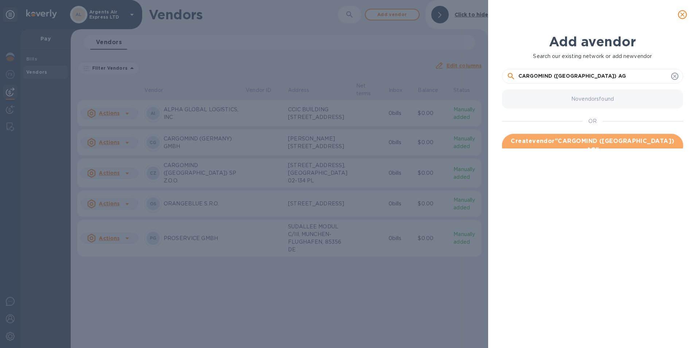
click at [582, 140] on span "Create vendor " CARGOMIND (SWITZERLAND) AG "" at bounding box center [593, 146] width 170 height 18
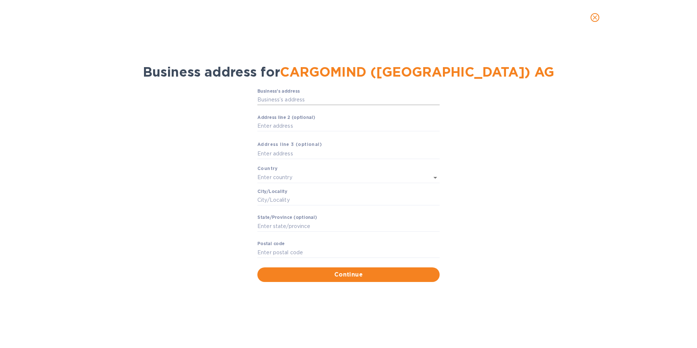
click at [283, 100] on input "Business’s аddress" at bounding box center [349, 99] width 182 height 11
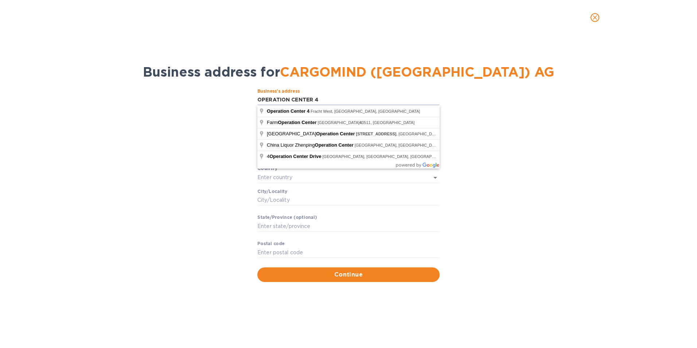
type input "OPERATION CENTER 4"
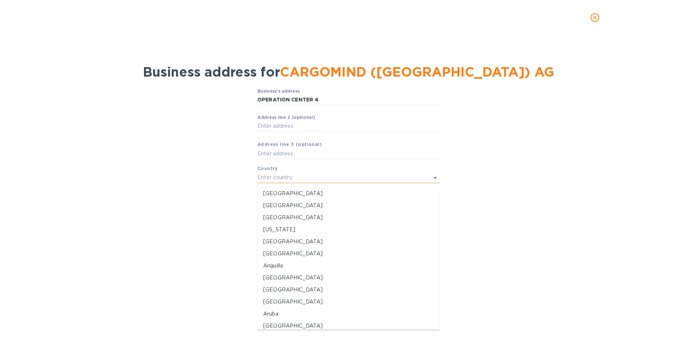
click at [262, 177] on input "text" at bounding box center [339, 177] width 162 height 11
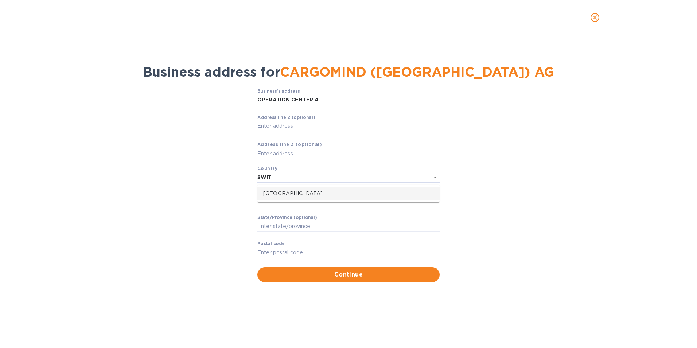
click at [285, 191] on p "Switzerland" at bounding box center [348, 194] width 171 height 8
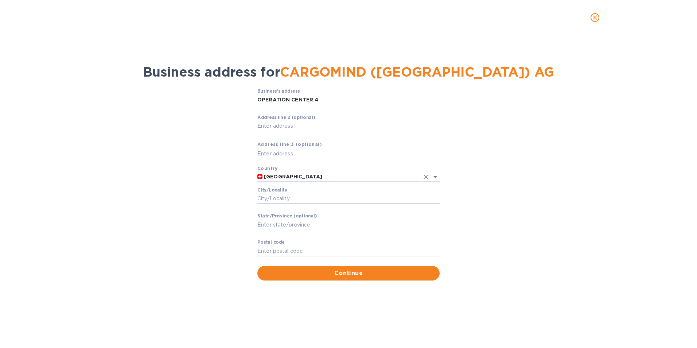
type input "Switzerland"
click at [269, 200] on input "Сity/Locаlity" at bounding box center [349, 198] width 182 height 11
type input "ZURICH-FLUGHAFEN"
type input "8058"
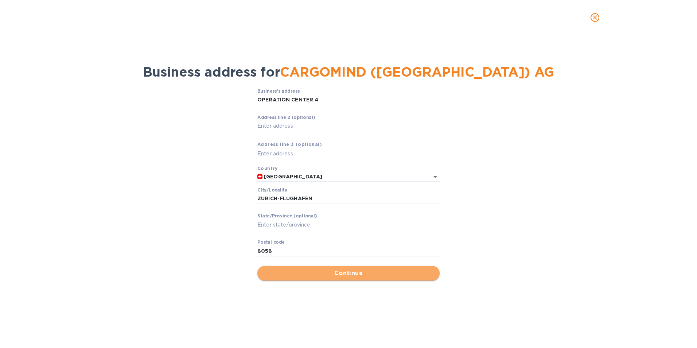
click at [292, 272] on span "Continue" at bounding box center [348, 273] width 171 height 9
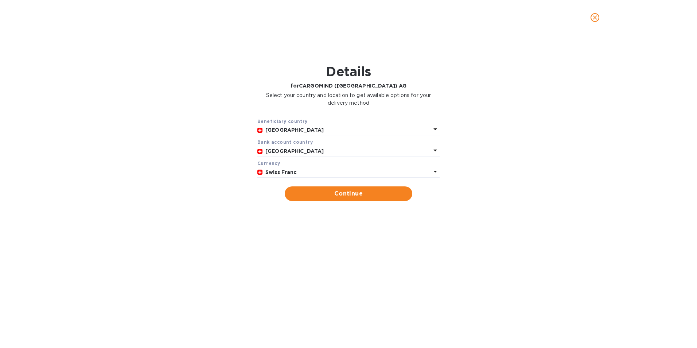
click at [335, 143] on div "Bank account cоuntry" at bounding box center [349, 142] width 182 height 8
click at [437, 147] on icon at bounding box center [435, 150] width 9 height 9
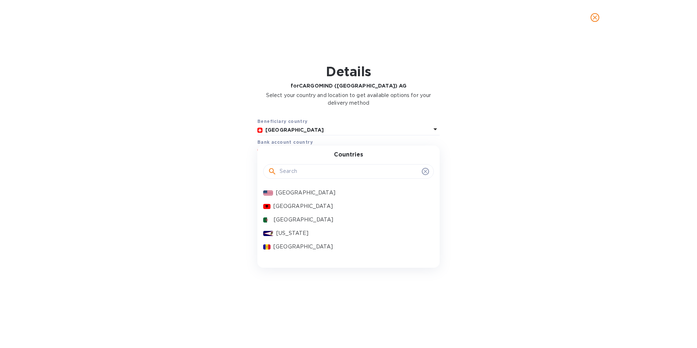
click at [311, 175] on input "text" at bounding box center [349, 171] width 139 height 11
type input "AU"
click at [285, 205] on p "Austria" at bounding box center [351, 206] width 154 height 8
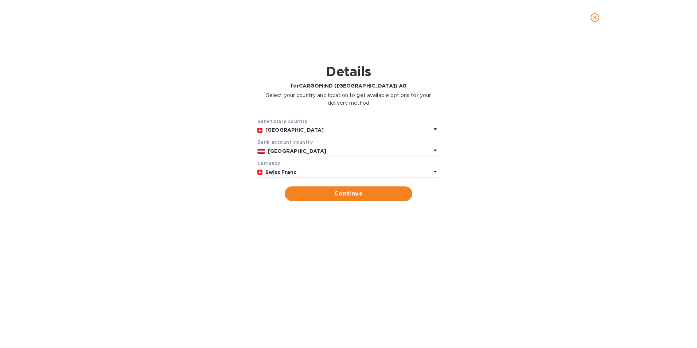
click at [434, 168] on icon at bounding box center [435, 171] width 9 height 9
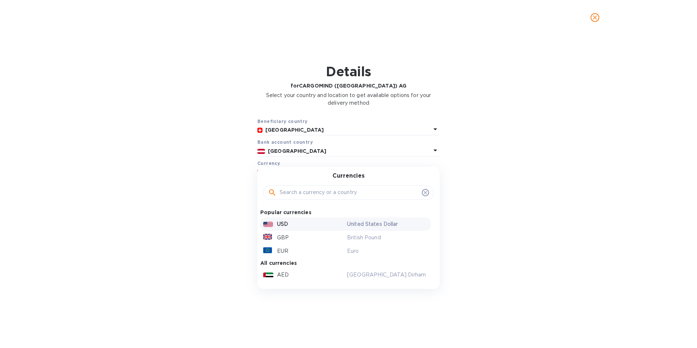
click at [280, 226] on p "USD" at bounding box center [282, 224] width 11 height 8
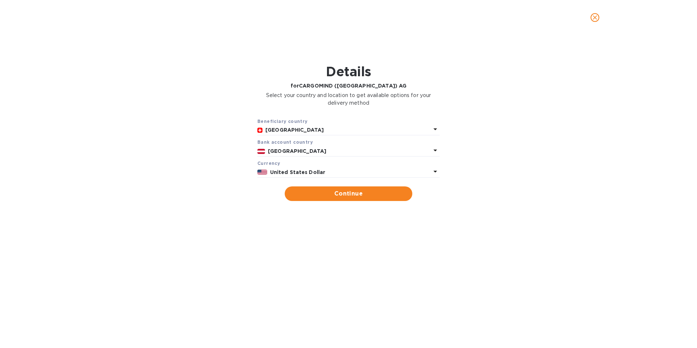
click at [352, 196] on span "Continue" at bounding box center [349, 193] width 116 height 9
type input "CARGOMIND (SWITZERLAND) AG"
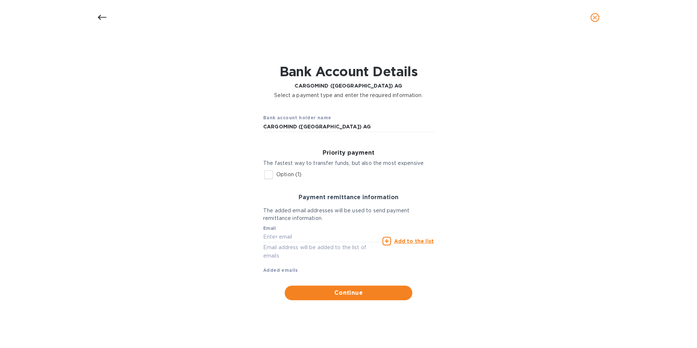
click at [270, 174] on input "Option (1)" at bounding box center [268, 174] width 15 height 15
checkbox input "true"
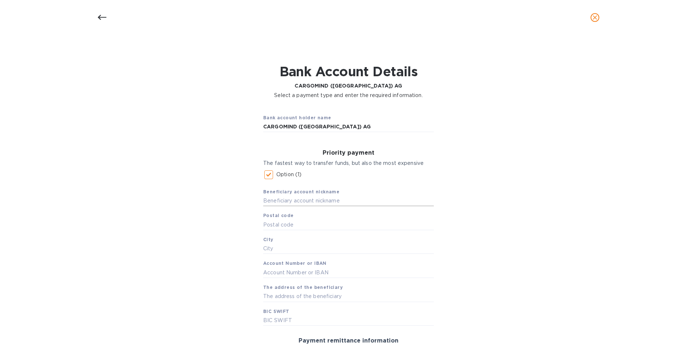
click at [272, 199] on input "text" at bounding box center [348, 201] width 171 height 11
type input "CARGOMIND SWITZERLAND"
type input "8058"
click at [269, 248] on input "text" at bounding box center [348, 248] width 171 height 11
type input "ZURICH"
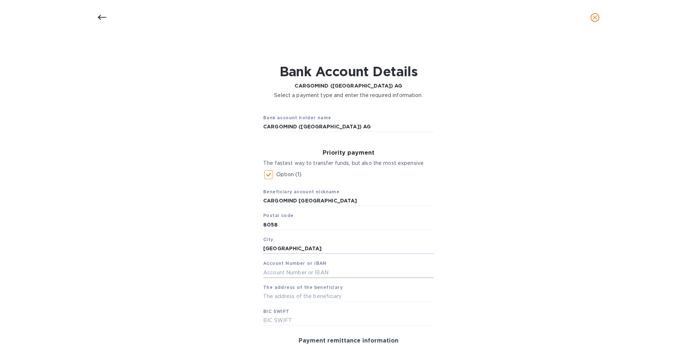
click at [283, 275] on input "text" at bounding box center [348, 272] width 171 height 11
type input "AT841200010036857836"
click at [272, 295] on input "text" at bounding box center [348, 296] width 171 height 11
type input "OPERATION CENTER 4"
type input "BKAUATWW"
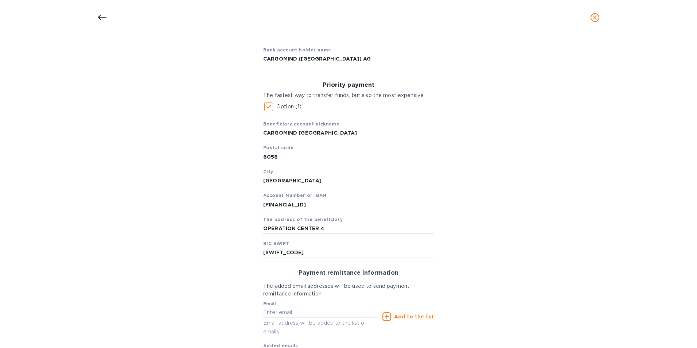
scroll to position [73, 0]
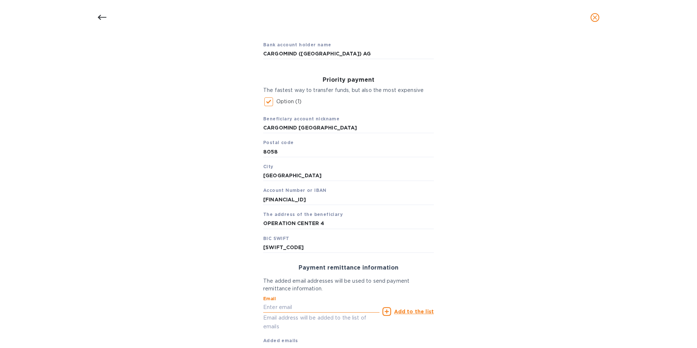
click at [274, 307] on input "text" at bounding box center [321, 307] width 116 height 11
type input "accounting@argents.com"
click at [384, 311] on icon at bounding box center [387, 311] width 9 height 9
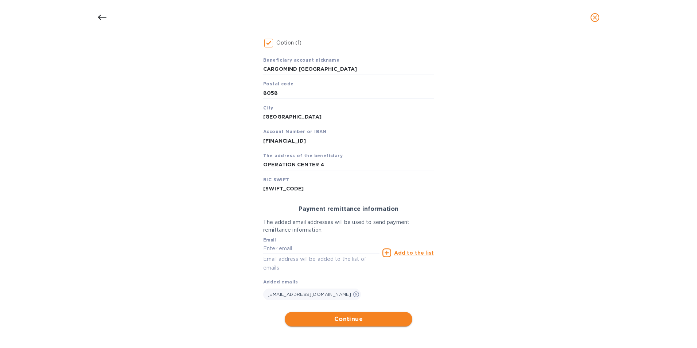
scroll to position [133, 0]
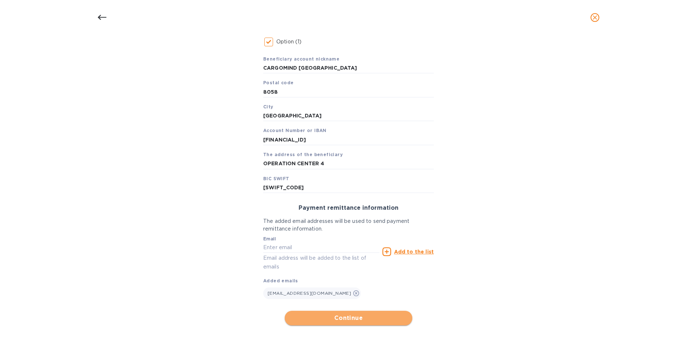
click at [341, 317] on span "Continue" at bounding box center [349, 318] width 116 height 9
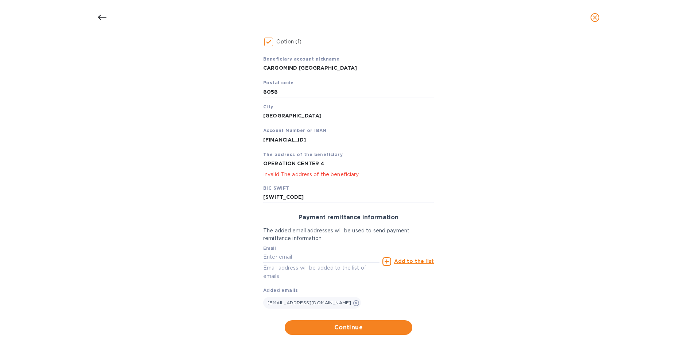
click at [333, 165] on input "OPERATION CENTER 4" at bounding box center [348, 163] width 171 height 11
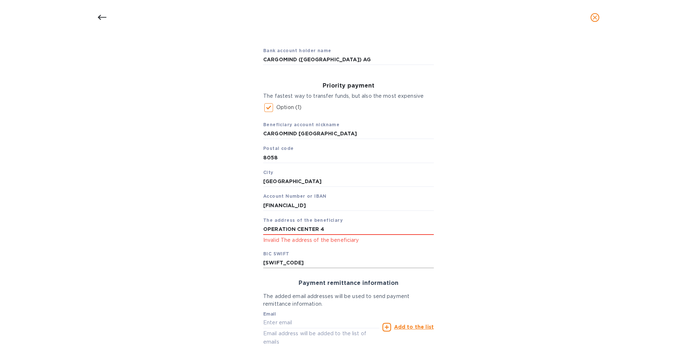
scroll to position [142, 0]
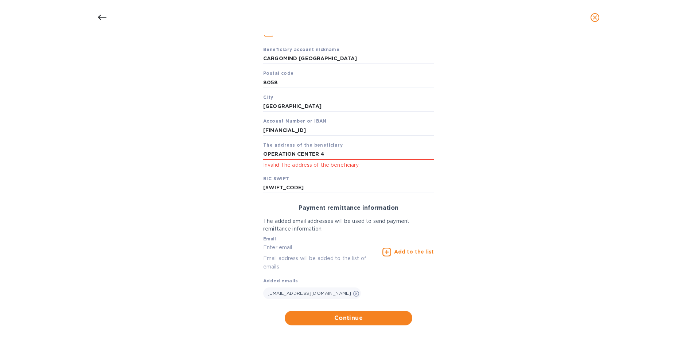
drag, startPoint x: 331, startPoint y: 155, endPoint x: 271, endPoint y: 165, distance: 60.4
click at [271, 165] on div "OPERATION CENTER 4 Invalid The address of the beneficiary" at bounding box center [348, 159] width 171 height 20
type input "O"
type input "OPERATION CENTER 4 ZURICH-FLUGHAFEN 8058"
click at [354, 317] on span "Continue" at bounding box center [349, 318] width 116 height 9
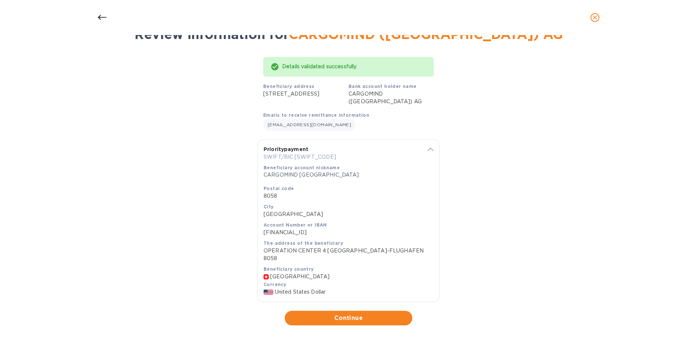
scroll to position [38, 0]
click at [332, 318] on span "Continue" at bounding box center [349, 318] width 116 height 9
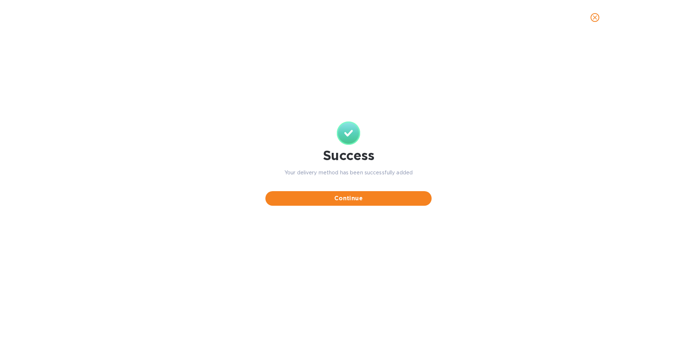
scroll to position [0, 0]
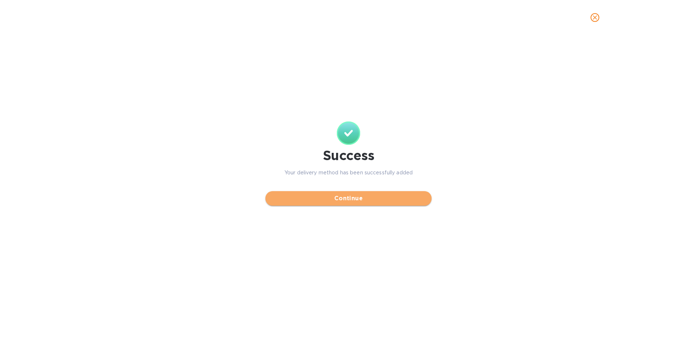
click at [353, 197] on span "Continue" at bounding box center [348, 198] width 155 height 9
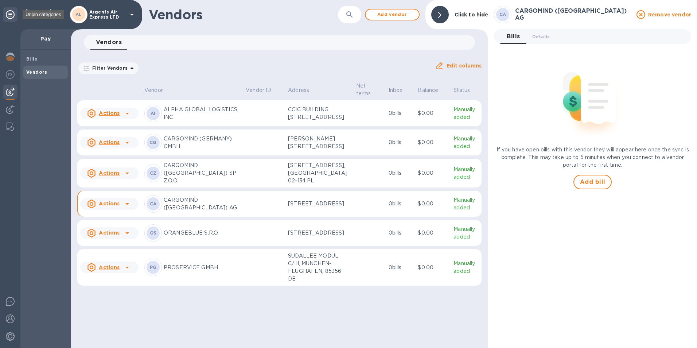
click at [12, 15] on icon at bounding box center [10, 14] width 9 height 9
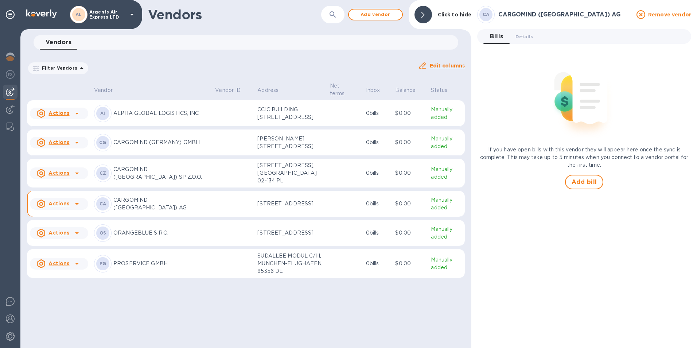
click at [660, 188] on div "If you have open bills with this vendor they will appear here once the sync is …" at bounding box center [584, 120] width 214 height 140
